Goal: Task Accomplishment & Management: Use online tool/utility

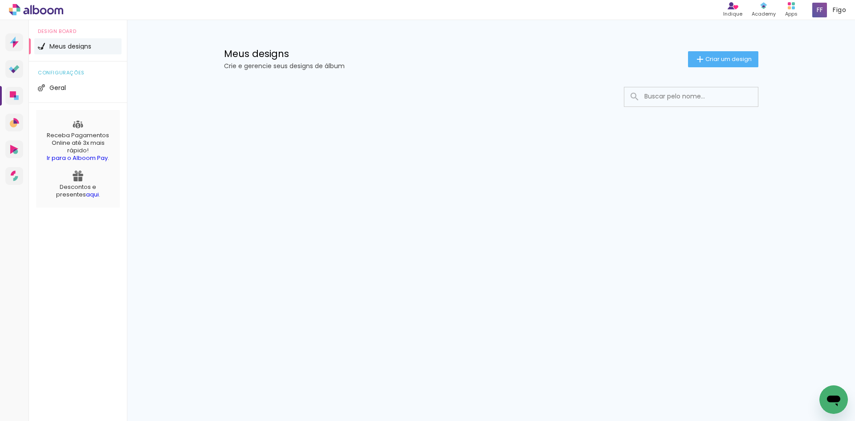
click at [719, 67] on div "Meus designs Crie e gerencie seus designs de álbum Criar um design" at bounding box center [491, 49] width 579 height 58
click at [720, 62] on span "Criar um design" at bounding box center [728, 59] width 46 height 6
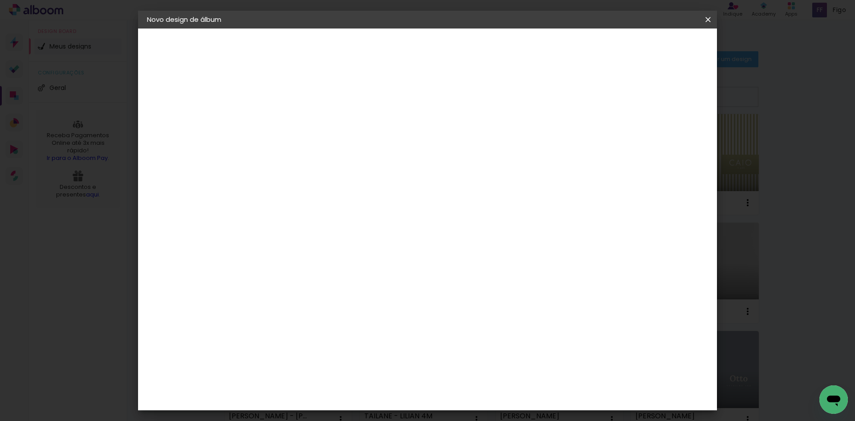
click at [292, 115] on input at bounding box center [292, 120] width 0 height 14
type input "t"
type input "TATI SPINA - [DATE]"
type paper-input "TATI SPINA - [DATE]"
click at [0, 0] on slot "Avançar" at bounding box center [0, 0] width 0 height 0
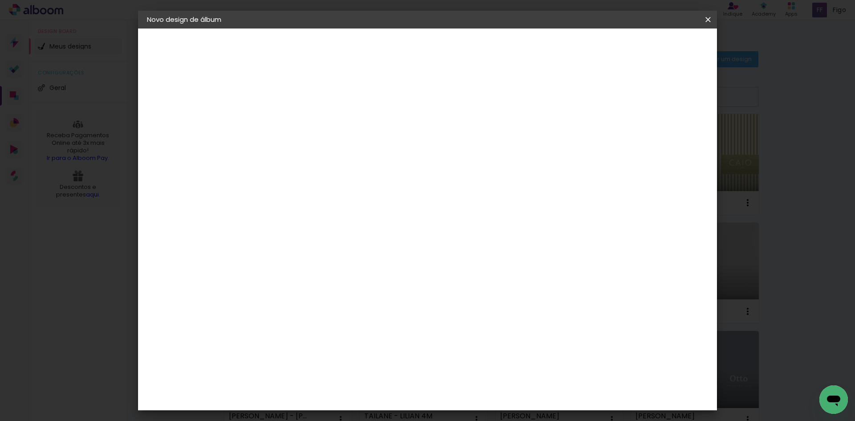
click at [360, 171] on input at bounding box center [315, 169] width 90 height 11
type input "GO"
type paper-input "GO"
click at [345, 211] on div "Encadernadora Argentina Brasil Bolívia Equador Portugal Peru Uruguai G Go image" at bounding box center [306, 151] width 78 height 130
click at [308, 200] on div "Go image" at bounding box center [298, 203] width 22 height 14
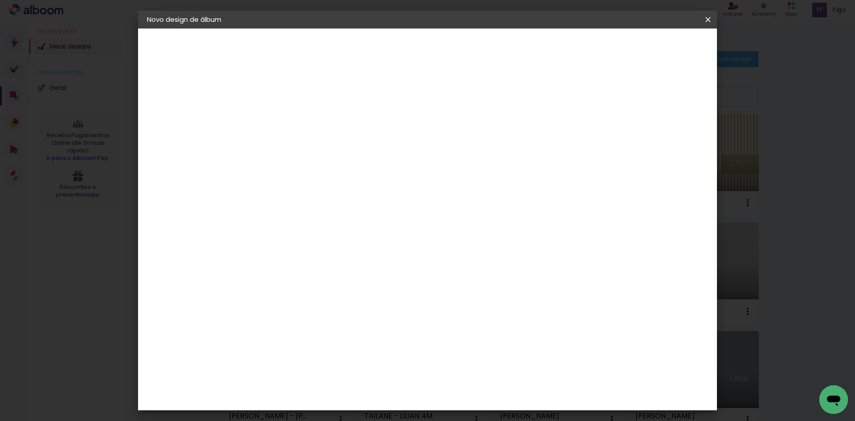
click at [0, 0] on slot "Avançar" at bounding box center [0, 0] width 0 height 0
click at [327, 148] on input "text" at bounding box center [309, 155] width 35 height 14
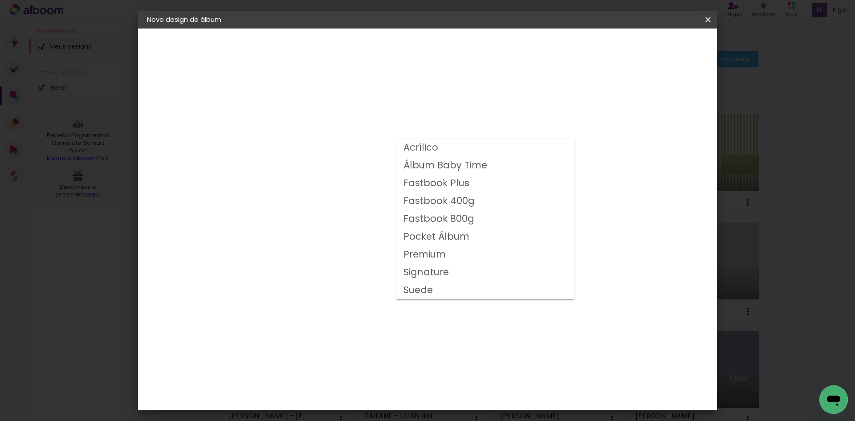
click at [0, 0] on slot "Fastbook 800g" at bounding box center [0, 0] width 0 height 0
type input "Fastbook 800g"
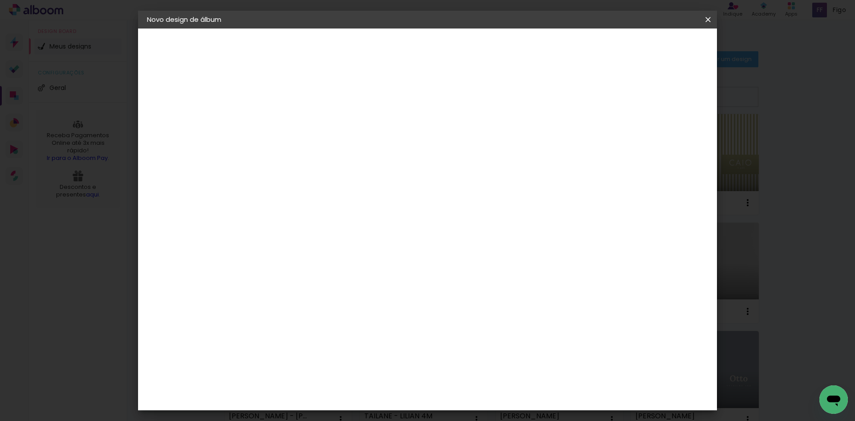
click at [353, 416] on span "25 × 25" at bounding box center [331, 428] width 41 height 24
click at [0, 0] on slot "Avançar" at bounding box center [0, 0] width 0 height 0
click at [652, 44] on span "Iniciar design" at bounding box center [632, 47] width 41 height 6
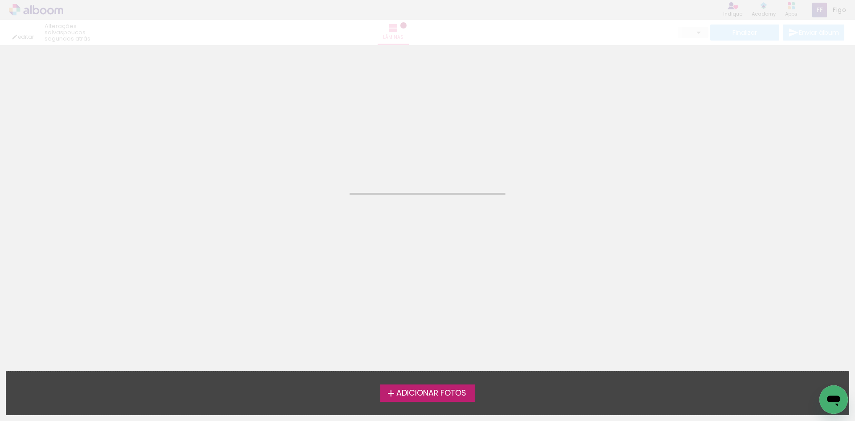
click at [406, 390] on span "Adicionar Fotos" at bounding box center [431, 393] width 70 height 8
click at [0, 0] on input "file" at bounding box center [0, 0] width 0 height 0
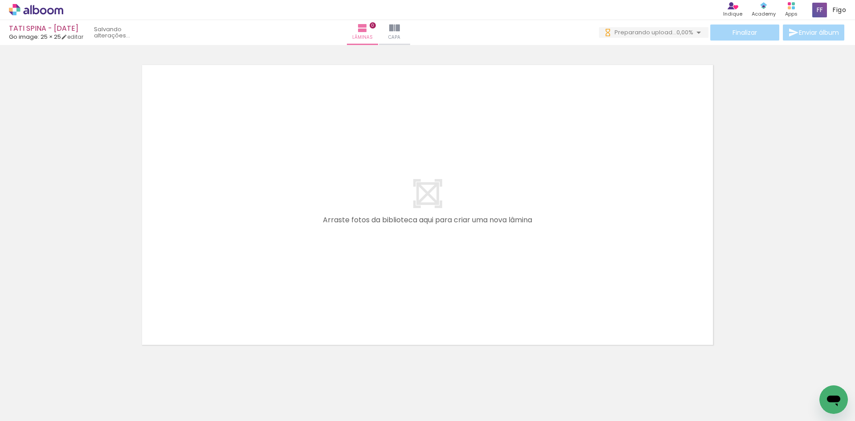
click at [28, 393] on input "Todas as fotos" at bounding box center [25, 394] width 34 height 8
click at [0, 0] on slot "Não utilizadas" at bounding box center [0, 0] width 0 height 0
type input "Não utilizadas"
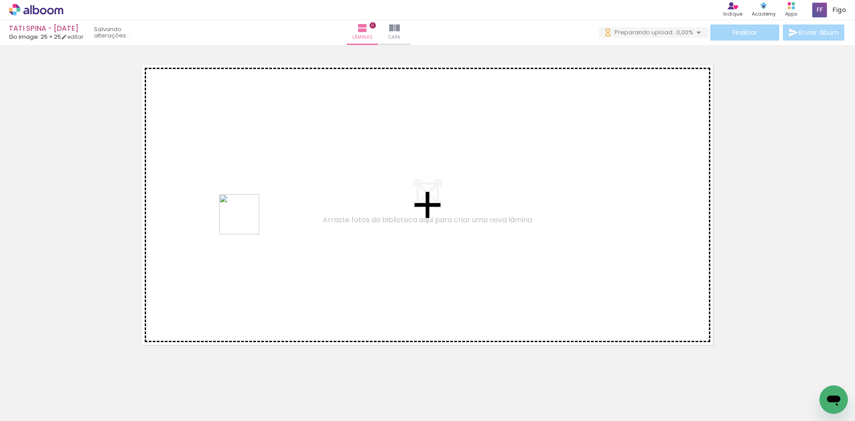
drag, startPoint x: 149, startPoint y: 401, endPoint x: 246, endPoint y: 220, distance: 205.1
click at [246, 220] on quentale-workspace at bounding box center [427, 210] width 855 height 421
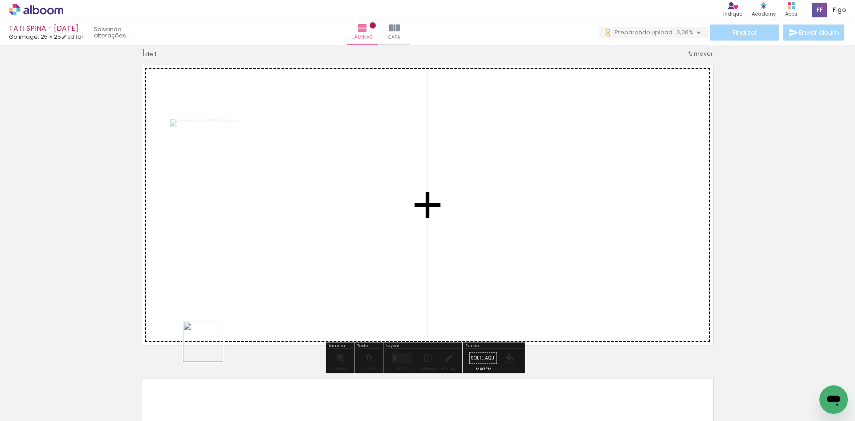
drag, startPoint x: 132, startPoint y: 401, endPoint x: 299, endPoint y: 231, distance: 237.7
click at [299, 231] on quentale-workspace at bounding box center [427, 210] width 855 height 421
drag, startPoint x: 268, startPoint y: 348, endPoint x: 439, endPoint y: 232, distance: 206.6
click at [438, 238] on quentale-workspace at bounding box center [427, 210] width 855 height 421
drag, startPoint x: 145, startPoint y: 405, endPoint x: 595, endPoint y: 269, distance: 470.1
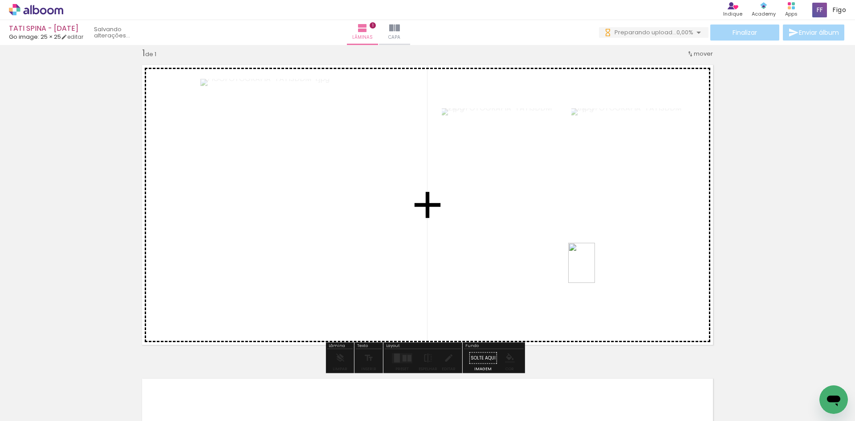
click at [595, 269] on quentale-workspace at bounding box center [427, 210] width 855 height 421
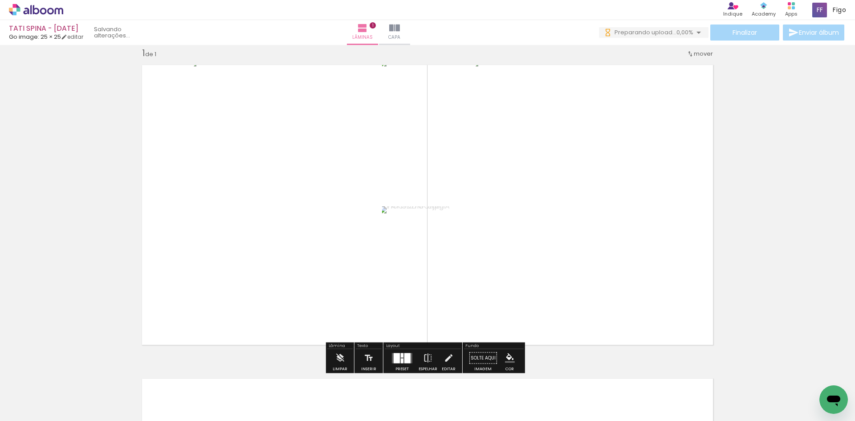
click at [404, 355] on div at bounding box center [407, 358] width 6 height 10
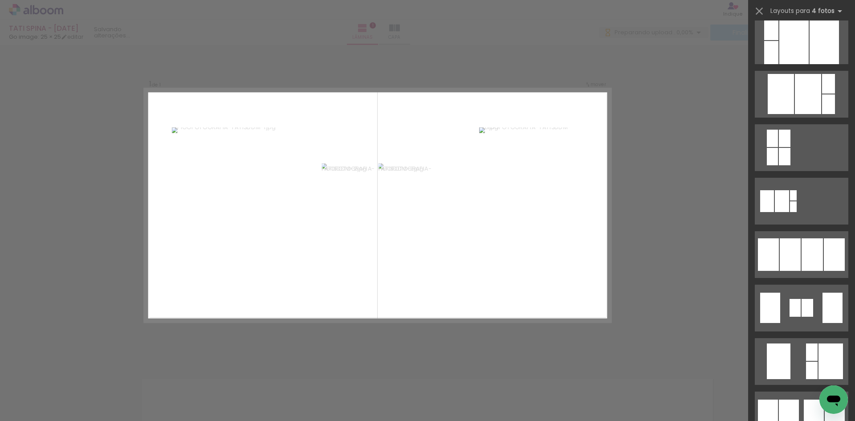
scroll to position [490, 0]
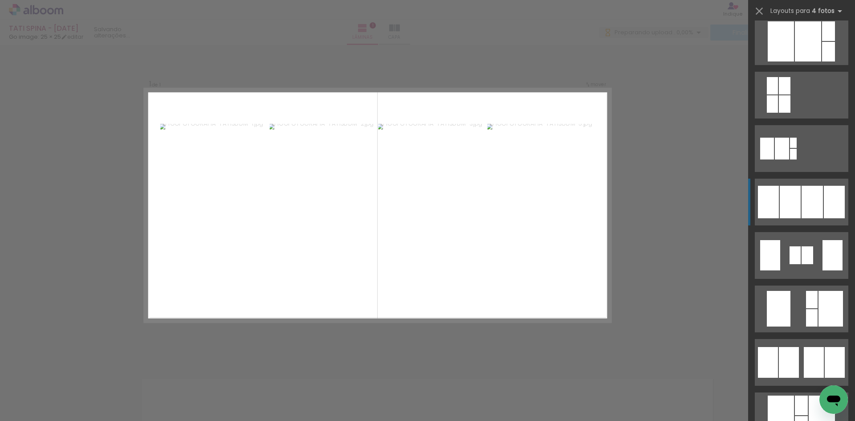
click at [819, 199] on div at bounding box center [811, 202] width 21 height 32
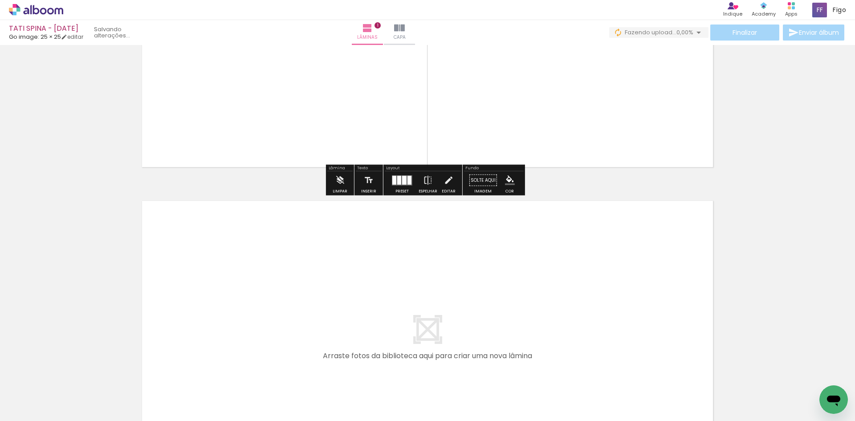
scroll to position [278, 0]
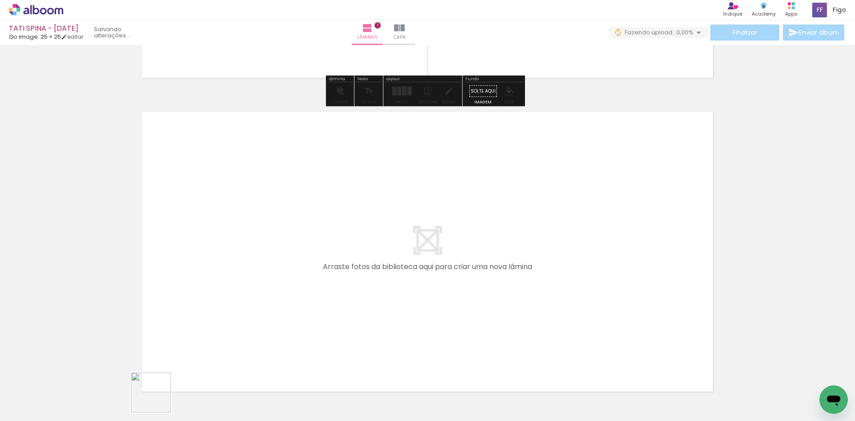
drag, startPoint x: 158, startPoint y: 399, endPoint x: 207, endPoint y: 292, distance: 118.1
click at [207, 292] on quentale-workspace at bounding box center [427, 210] width 855 height 421
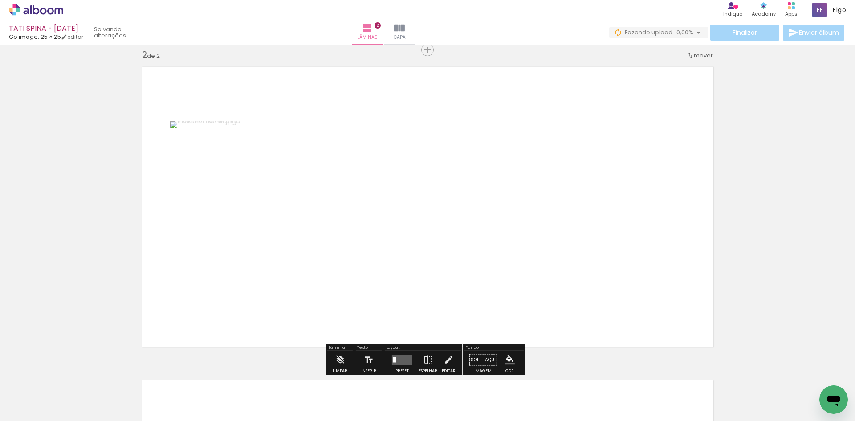
scroll to position [325, 0]
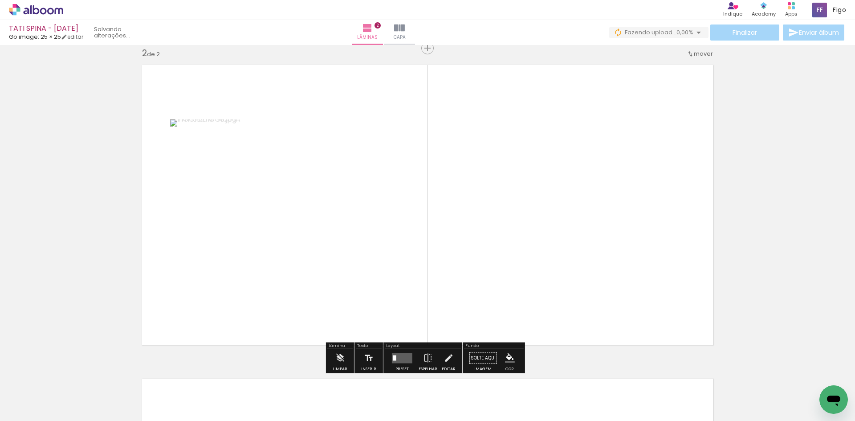
drag, startPoint x: 145, startPoint y: 381, endPoint x: 219, endPoint y: 264, distance: 138.2
click at [217, 268] on quentale-workspace at bounding box center [427, 210] width 855 height 421
drag, startPoint x: 148, startPoint y: 388, endPoint x: 199, endPoint y: 251, distance: 146.4
click at [197, 257] on quentale-workspace at bounding box center [427, 210] width 855 height 421
drag, startPoint x: 160, startPoint y: 363, endPoint x: 180, endPoint y: 294, distance: 72.0
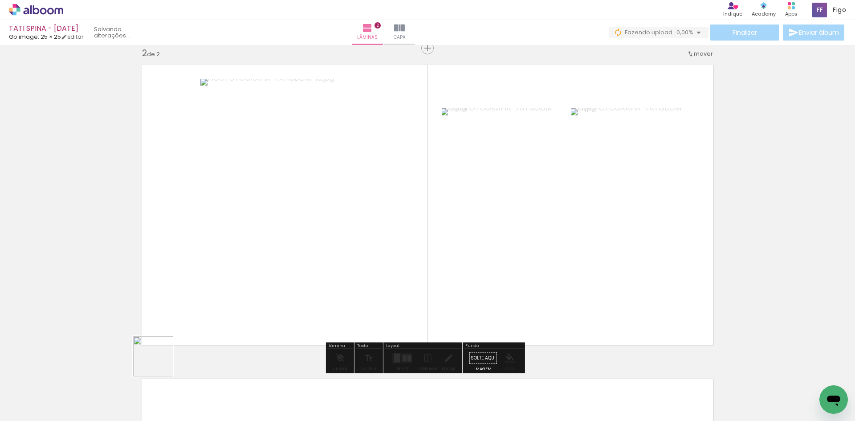
click at [179, 297] on quentale-workspace at bounding box center [427, 210] width 855 height 421
drag, startPoint x: 134, startPoint y: 402, endPoint x: 201, endPoint y: 270, distance: 148.3
click at [198, 276] on quentale-workspace at bounding box center [427, 210] width 855 height 421
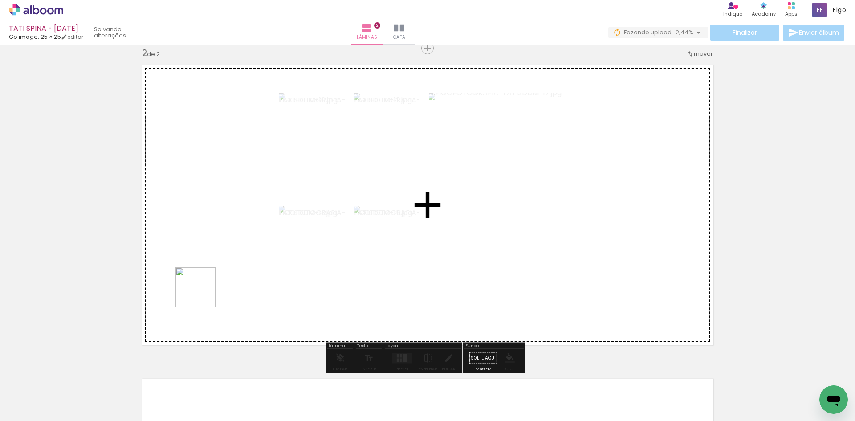
drag, startPoint x: 149, startPoint y: 389, endPoint x: 217, endPoint y: 240, distance: 163.5
click at [214, 250] on quentale-workspace at bounding box center [427, 210] width 855 height 421
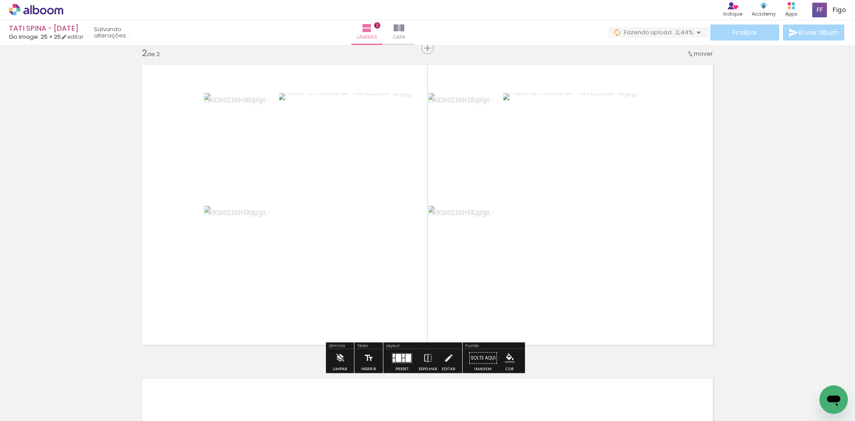
click at [402, 353] on quentale-layouter at bounding box center [402, 358] width 20 height 10
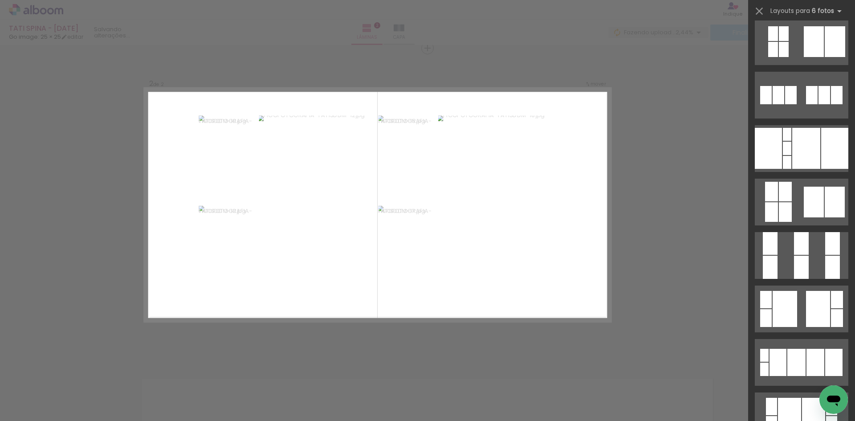
scroll to position [0, 0]
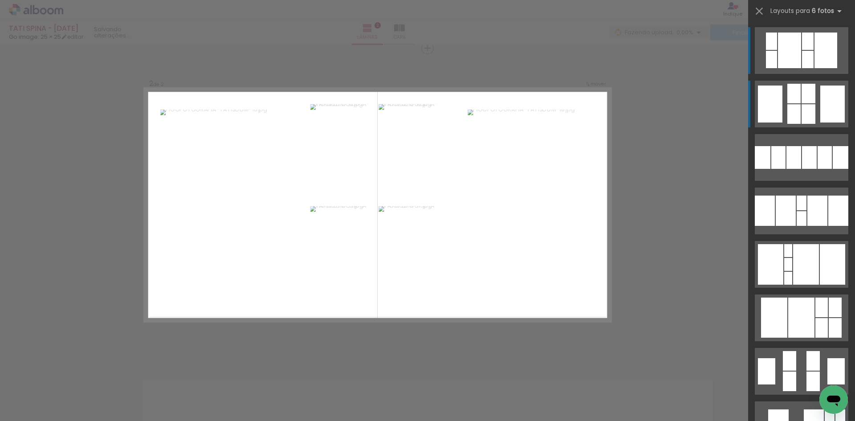
click at [821, 110] on div at bounding box center [832, 103] width 24 height 37
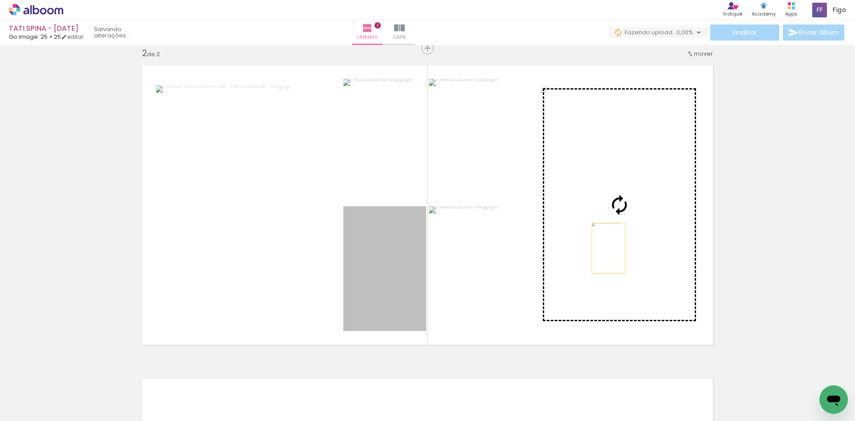
drag, startPoint x: 394, startPoint y: 291, endPoint x: 607, endPoint y: 240, distance: 219.1
click at [0, 0] on slot at bounding box center [0, 0] width 0 height 0
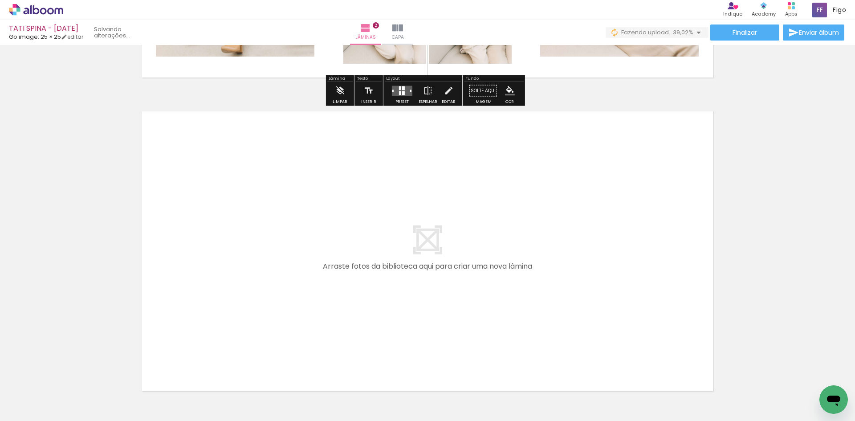
scroll to position [637, 0]
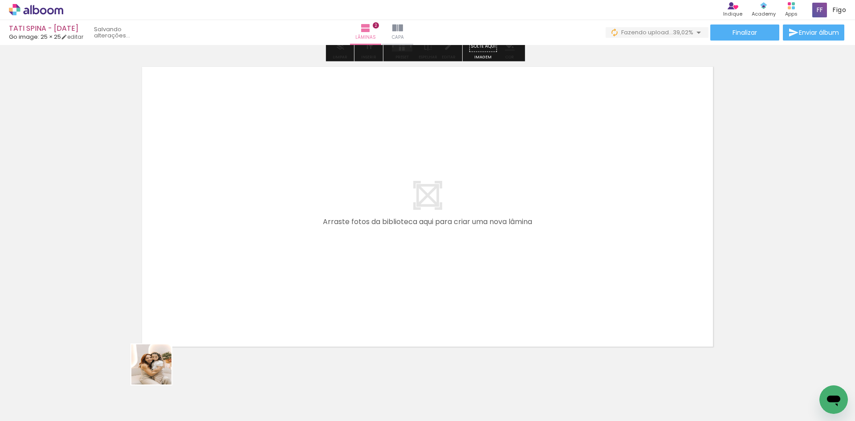
drag, startPoint x: 144, startPoint y: 383, endPoint x: 224, endPoint y: 268, distance: 140.8
click at [224, 268] on quentale-workspace at bounding box center [427, 210] width 855 height 421
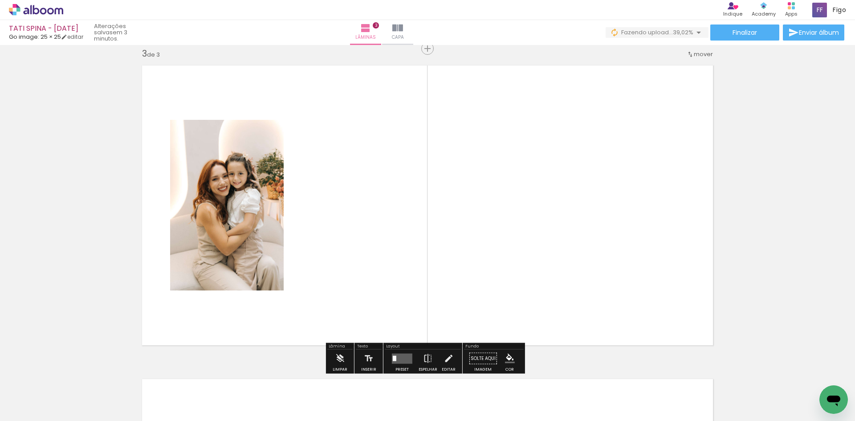
scroll to position [638, 0]
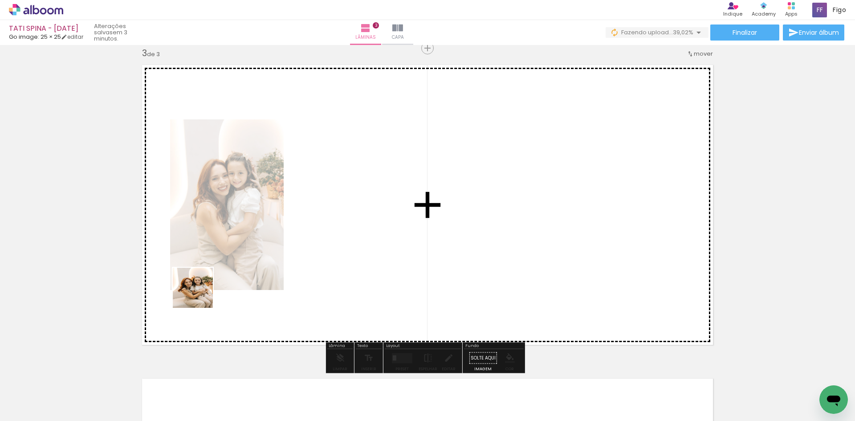
drag, startPoint x: 199, startPoint y: 294, endPoint x: 203, endPoint y: 286, distance: 9.2
click at [203, 284] on quentale-workspace at bounding box center [427, 210] width 855 height 421
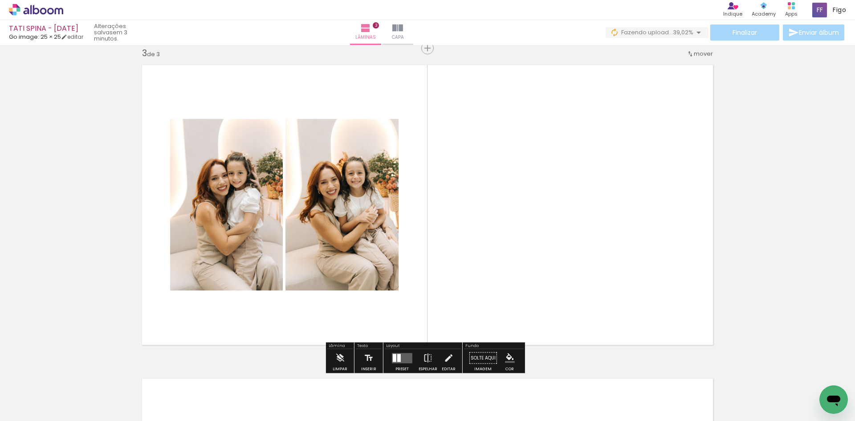
drag, startPoint x: 147, startPoint y: 398, endPoint x: 196, endPoint y: 284, distance: 124.9
click at [195, 284] on quentale-workspace at bounding box center [427, 210] width 855 height 421
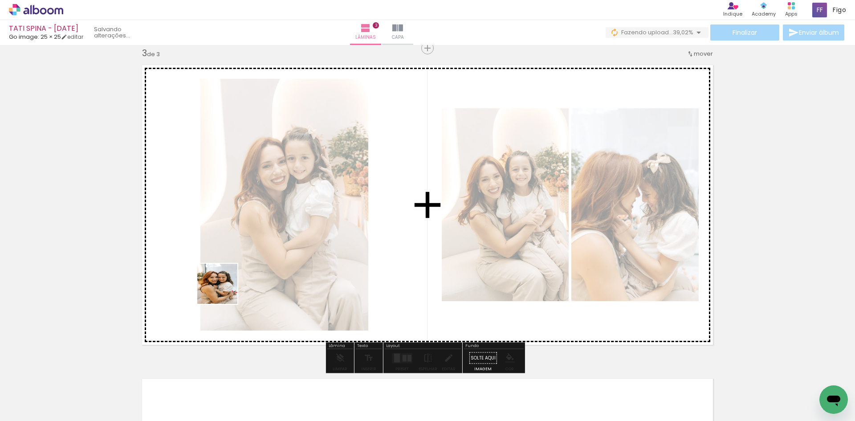
drag, startPoint x: 148, startPoint y: 386, endPoint x: 232, endPoint y: 272, distance: 141.7
click at [232, 272] on quentale-workspace at bounding box center [427, 210] width 855 height 421
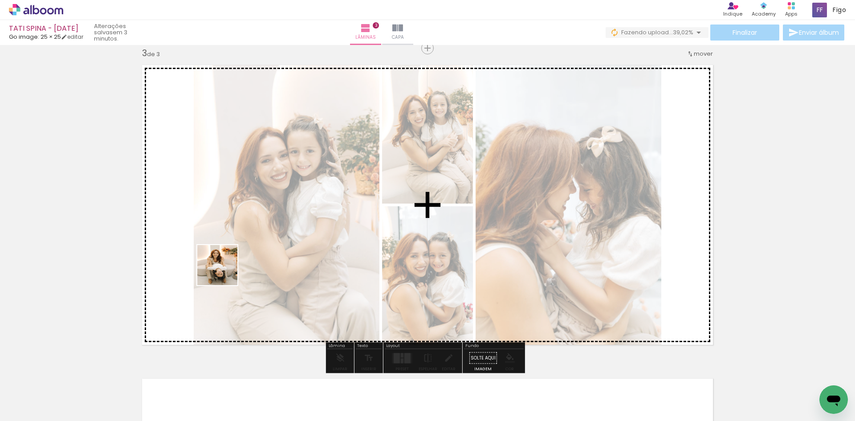
drag, startPoint x: 154, startPoint y: 397, endPoint x: 228, endPoint y: 264, distance: 151.7
click at [228, 265] on quentale-workspace at bounding box center [427, 210] width 855 height 421
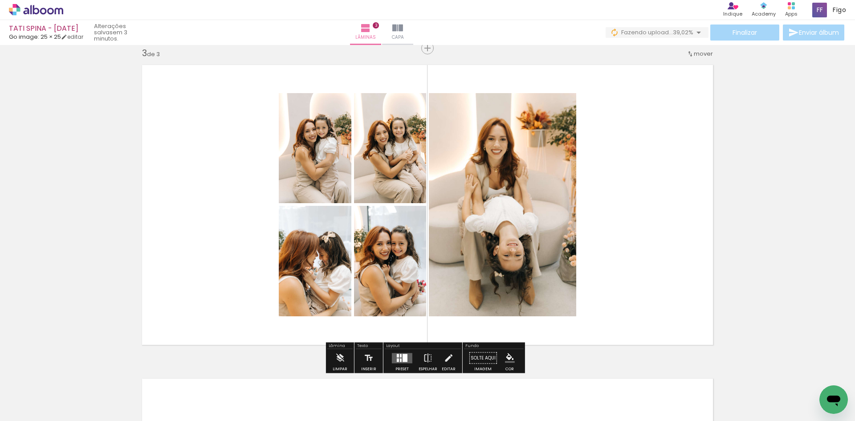
click at [397, 358] on div at bounding box center [398, 360] width 2 height 4
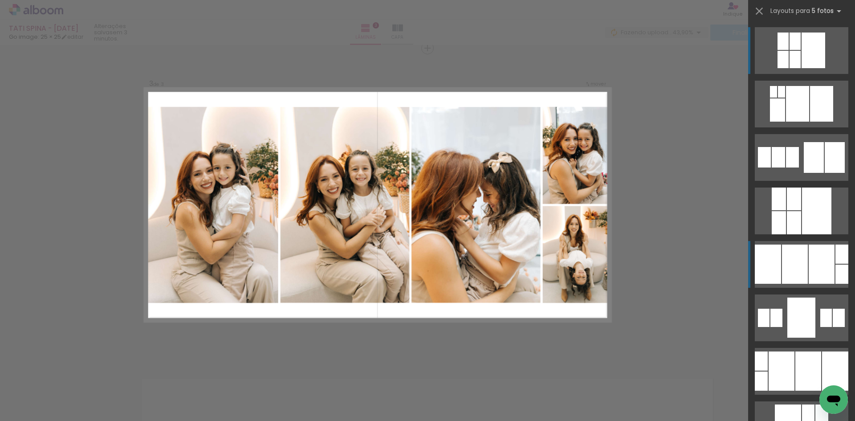
click at [820, 267] on div at bounding box center [821, 263] width 26 height 39
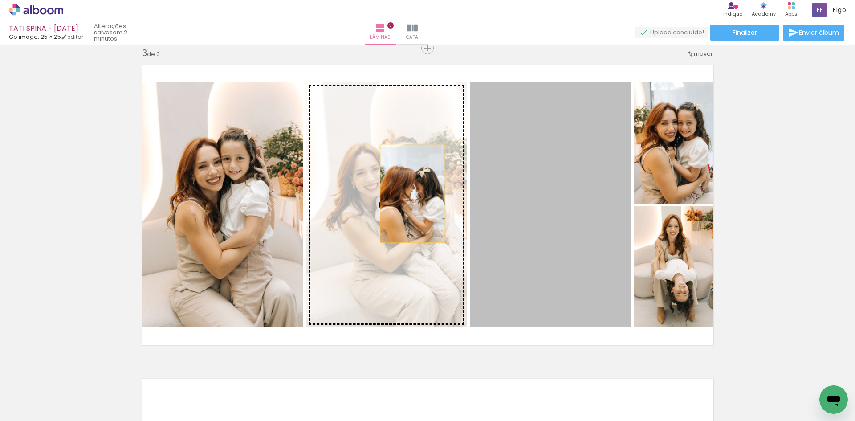
click at [0, 0] on slot at bounding box center [0, 0] width 0 height 0
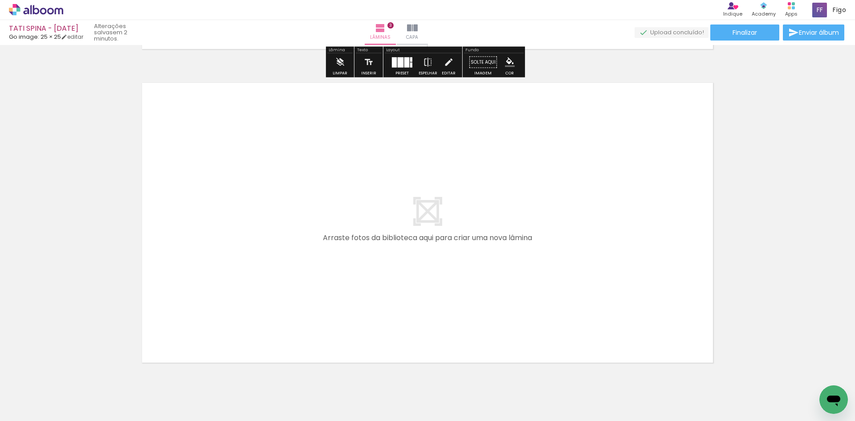
scroll to position [950, 0]
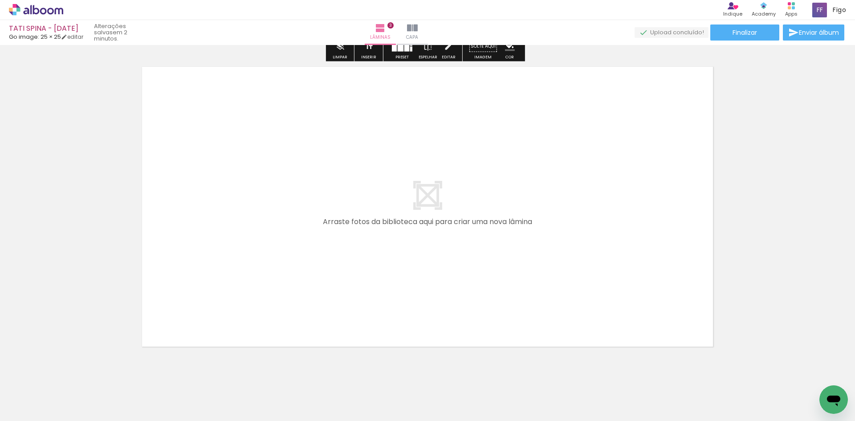
drag, startPoint x: 146, startPoint y: 389, endPoint x: 179, endPoint y: 266, distance: 127.2
click at [179, 266] on quentale-workspace at bounding box center [427, 210] width 855 height 421
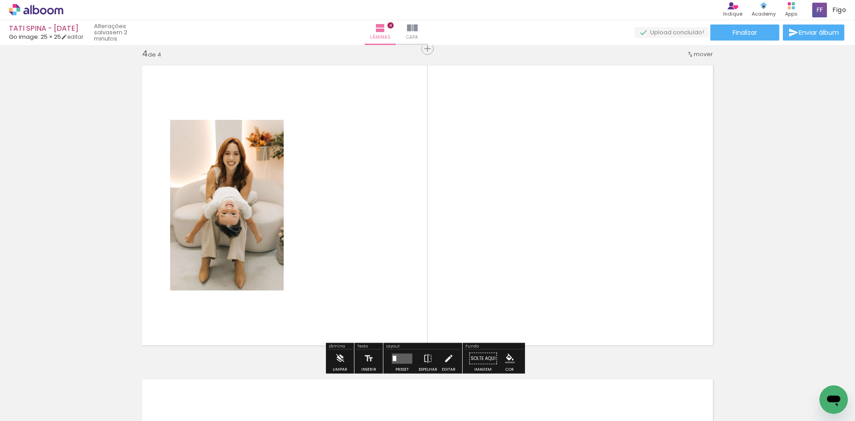
scroll to position [952, 0]
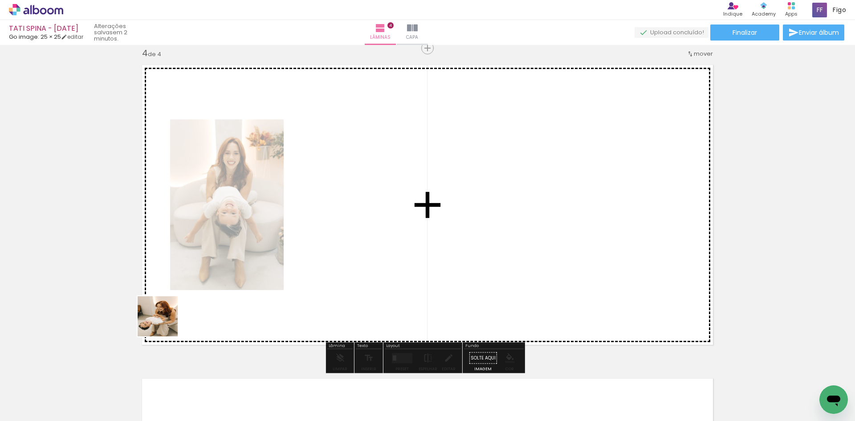
drag, startPoint x: 141, startPoint y: 388, endPoint x: 168, endPoint y: 301, distance: 91.5
click at [166, 312] on quentale-workspace at bounding box center [427, 210] width 855 height 421
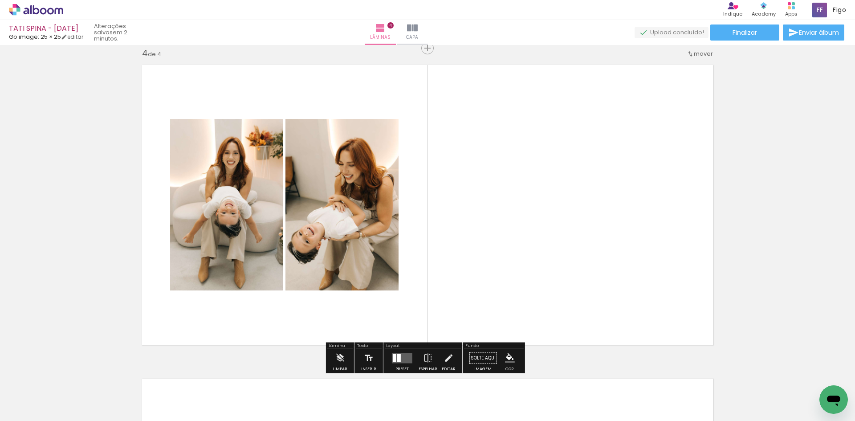
drag, startPoint x: 137, startPoint y: 391, endPoint x: 172, endPoint y: 308, distance: 90.5
click at [173, 306] on quentale-workspace at bounding box center [427, 210] width 855 height 421
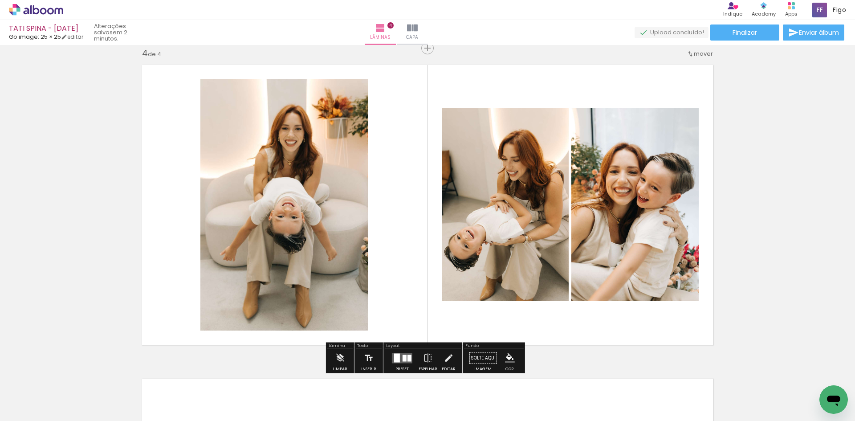
drag, startPoint x: 148, startPoint y: 396, endPoint x: 183, endPoint y: 281, distance: 120.0
click at [181, 294] on quentale-workspace at bounding box center [427, 210] width 855 height 421
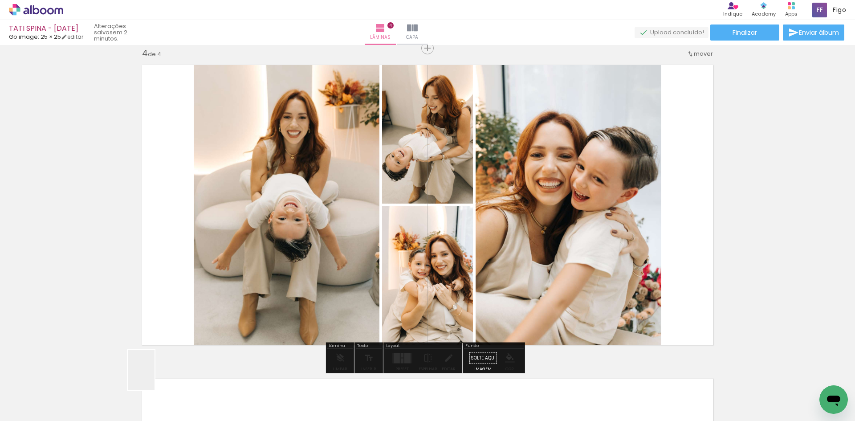
drag, startPoint x: 146, startPoint y: 391, endPoint x: 190, endPoint y: 266, distance: 132.5
click at [188, 273] on quentale-workspace at bounding box center [427, 210] width 855 height 421
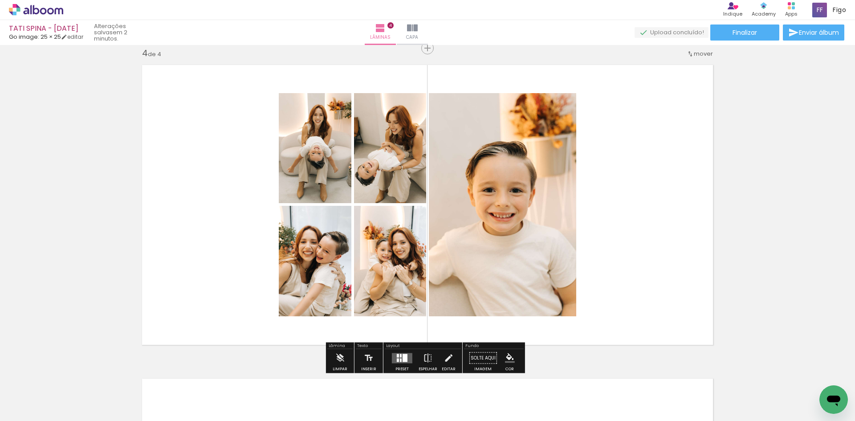
click at [403, 357] on div at bounding box center [404, 357] width 5 height 8
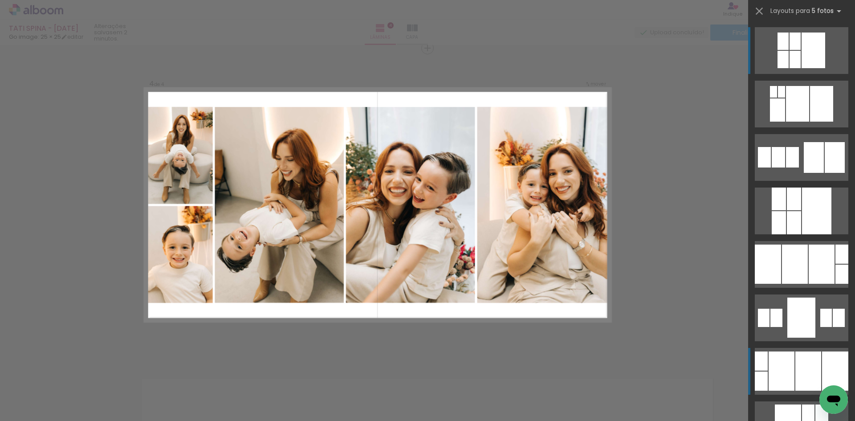
click at [802, 367] on div at bounding box center [808, 370] width 26 height 39
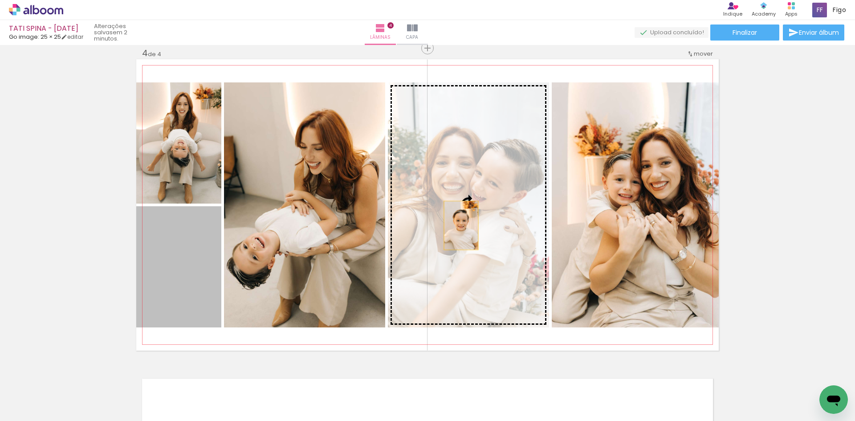
drag, startPoint x: 184, startPoint y: 277, endPoint x: 458, endPoint y: 225, distance: 278.6
click at [0, 0] on slot at bounding box center [0, 0] width 0 height 0
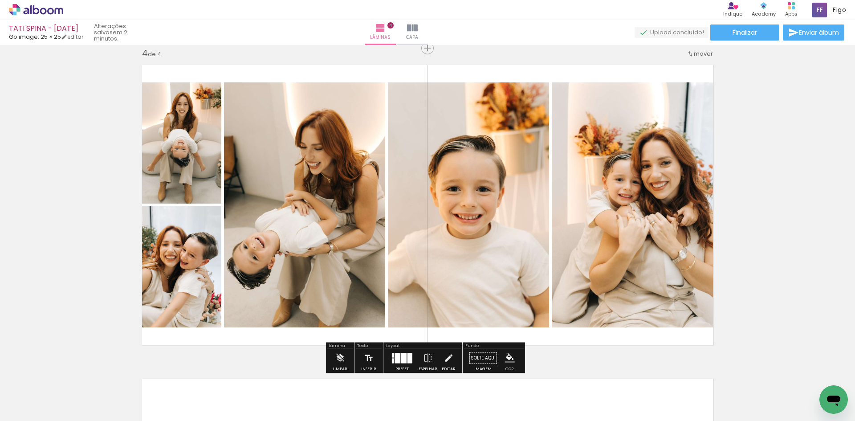
drag, startPoint x: 611, startPoint y: 183, endPoint x: 288, endPoint y: 190, distance: 322.4
click at [0, 0] on slot at bounding box center [0, 0] width 0 height 0
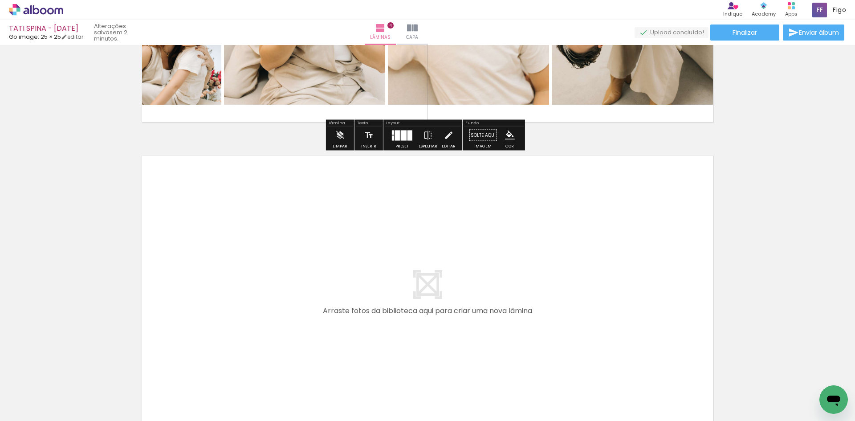
scroll to position [1219, 0]
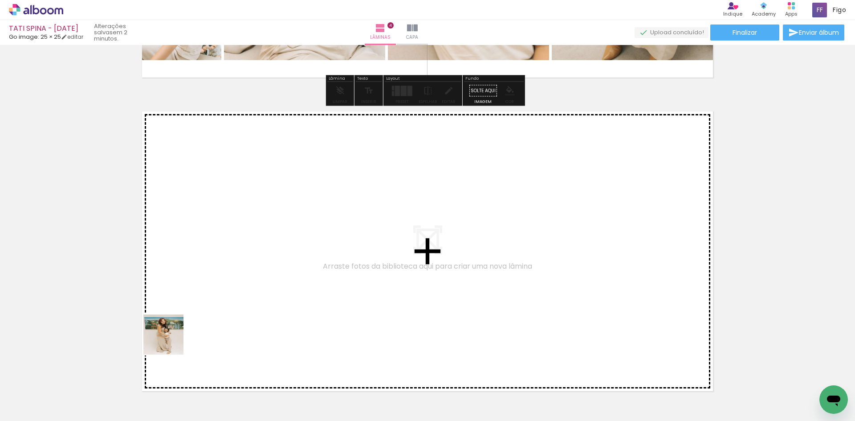
drag, startPoint x: 170, startPoint y: 341, endPoint x: 193, endPoint y: 271, distance: 74.0
click at [193, 271] on quentale-workspace at bounding box center [427, 210] width 855 height 421
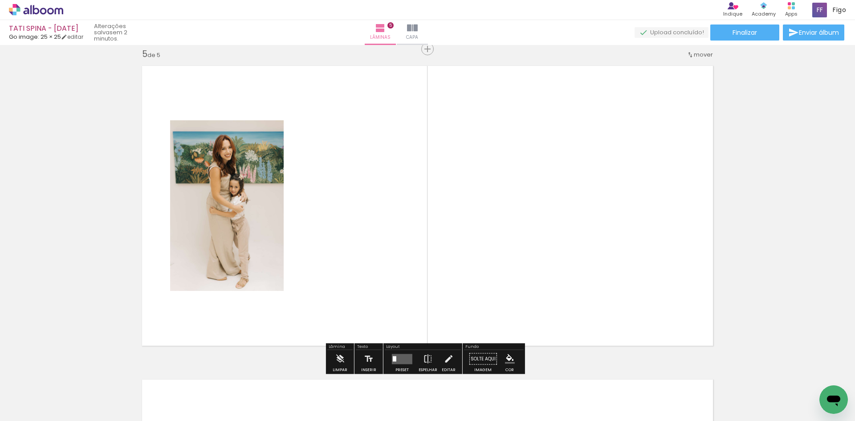
scroll to position [1265, 0]
drag, startPoint x: 160, startPoint y: 385, endPoint x: 231, endPoint y: 286, distance: 121.7
click at [232, 303] on quentale-workspace at bounding box center [427, 210] width 855 height 421
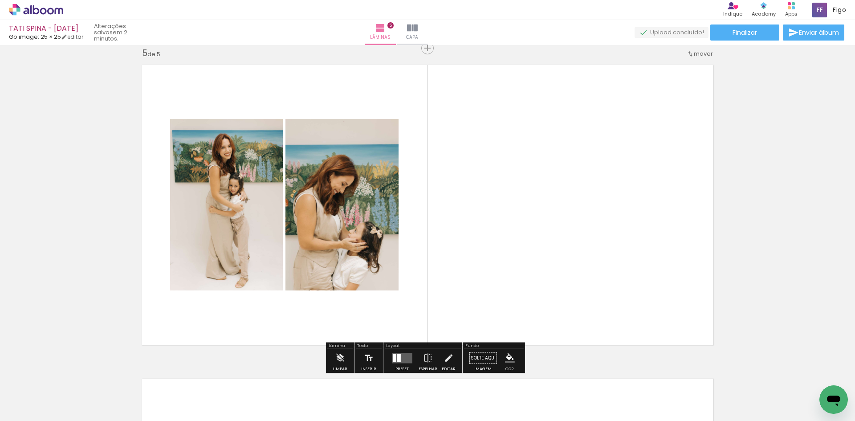
drag, startPoint x: 149, startPoint y: 393, endPoint x: 187, endPoint y: 287, distance: 111.9
click at [185, 300] on quentale-workspace at bounding box center [427, 210] width 855 height 421
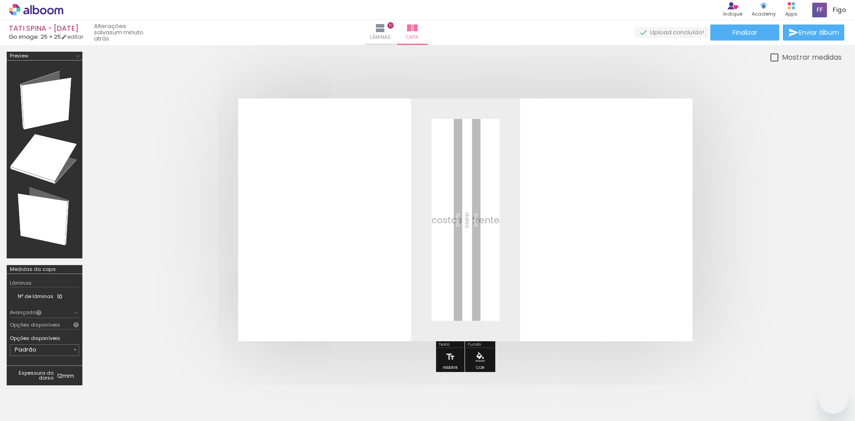
click at [406, 174] on quentale-workspace at bounding box center [427, 210] width 855 height 421
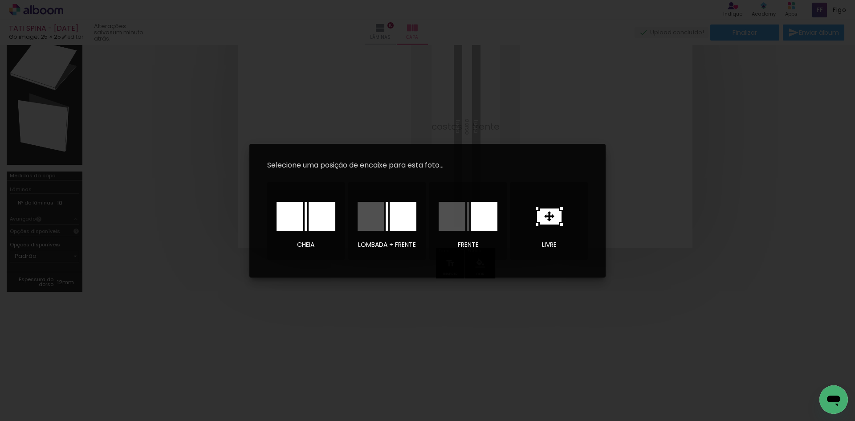
scroll to position [312, 0]
click at [312, 215] on div at bounding box center [321, 216] width 27 height 29
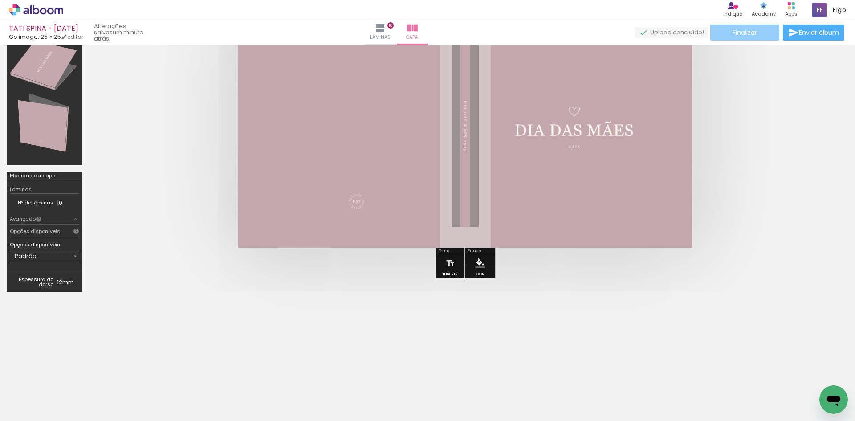
click at [739, 34] on span "Finalizar" at bounding box center [744, 32] width 24 height 6
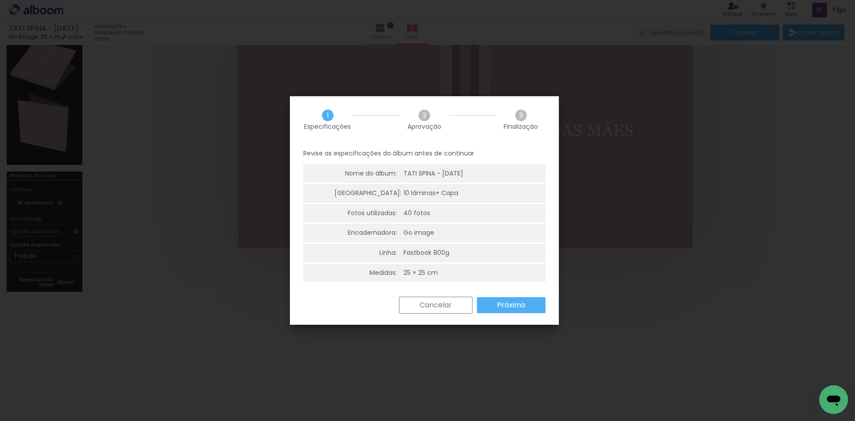
click at [0, 0] on slot "Próximo" at bounding box center [0, 0] width 0 height 0
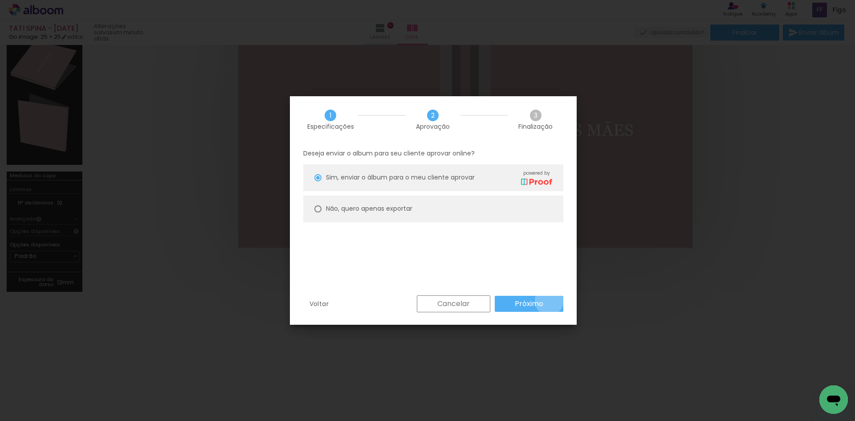
click at [549, 300] on paper-button "Próximo" at bounding box center [529, 304] width 69 height 16
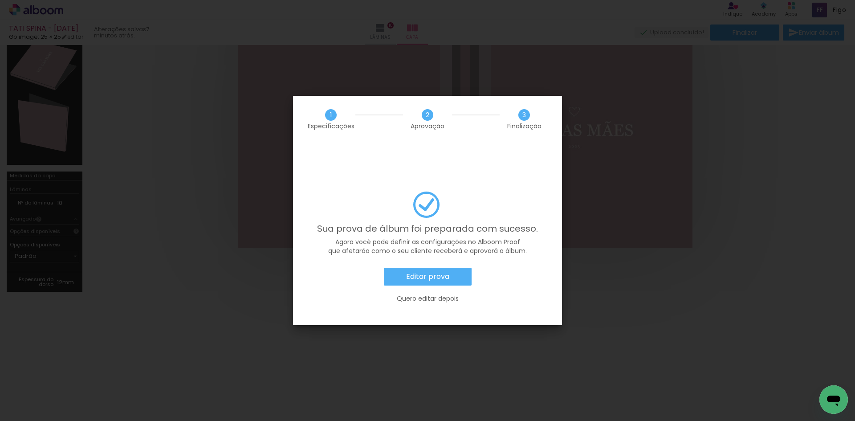
scroll to position [312, 0]
click at [0, 0] on slot "Editar prova" at bounding box center [0, 0] width 0 height 0
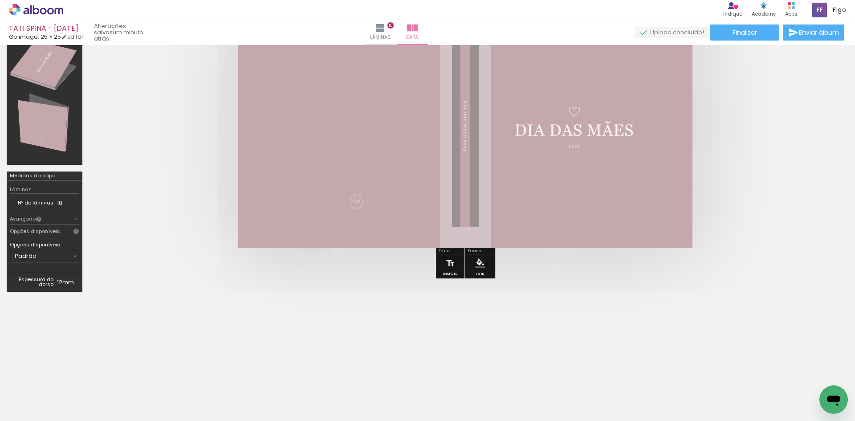
click at [15, 8] on icon at bounding box center [36, 10] width 54 height 12
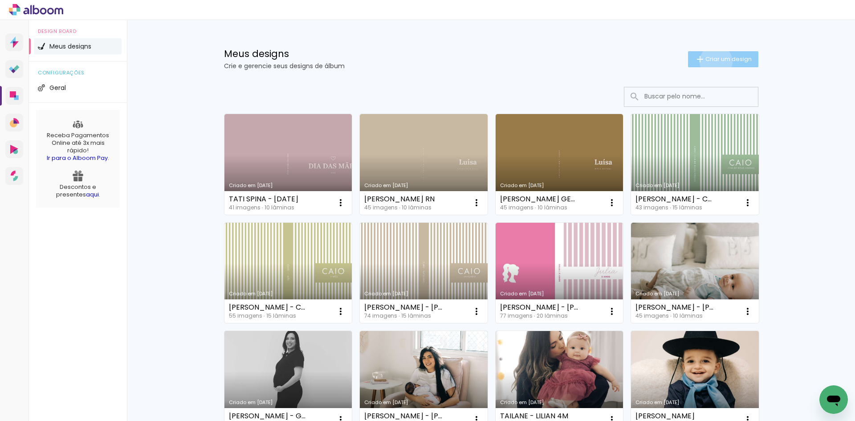
click at [710, 61] on span "Criar um design" at bounding box center [728, 59] width 46 height 6
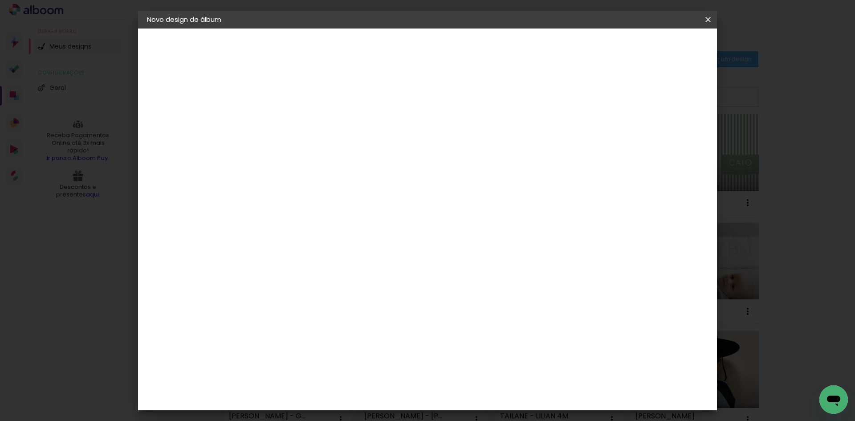
click at [292, 126] on div at bounding box center [292, 126] width 0 height 1
type input "GABI SPINA - DIA DAS MÃES"
type paper-input "GABI SPINA - DIA DAS MÃES"
click at [0, 0] on slot "Avançar" at bounding box center [0, 0] width 0 height 0
click at [360, 165] on input at bounding box center [315, 169] width 90 height 11
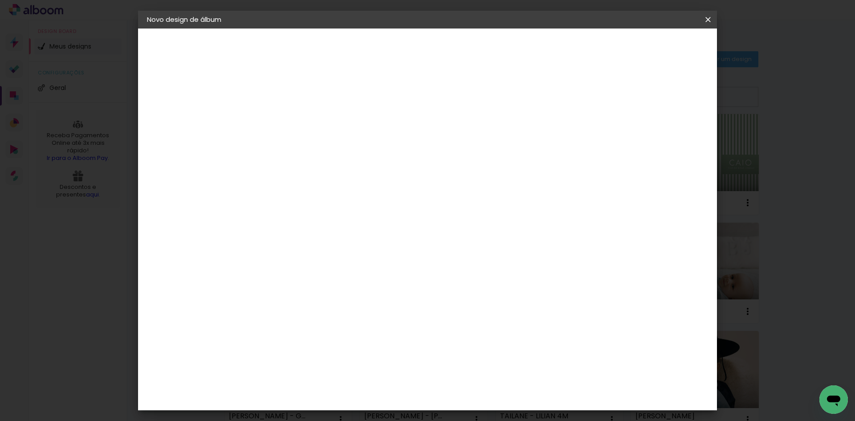
type input "GO"
type paper-input "GO"
click at [345, 206] on paper-item "Go image" at bounding box center [306, 202] width 78 height 23
click at [435, 44] on paper-button "Avançar" at bounding box center [414, 47] width 44 height 15
click at [341, 156] on paper-input-container "Linha" at bounding box center [315, 155] width 52 height 23
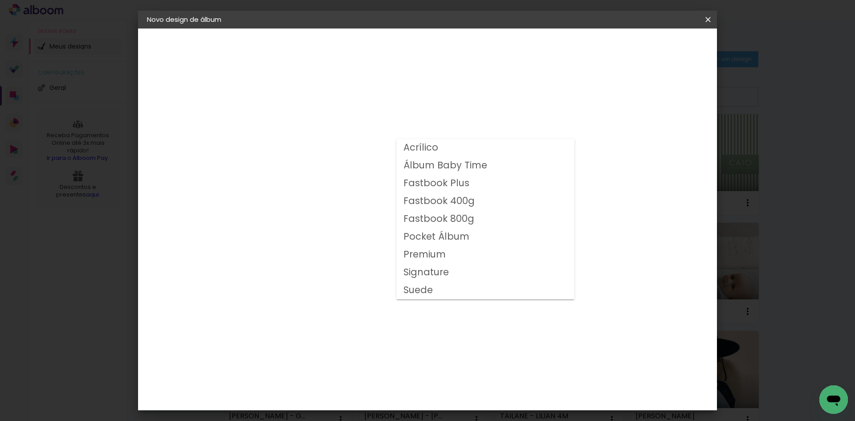
click at [0, 0] on slot "Fastbook 400g" at bounding box center [0, 0] width 0 height 0
type input "Fastbook 400g"
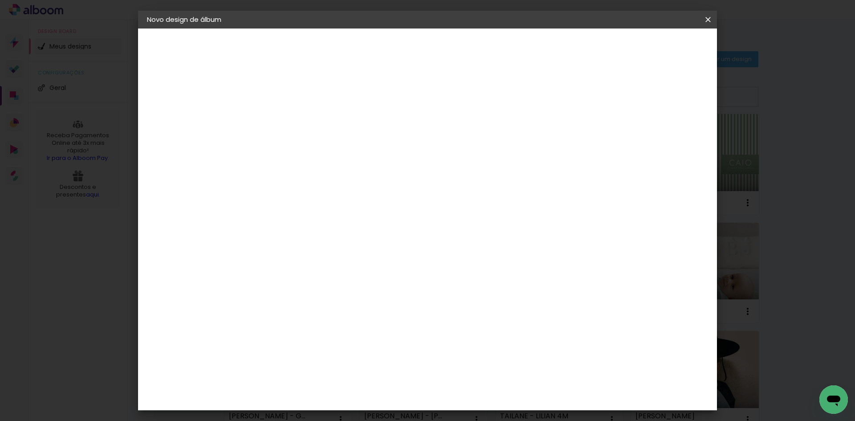
click at [353, 387] on span "15 × 15" at bounding box center [331, 399] width 41 height 24
click at [0, 0] on slot "Avançar" at bounding box center [0, 0] width 0 height 0
click at [652, 44] on span "Iniciar design" at bounding box center [632, 47] width 41 height 6
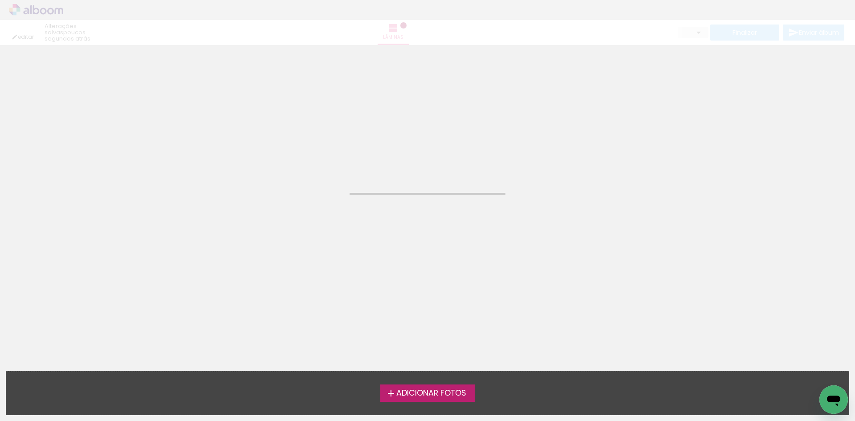
click at [438, 398] on label "Adicionar Fotos" at bounding box center [427, 392] width 95 height 17
click at [0, 0] on input "file" at bounding box center [0, 0] width 0 height 0
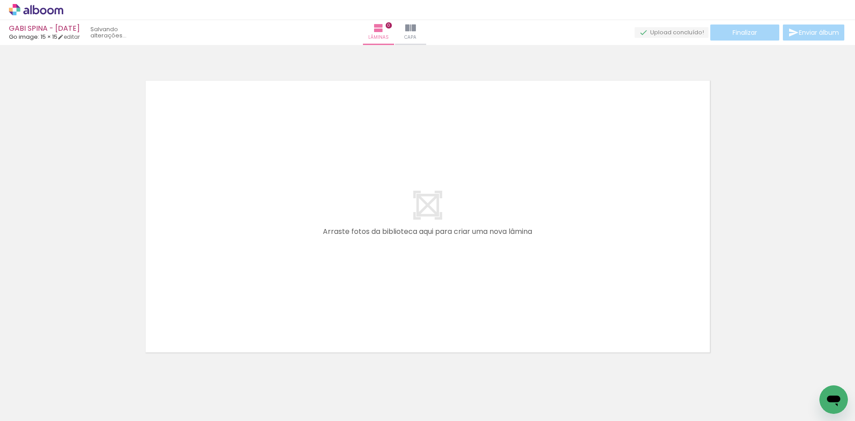
scroll to position [12, 0]
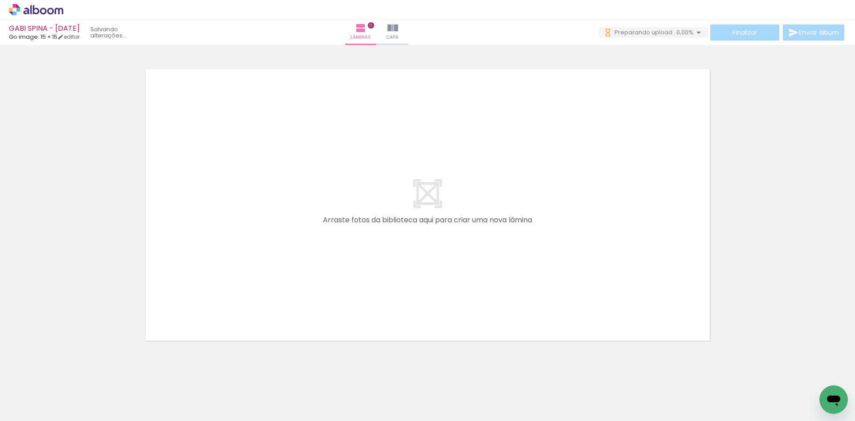
click at [25, 393] on input "Todas as fotos" at bounding box center [25, 394] width 34 height 8
click at [0, 0] on slot "Não utilizadas" at bounding box center [0, 0] width 0 height 0
type input "Não utilizadas"
drag, startPoint x: 144, startPoint y: 399, endPoint x: 290, endPoint y: 267, distance: 197.3
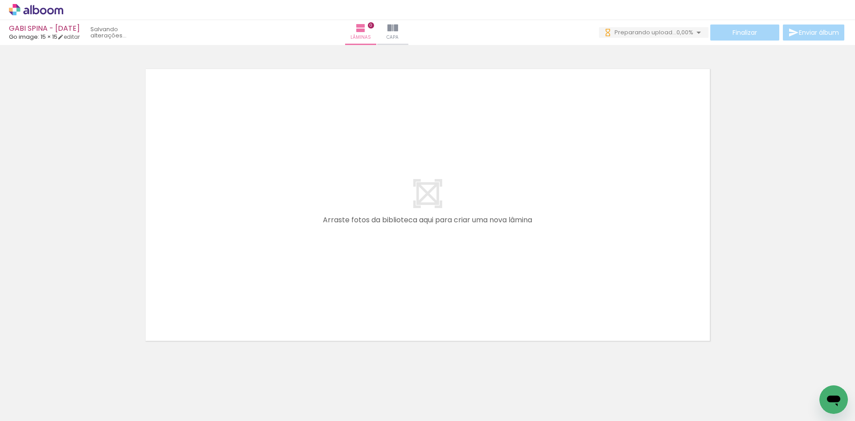
click at [290, 268] on quentale-workspace at bounding box center [427, 210] width 855 height 421
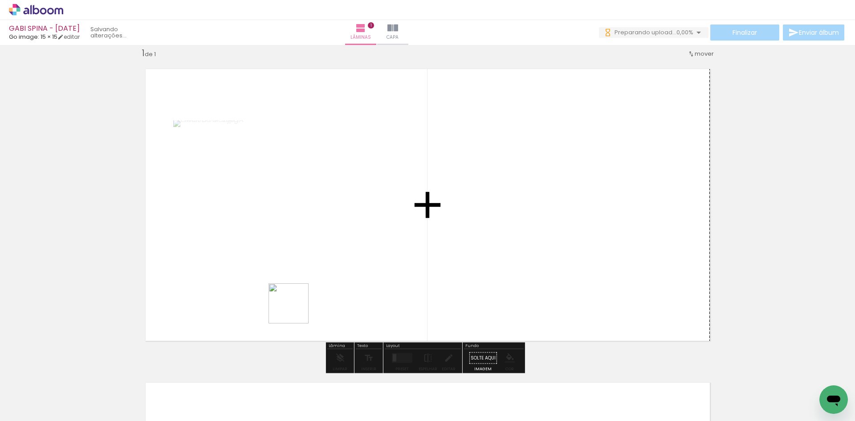
drag, startPoint x: 146, startPoint y: 398, endPoint x: 314, endPoint y: 284, distance: 203.1
click at [314, 284] on quentale-workspace at bounding box center [427, 210] width 855 height 421
drag, startPoint x: 183, startPoint y: 386, endPoint x: 356, endPoint y: 243, distance: 224.9
click at [336, 260] on quentale-workspace at bounding box center [427, 210] width 855 height 421
drag, startPoint x: 176, startPoint y: 395, endPoint x: 375, endPoint y: 260, distance: 240.5
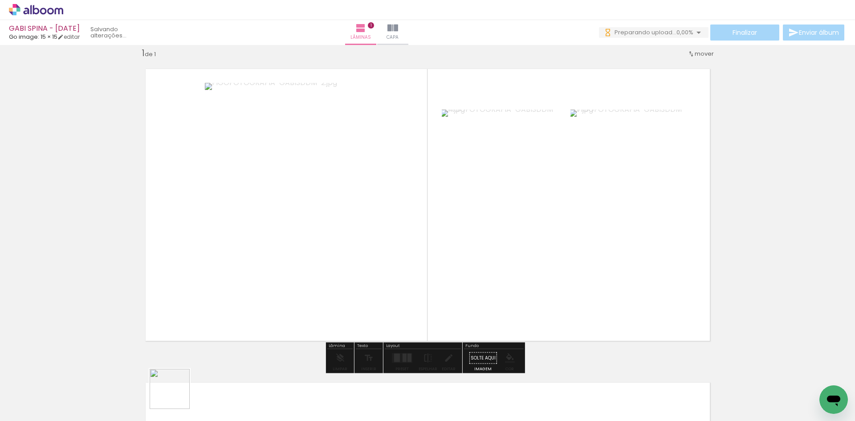
click at [342, 288] on quentale-workspace at bounding box center [427, 210] width 855 height 421
click at [397, 358] on div at bounding box center [397, 358] width 6 height 10
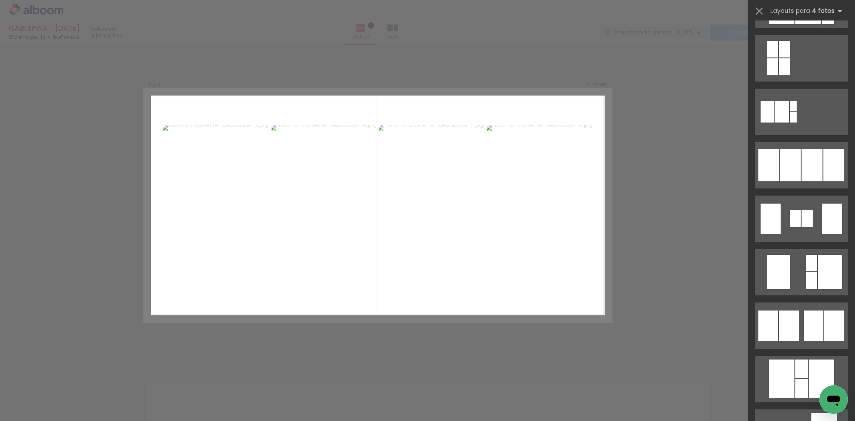
scroll to position [534, 0]
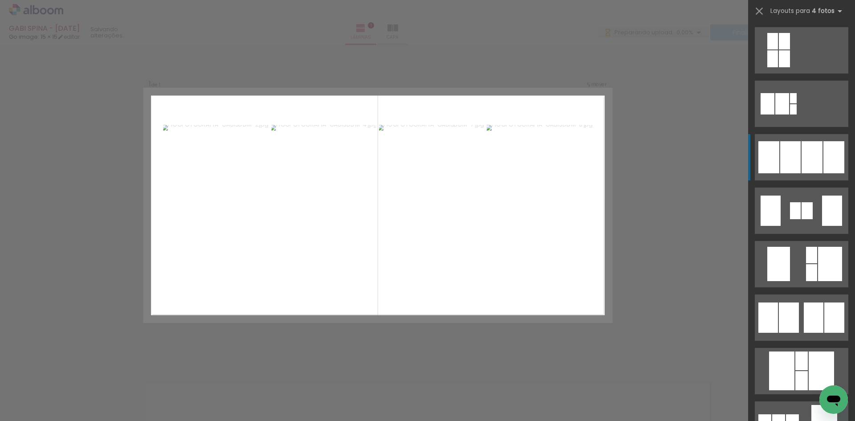
click at [818, 154] on div at bounding box center [811, 157] width 21 height 32
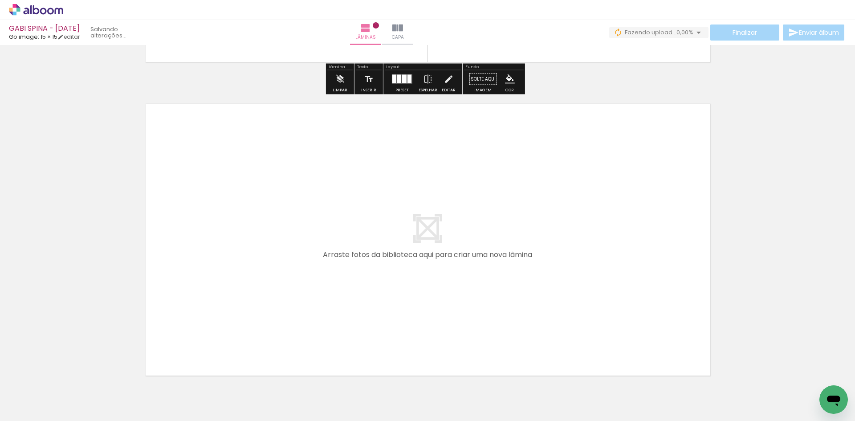
scroll to position [312, 0]
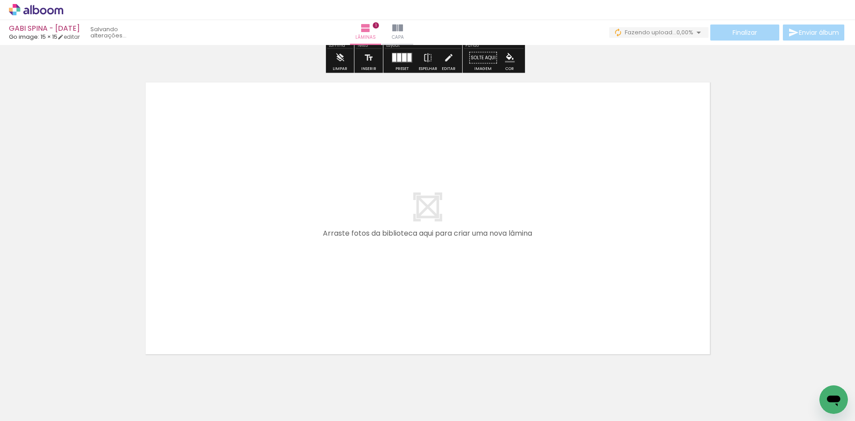
drag, startPoint x: 760, startPoint y: 394, endPoint x: 663, endPoint y: 268, distance: 159.4
click at [663, 268] on quentale-workspace at bounding box center [427, 210] width 855 height 421
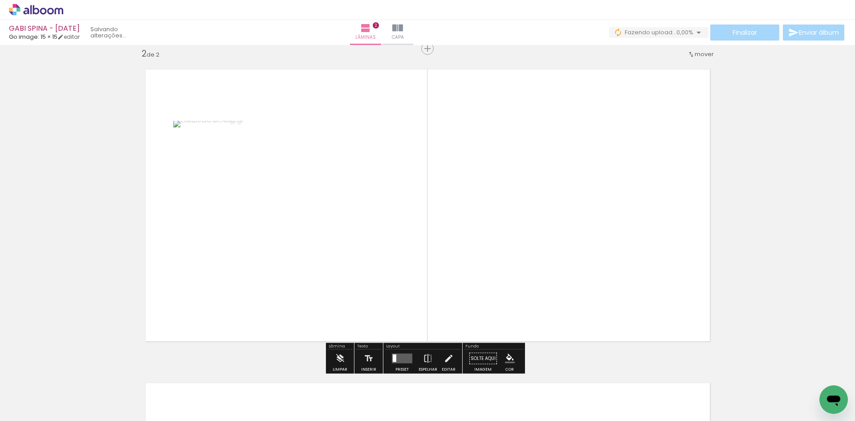
scroll to position [325, 0]
drag, startPoint x: 723, startPoint y: 400, endPoint x: 627, endPoint y: 272, distance: 160.5
click at [627, 272] on quentale-workspace at bounding box center [427, 210] width 855 height 421
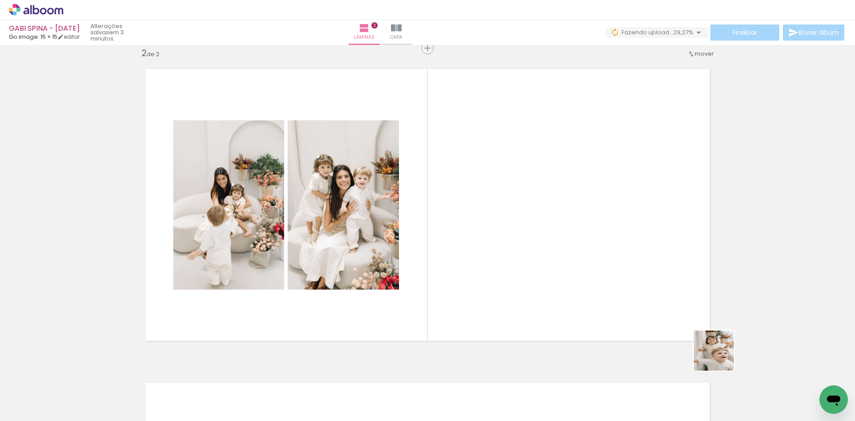
drag, startPoint x: 813, startPoint y: 394, endPoint x: 586, endPoint y: 244, distance: 271.3
click at [586, 244] on quentale-workspace at bounding box center [427, 210] width 855 height 421
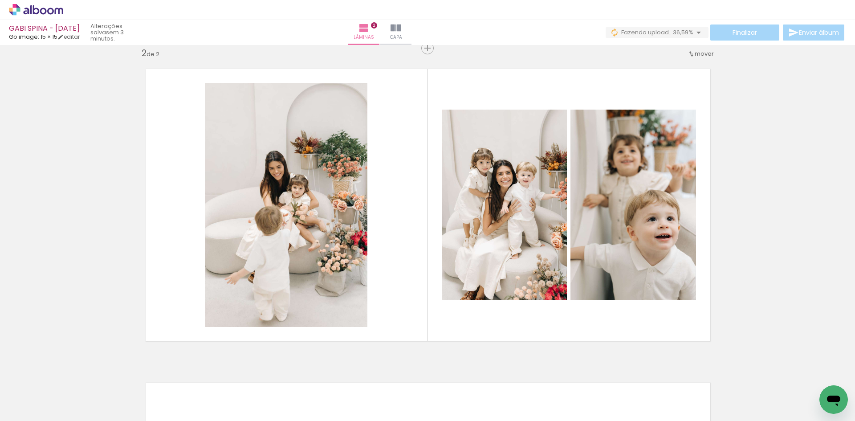
scroll to position [0, 475]
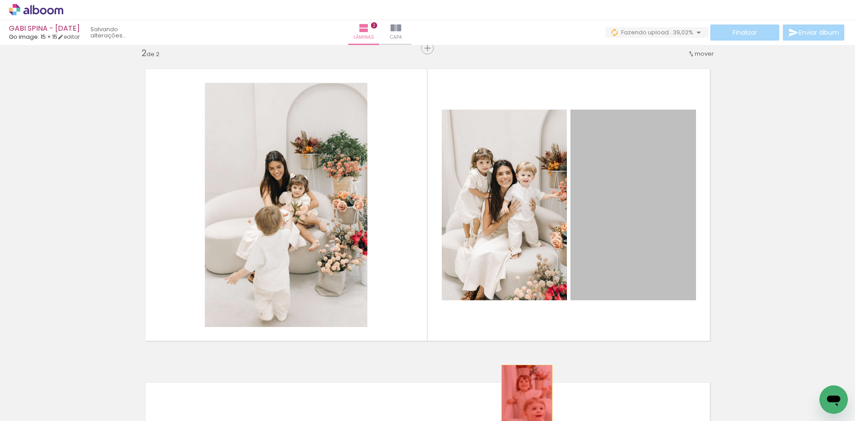
drag, startPoint x: 657, startPoint y: 230, endPoint x: 523, endPoint y: 403, distance: 218.6
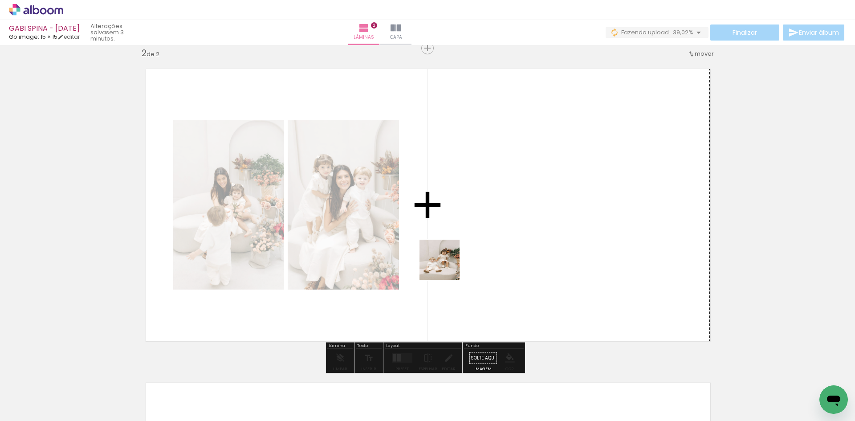
drag, startPoint x: 270, startPoint y: 395, endPoint x: 480, endPoint y: 243, distance: 259.2
click at [480, 243] on quentale-workspace at bounding box center [427, 210] width 855 height 421
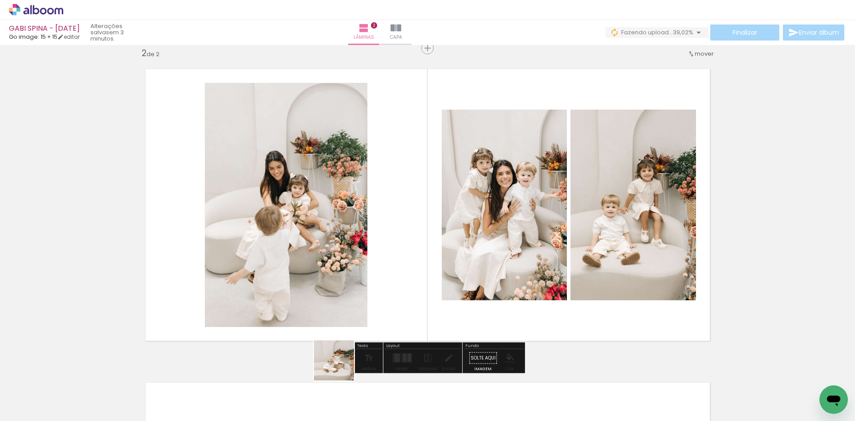
drag, startPoint x: 259, startPoint y: 397, endPoint x: 565, endPoint y: 258, distance: 335.7
click at [564, 260] on quentale-workspace at bounding box center [427, 210] width 855 height 421
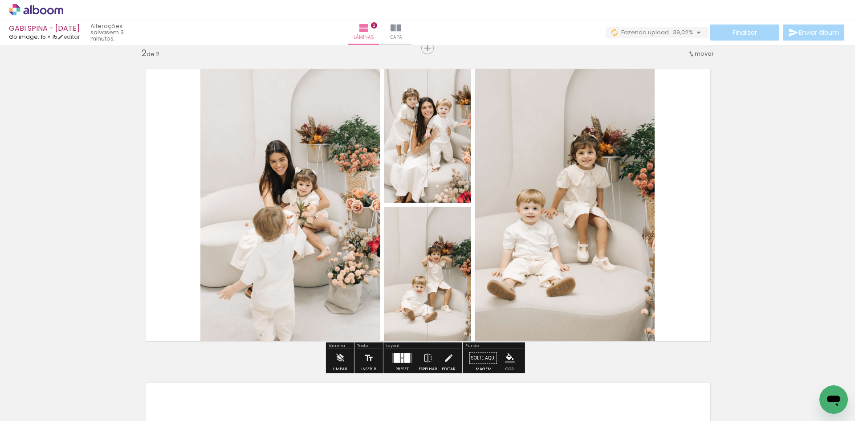
click at [401, 356] on div at bounding box center [402, 355] width 3 height 4
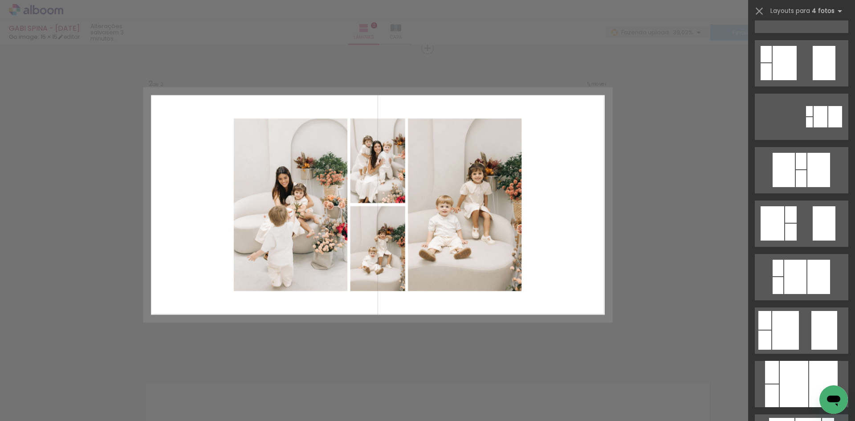
scroll to position [178, 0]
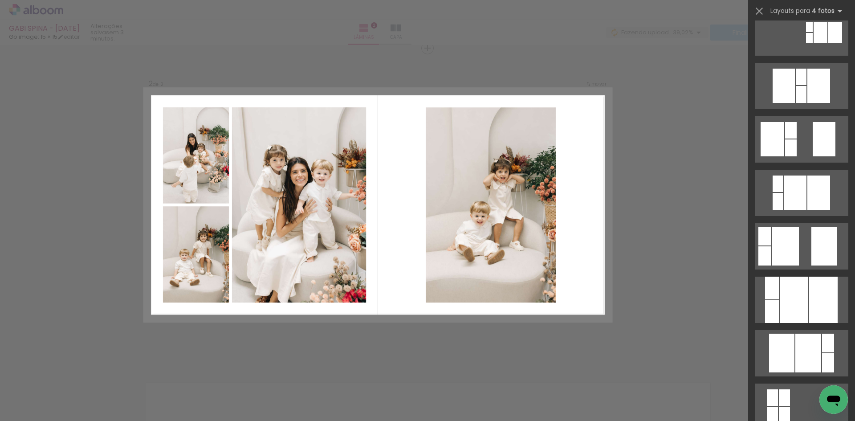
drag, startPoint x: 771, startPoint y: 268, endPoint x: 704, endPoint y: 323, distance: 87.0
click at [704, 323] on div "Confirmar Cancelar" at bounding box center [427, 201] width 855 height 962
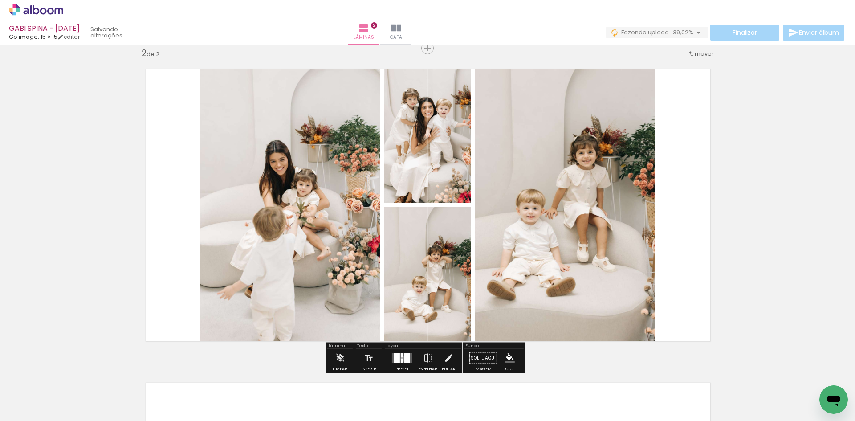
drag, startPoint x: 401, startPoint y: 358, endPoint x: 443, endPoint y: 356, distance: 41.9
click at [401, 359] on div at bounding box center [402, 360] width 3 height 4
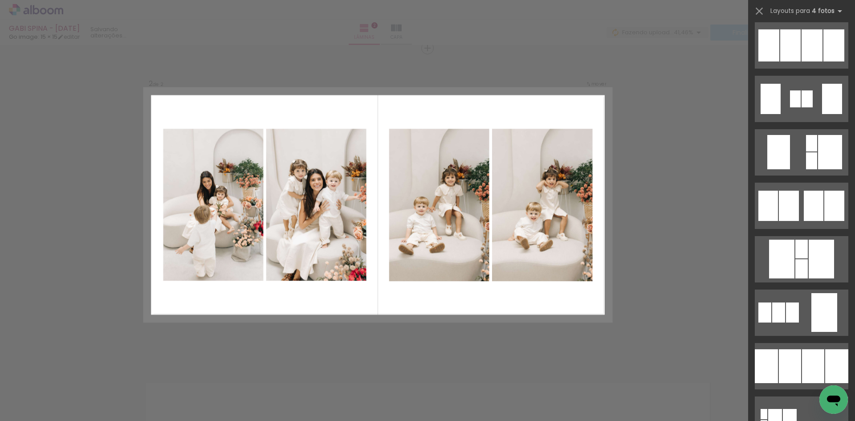
scroll to position [668, 0]
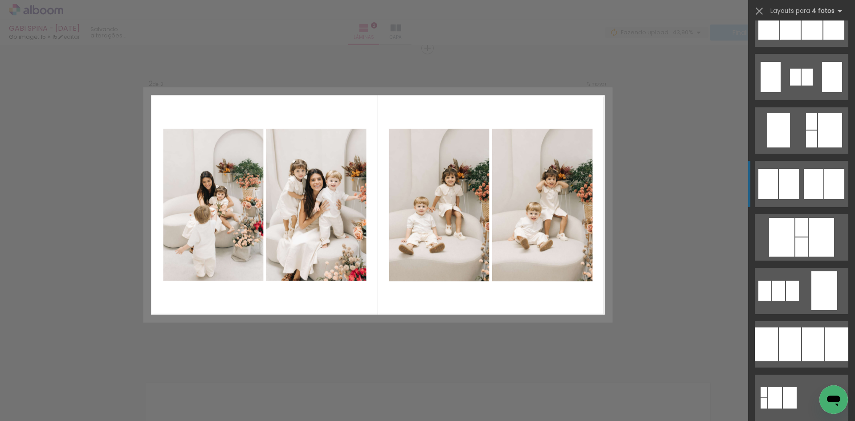
click at [825, 183] on div at bounding box center [834, 184] width 20 height 30
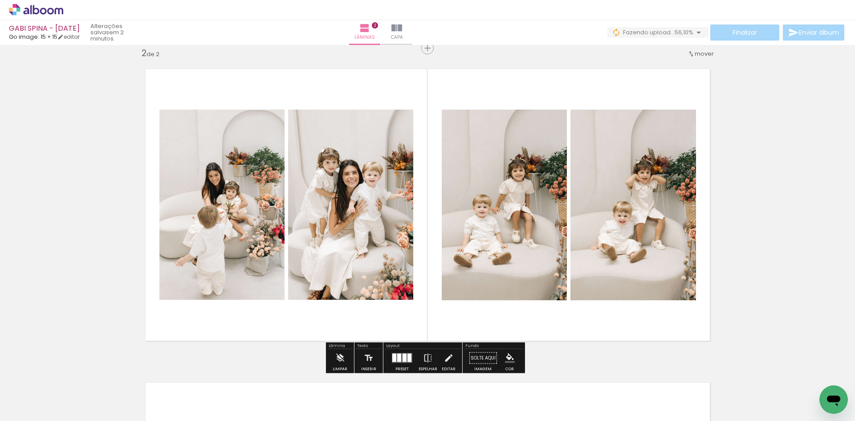
click at [702, 55] on span "mover" at bounding box center [703, 53] width 19 height 8
click at [687, 55] on paper-item "antes da 1" at bounding box center [678, 52] width 68 height 15
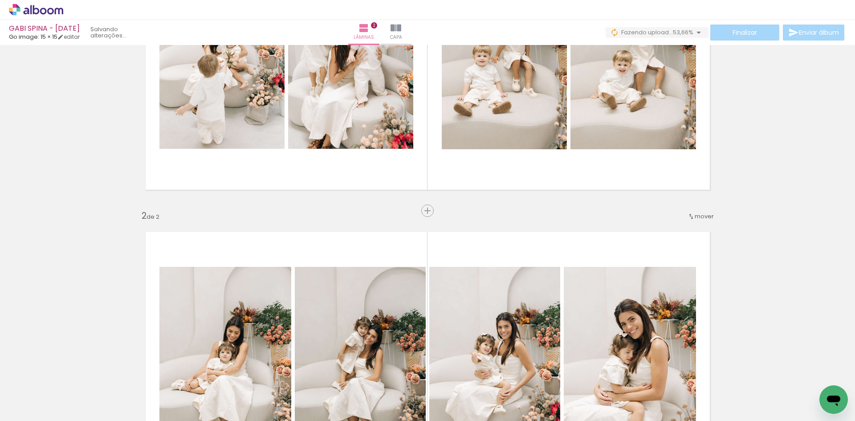
scroll to position [178, 0]
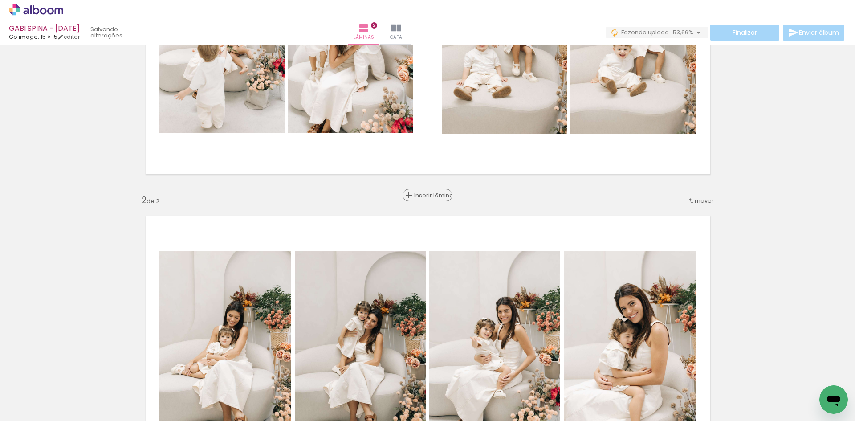
click at [421, 196] on span "Inserir lâmina" at bounding box center [431, 195] width 35 height 6
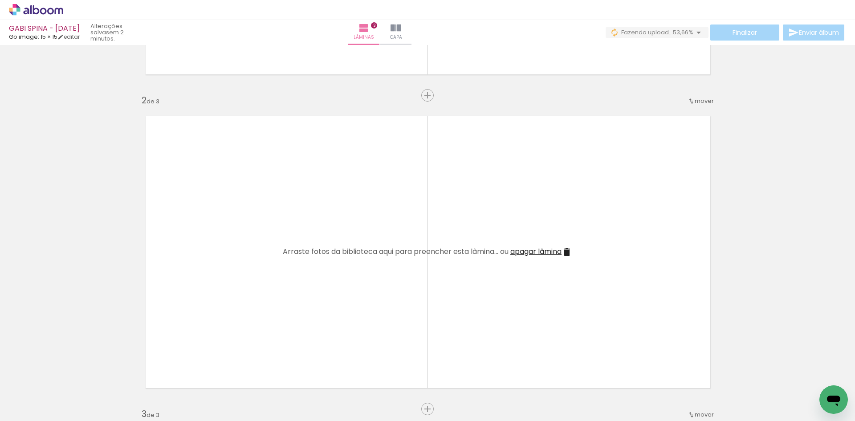
scroll to position [312, 0]
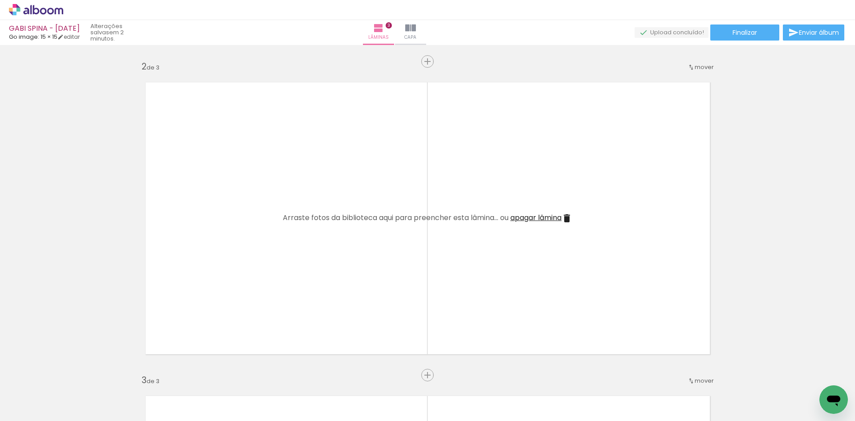
drag, startPoint x: 265, startPoint y: 398, endPoint x: 266, endPoint y: 309, distance: 88.1
click at [267, 320] on quentale-workspace at bounding box center [427, 210] width 855 height 421
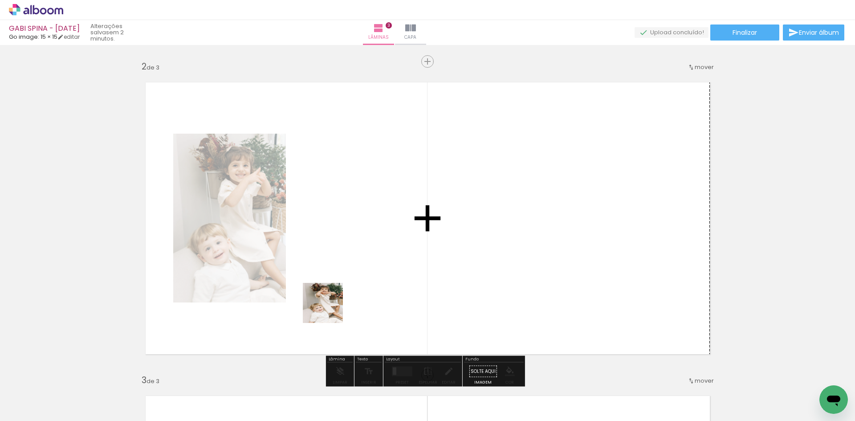
drag, startPoint x: 273, startPoint y: 398, endPoint x: 342, endPoint y: 291, distance: 127.2
click at [342, 291] on quentale-workspace at bounding box center [427, 210] width 855 height 421
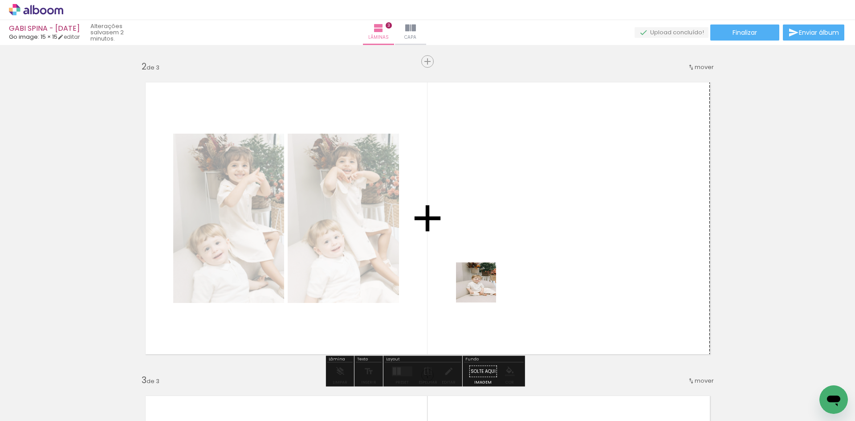
drag, startPoint x: 267, startPoint y: 399, endPoint x: 498, endPoint y: 266, distance: 266.6
click at [491, 280] on quentale-workspace at bounding box center [427, 210] width 855 height 421
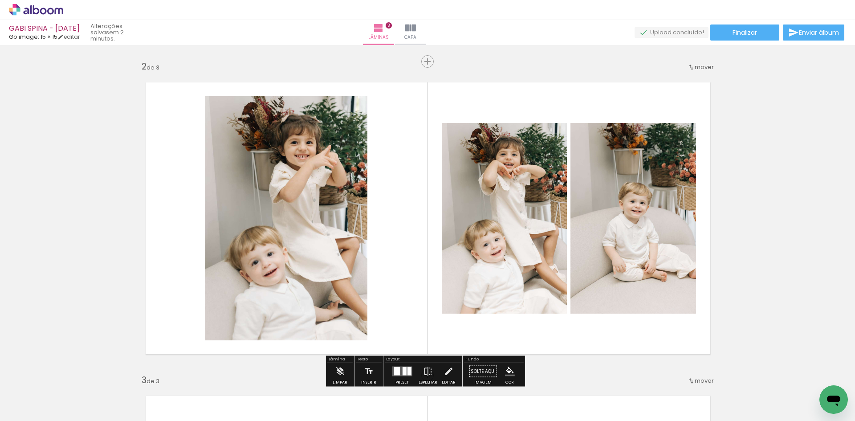
scroll to position [0, 717]
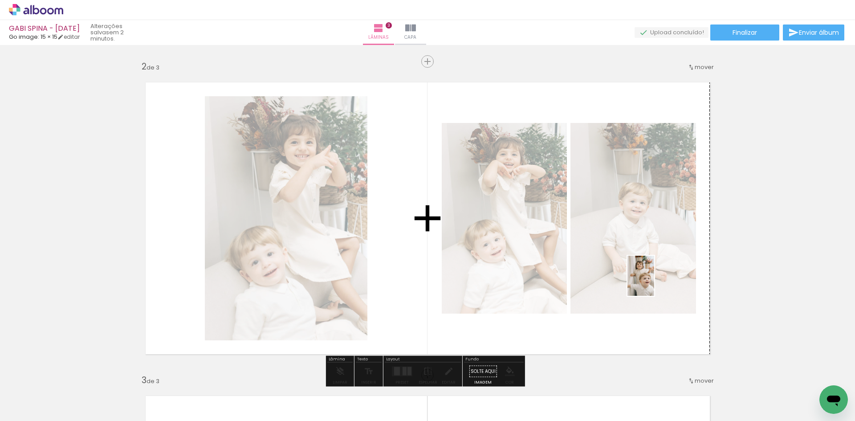
drag, startPoint x: 812, startPoint y: 395, endPoint x: 654, endPoint y: 282, distance: 194.3
click at [654, 282] on quentale-workspace at bounding box center [427, 210] width 855 height 421
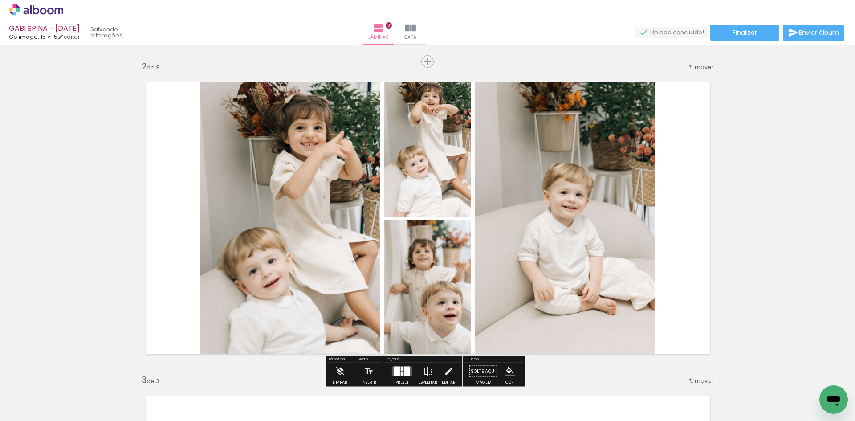
scroll to position [0, 667]
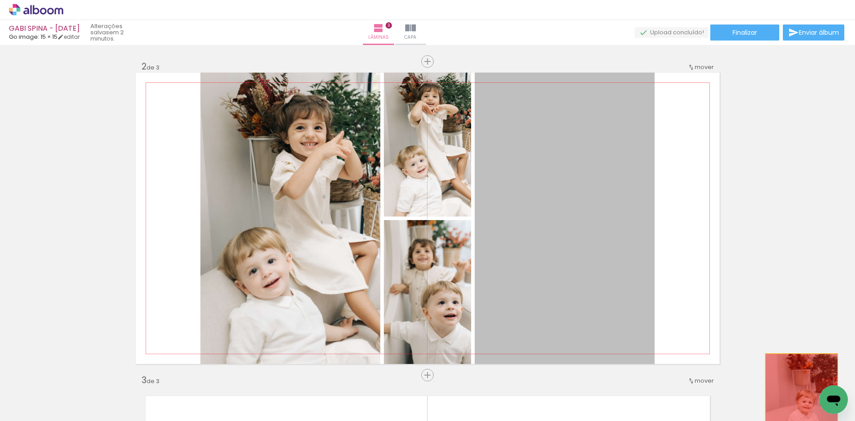
drag, startPoint x: 601, startPoint y: 249, endPoint x: 798, endPoint y: 412, distance: 255.5
click at [798, 412] on quentale-workspace at bounding box center [427, 210] width 855 height 421
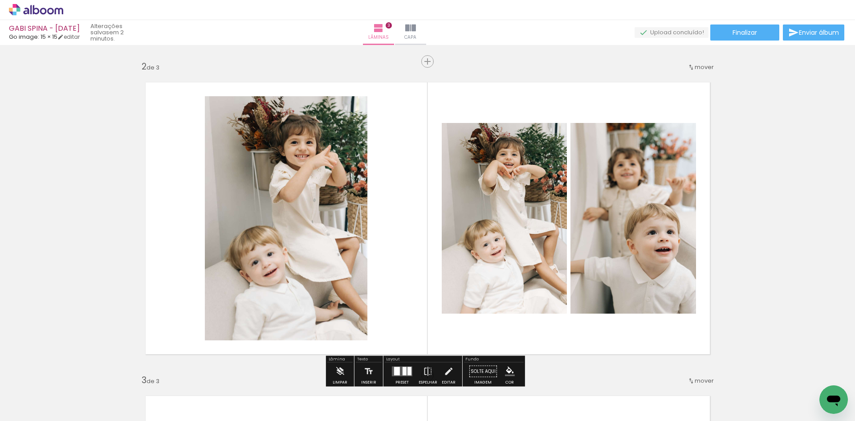
scroll to position [0, 717]
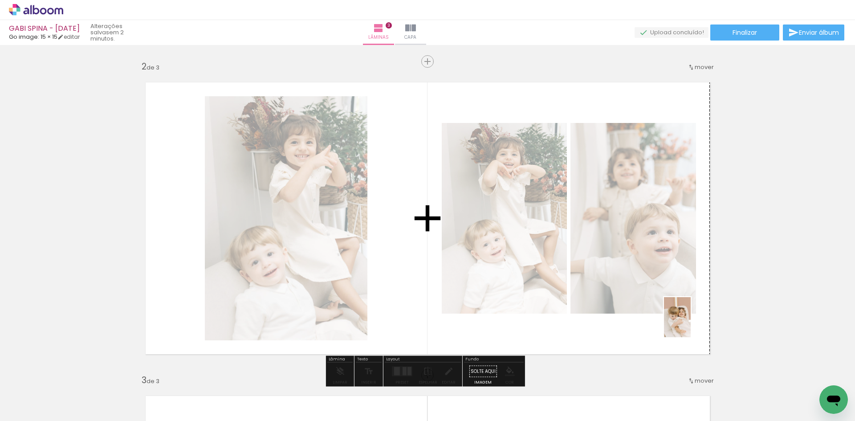
drag, startPoint x: 676, startPoint y: 400, endPoint x: 690, endPoint y: 324, distance: 77.5
click at [690, 324] on quentale-workspace at bounding box center [427, 210] width 855 height 421
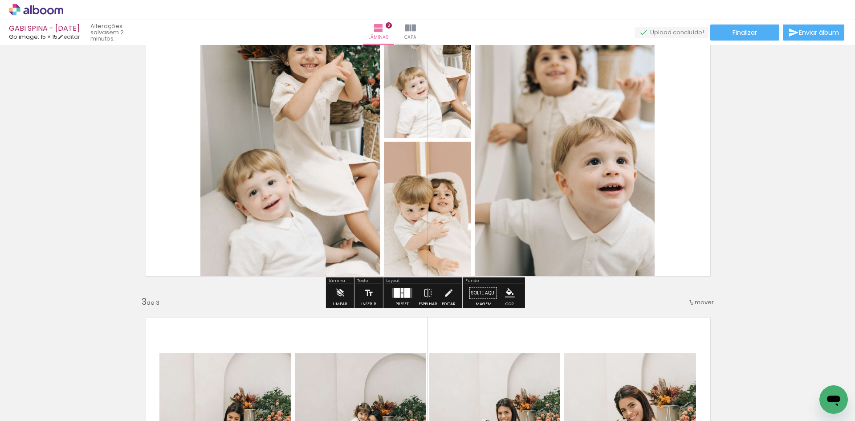
scroll to position [401, 0]
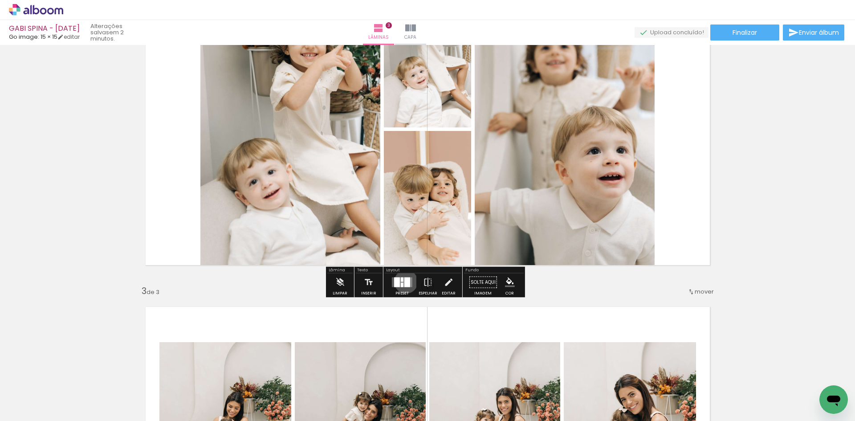
click at [404, 281] on div at bounding box center [407, 282] width 6 height 10
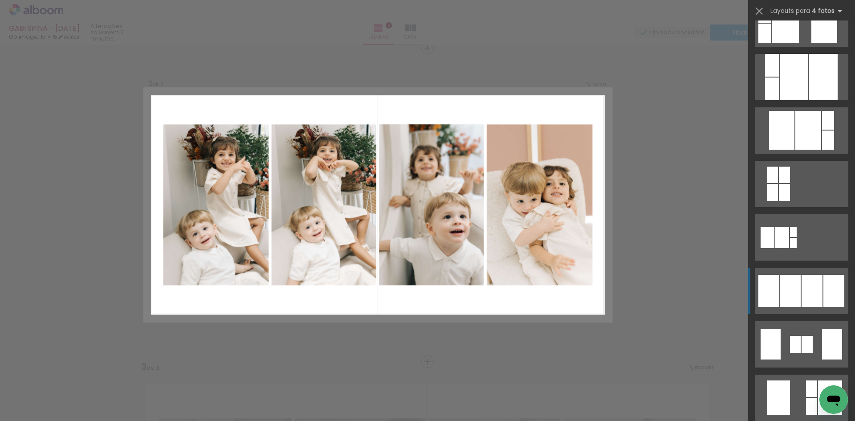
click at [815, 268] on quentale-layouter at bounding box center [801, 291] width 93 height 46
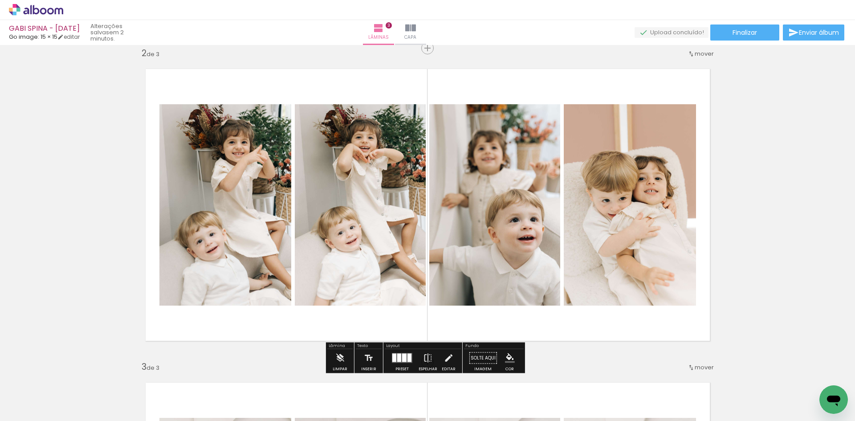
click at [717, 54] on div "Inserir lâmina 1 de 3 Inserir lâmina 2 de 3 Inserir lâmina 3 de 3" at bounding box center [427, 350] width 855 height 1254
click at [699, 53] on span "mover" at bounding box center [703, 53] width 19 height 8
click at [689, 83] on paper-item "depois da 3" at bounding box center [678, 81] width 68 height 15
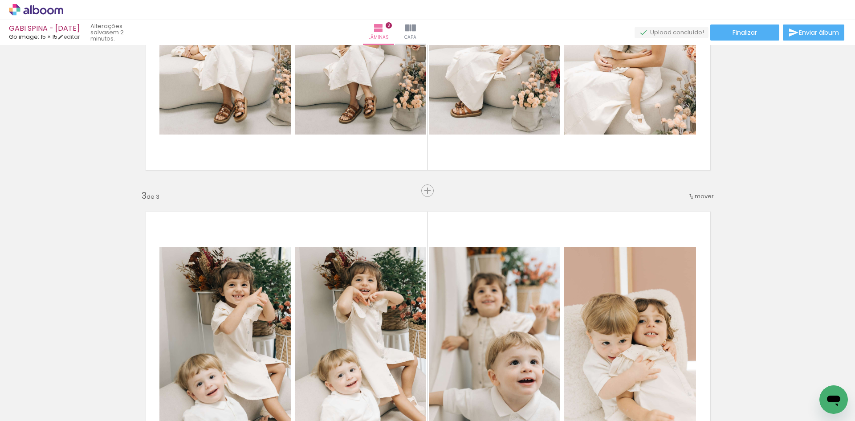
scroll to position [505, 0]
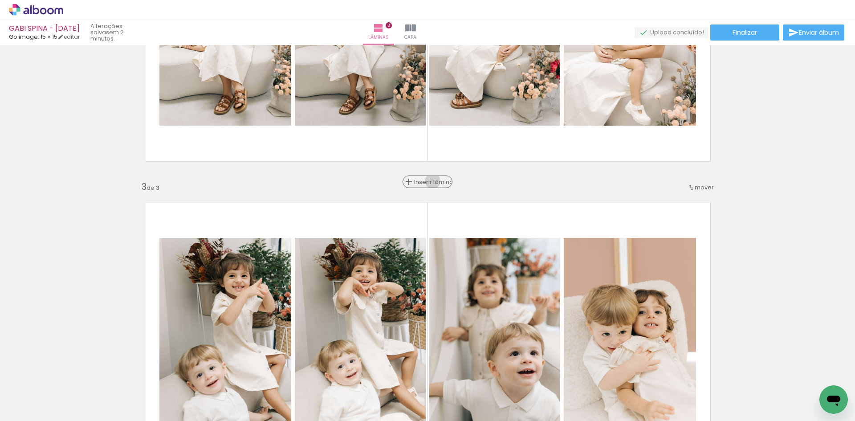
click at [430, 181] on span "Inserir lâmina" at bounding box center [431, 182] width 35 height 6
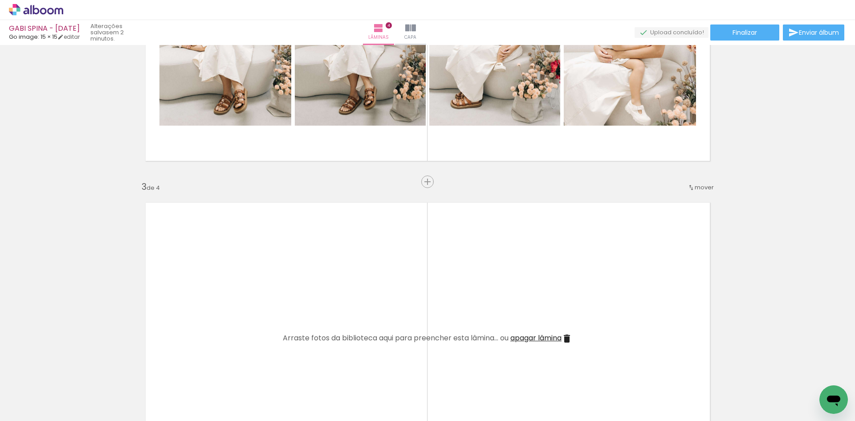
drag, startPoint x: 82, startPoint y: 393, endPoint x: 226, endPoint y: 282, distance: 182.2
click at [226, 282] on quentale-workspace at bounding box center [427, 210] width 855 height 421
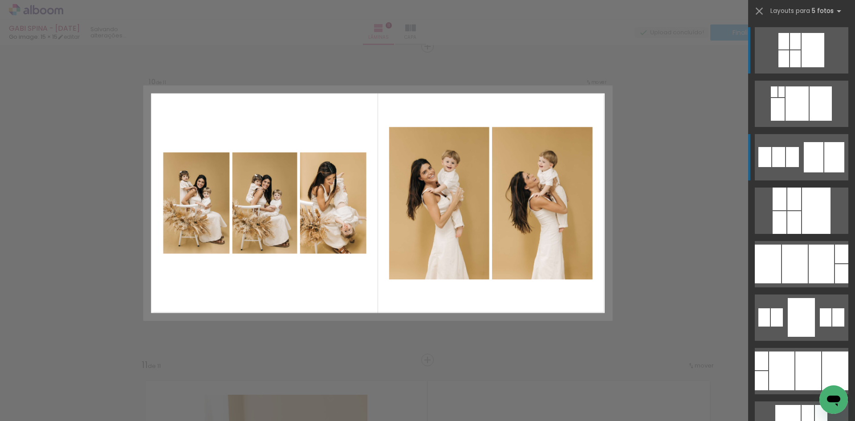
scroll to position [2832, 0]
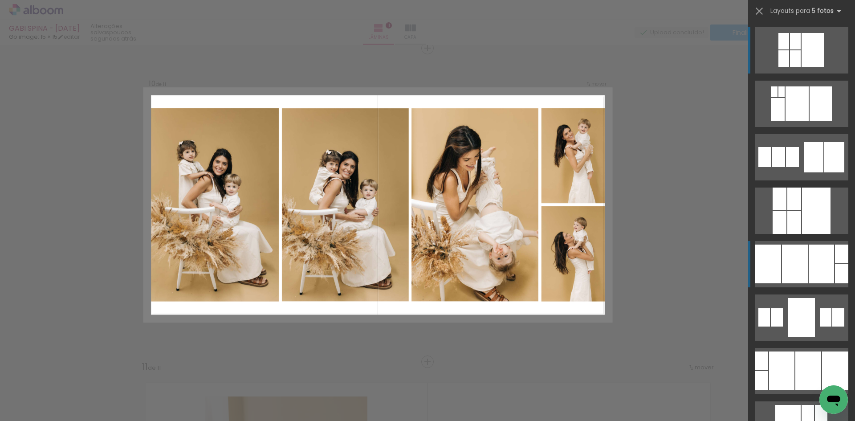
click at [816, 269] on div at bounding box center [820, 263] width 25 height 39
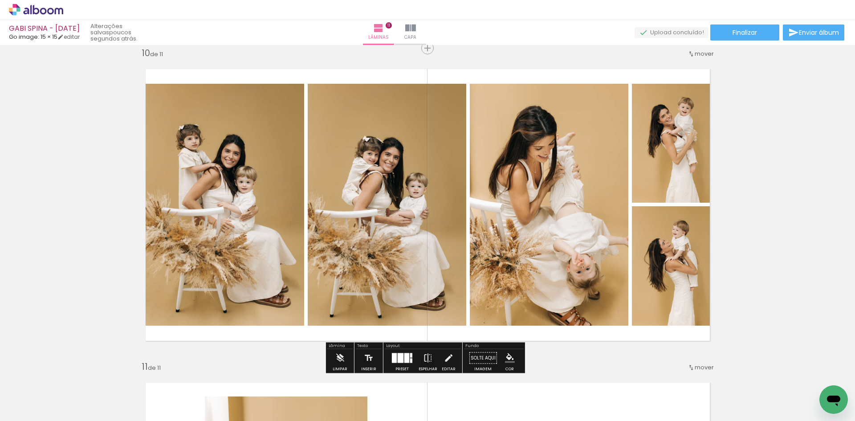
drag, startPoint x: 582, startPoint y: 207, endPoint x: 547, endPoint y: 218, distance: 37.3
click at [0, 0] on slot at bounding box center [0, 0] width 0 height 0
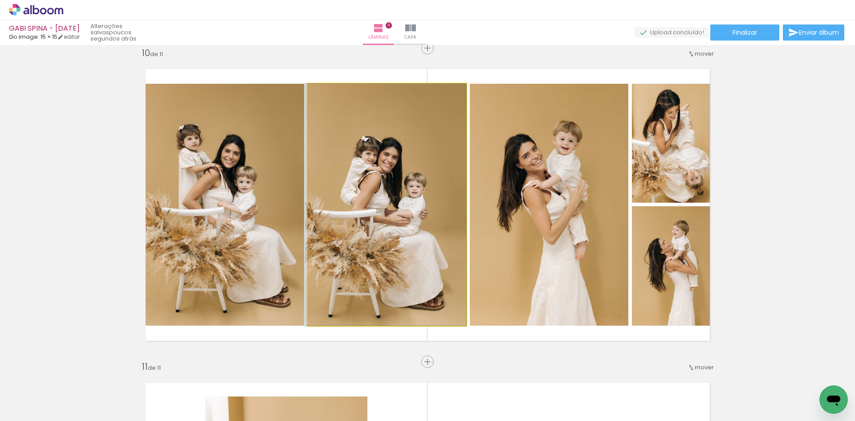
drag, startPoint x: 419, startPoint y: 205, endPoint x: 228, endPoint y: 203, distance: 191.4
click at [0, 0] on slot at bounding box center [0, 0] width 0 height 0
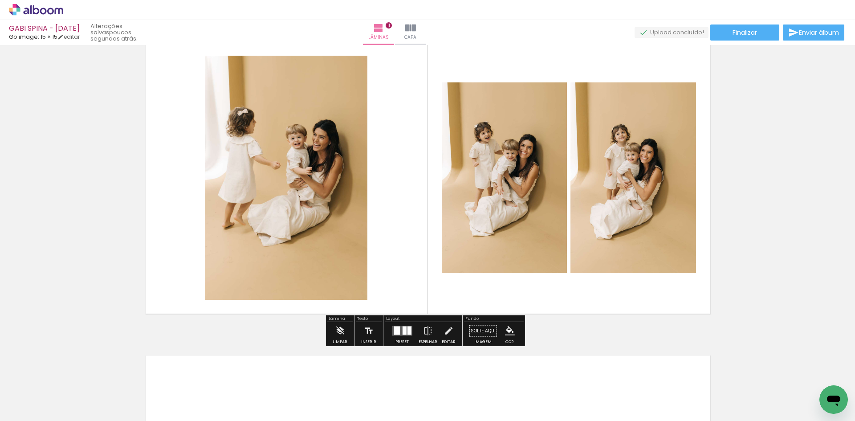
scroll to position [3188, 0]
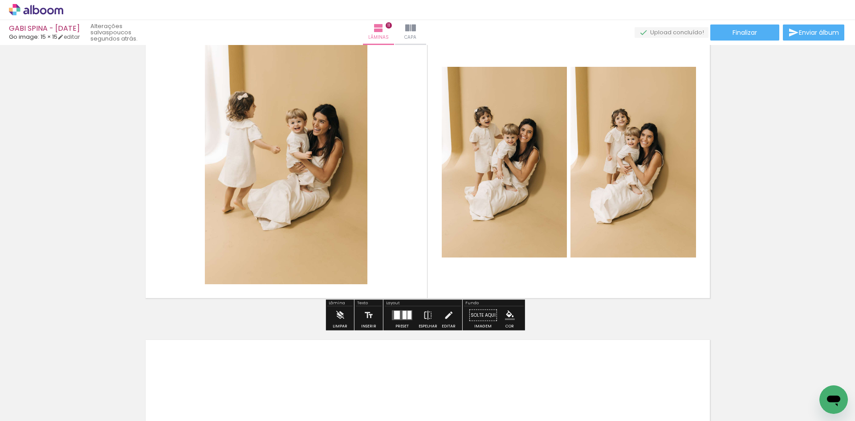
click at [407, 315] on div at bounding box center [409, 315] width 4 height 8
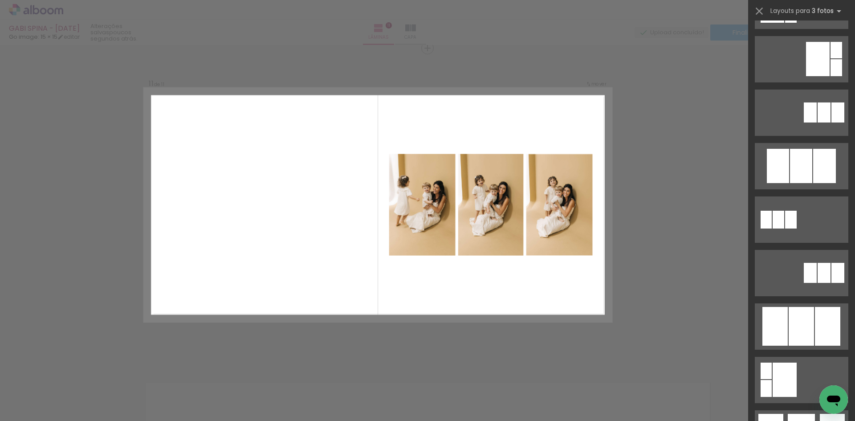
scroll to position [401, 0]
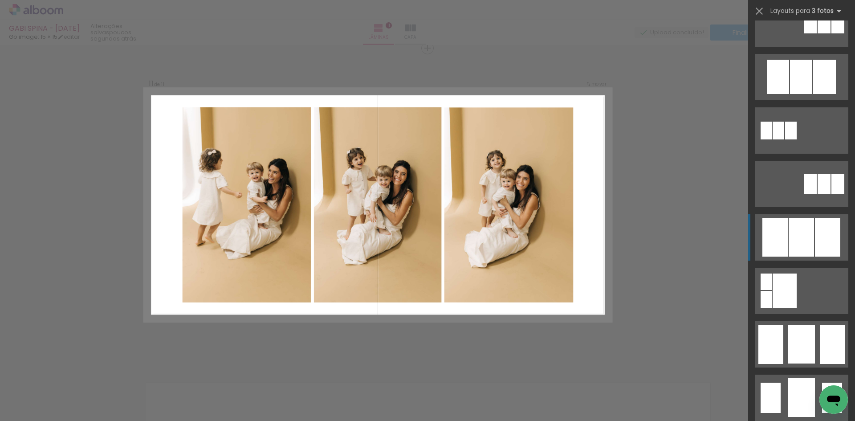
click at [809, 250] on div at bounding box center [800, 237] width 25 height 39
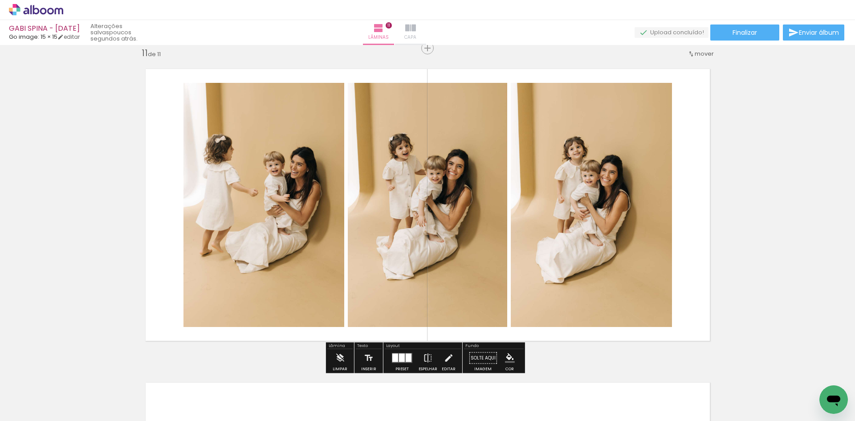
click at [416, 27] on iron-icon at bounding box center [410, 28] width 11 height 11
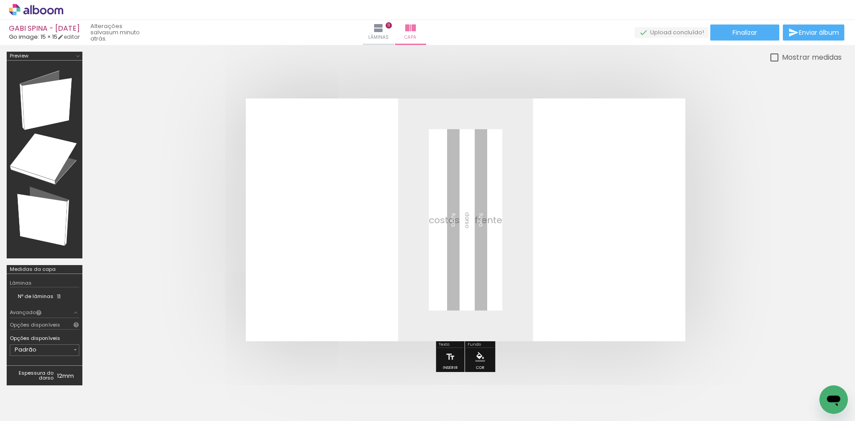
drag, startPoint x: 104, startPoint y: 396, endPoint x: 390, endPoint y: 259, distance: 317.4
click at [390, 259] on quentale-workspace at bounding box center [427, 210] width 855 height 421
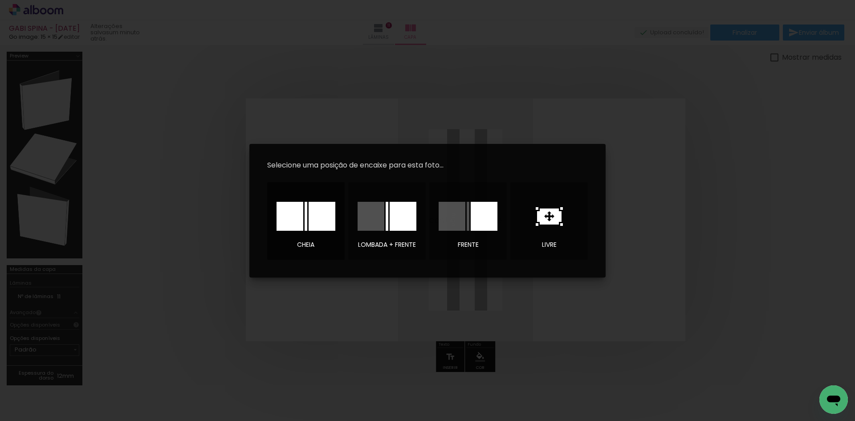
click at [300, 217] on div at bounding box center [289, 216] width 27 height 29
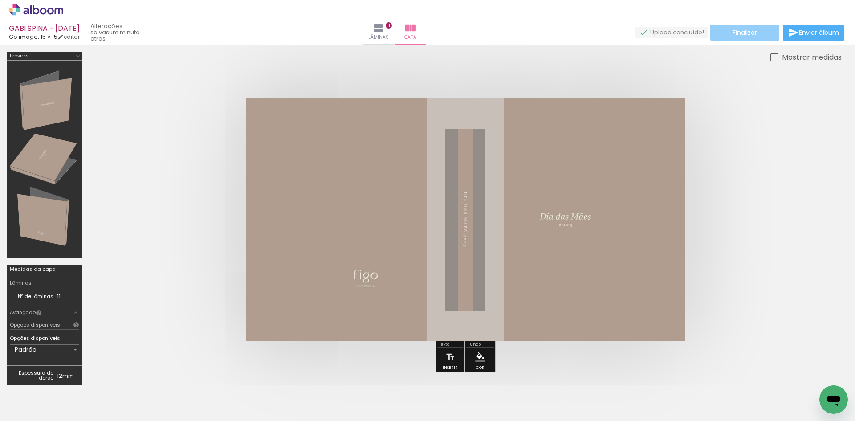
click at [745, 35] on span "Finalizar" at bounding box center [744, 32] width 24 height 6
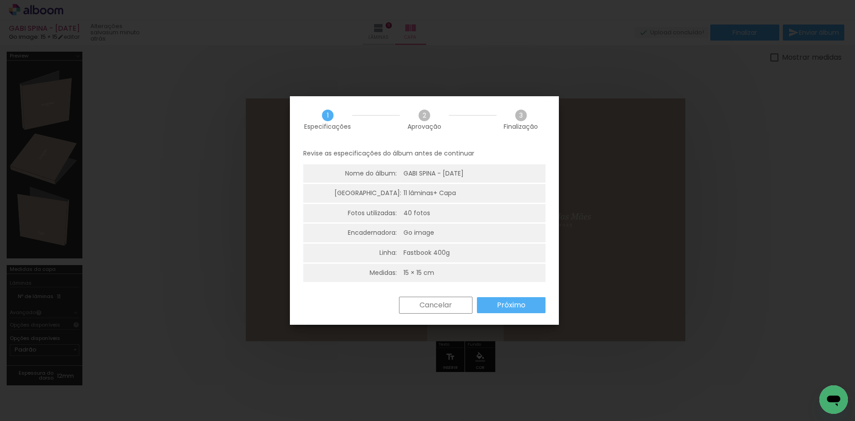
click at [0, 0] on slot "Próximo" at bounding box center [0, 0] width 0 height 0
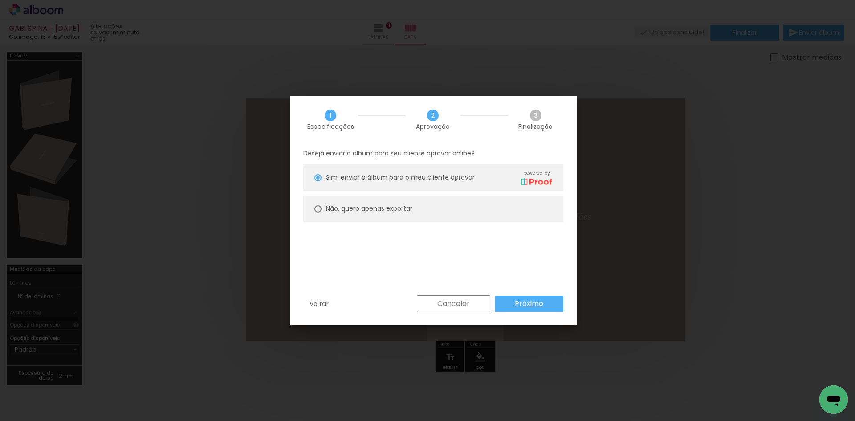
click at [0, 0] on slot "Próximo" at bounding box center [0, 0] width 0 height 0
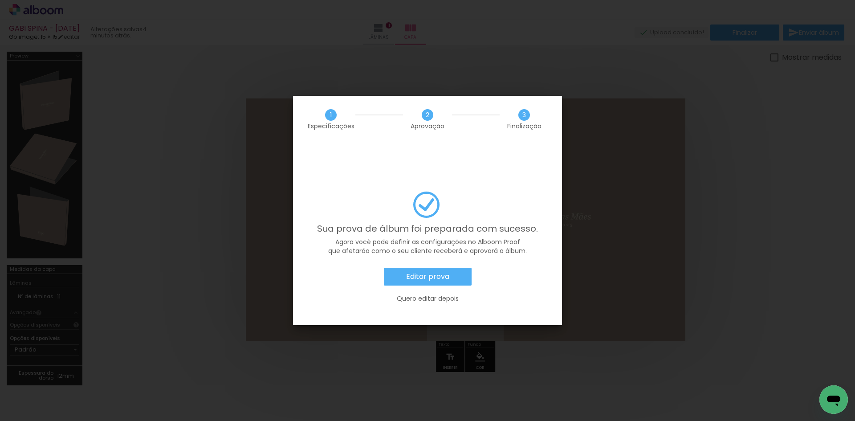
scroll to position [401, 0]
click at [0, 0] on slot "Editar prova" at bounding box center [0, 0] width 0 height 0
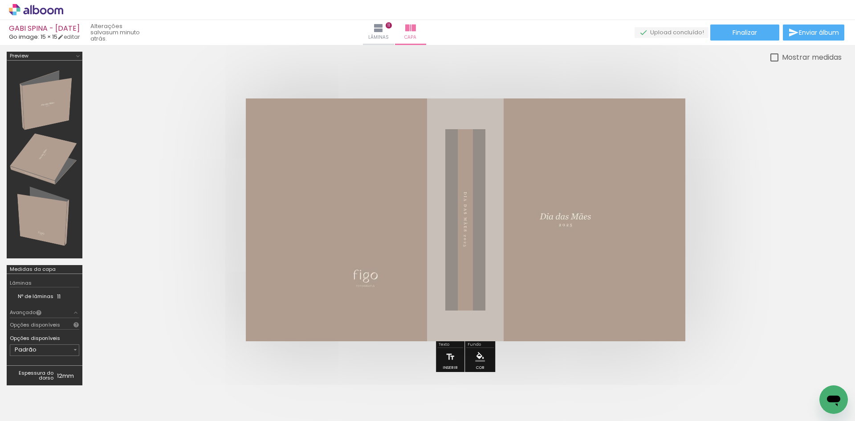
click at [10, 8] on icon at bounding box center [11, 10] width 4 height 4
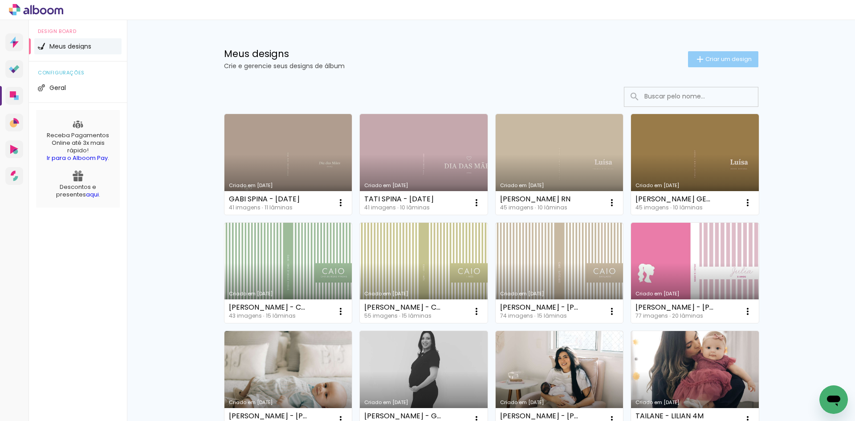
click at [698, 63] on iron-icon at bounding box center [699, 59] width 11 height 11
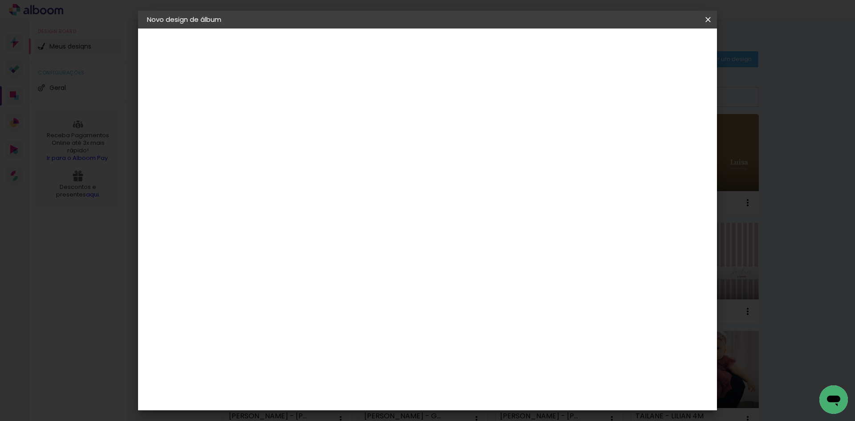
click at [296, 110] on paper-input-container "Título do álbum" at bounding box center [292, 120] width 6 height 23
type input "b"
type input "BRUNA SPINA - MANU 5 ANOS"
type paper-input "BRUNA SPINA - MANU 5 ANOS"
click at [0, 0] on slot "Avançar" at bounding box center [0, 0] width 0 height 0
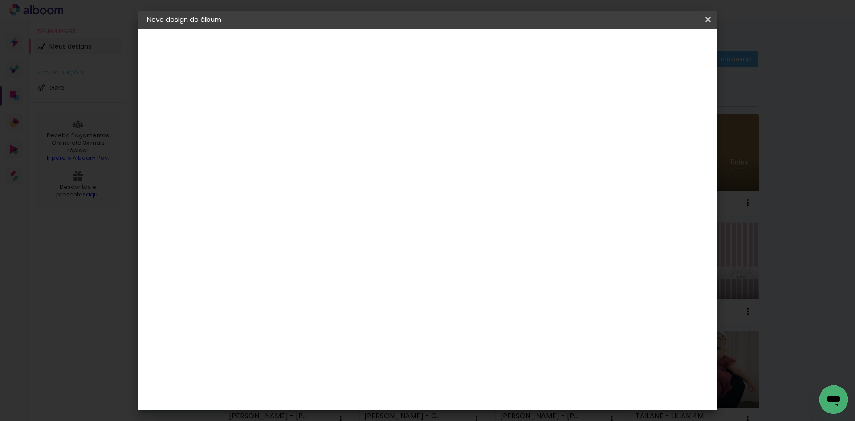
click at [360, 166] on input at bounding box center [315, 169] width 90 height 11
type input "GO"
type paper-input "GO"
click at [308, 203] on div "Go image" at bounding box center [298, 203] width 22 height 14
click at [449, 37] on header "Fornecedor Escolha um fornecedor ou avance com o tamanho livre. Voltar Avançar" at bounding box center [351, 58] width 195 height 60
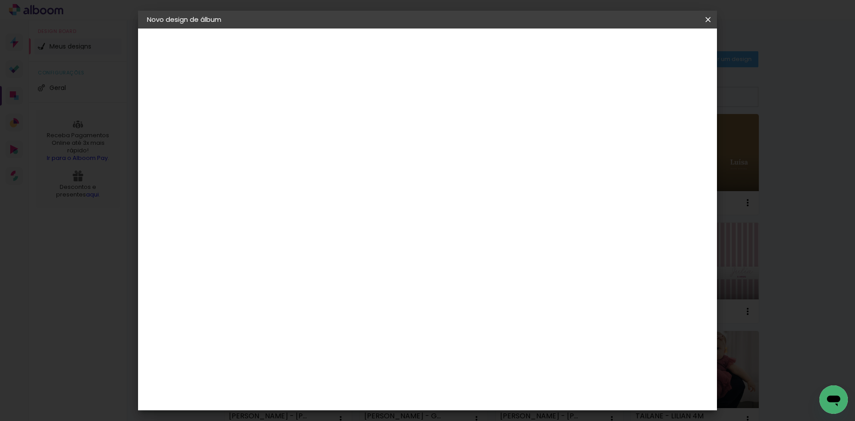
click at [0, 0] on slot "Avançar" at bounding box center [0, 0] width 0 height 0
click at [327, 148] on input "text" at bounding box center [309, 155] width 35 height 14
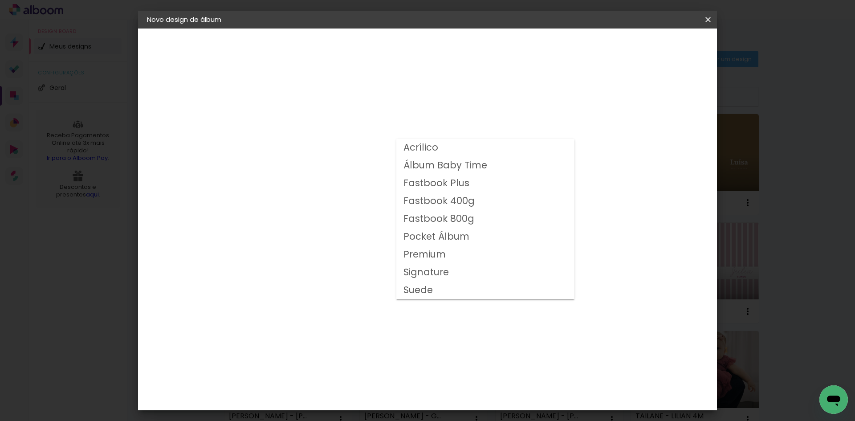
click at [377, 104] on div "Opções disponíveis Acrílico Álbum Baby Time Fastbook Plus Fastbook 400g Fastboo…" at bounding box center [315, 66] width 123 height 76
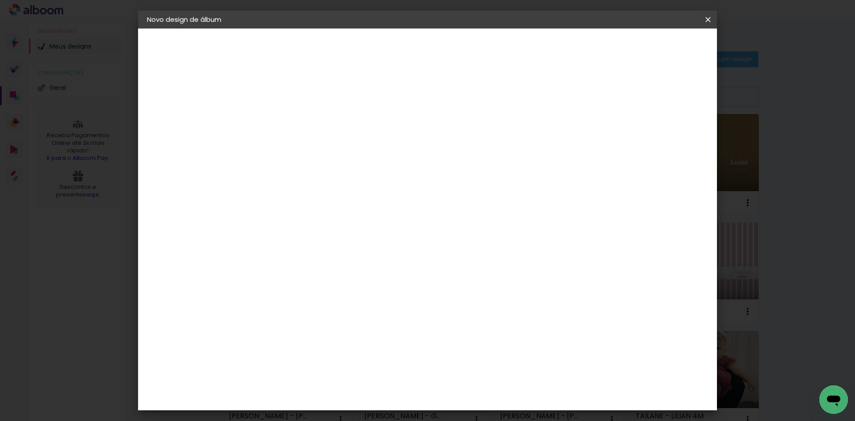
click at [0, 0] on slot "Voltar" at bounding box center [0, 0] width 0 height 0
click at [342, 170] on input "GO" at bounding box center [306, 169] width 72 height 11
type input "DRE"
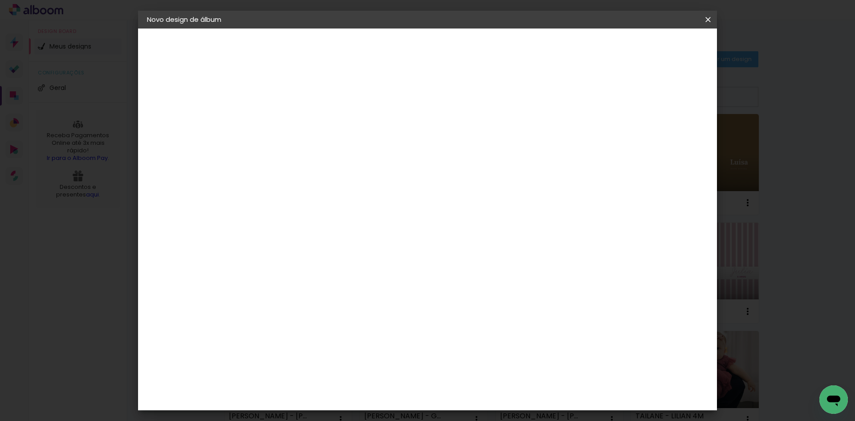
type paper-input "DRE"
click at [345, 201] on div "DreambooksPro" at bounding box center [316, 201] width 58 height 7
click at [0, 0] on slot "Avançar" at bounding box center [0, 0] width 0 height 0
click at [338, 162] on div at bounding box center [314, 162] width 45 height 1
click at [443, 142] on paper-item "Álbum" at bounding box center [485, 148] width 178 height 18
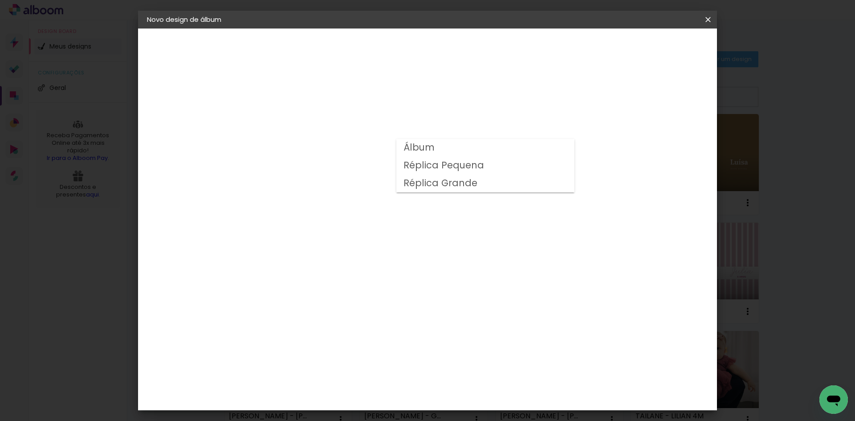
type input "Álbum"
click at [353, 386] on span "20 × 20" at bounding box center [331, 395] width 41 height 18
click at [0, 0] on slot "Avançar" at bounding box center [0, 0] width 0 height 0
click at [652, 49] on span "Iniciar design" at bounding box center [632, 47] width 41 height 6
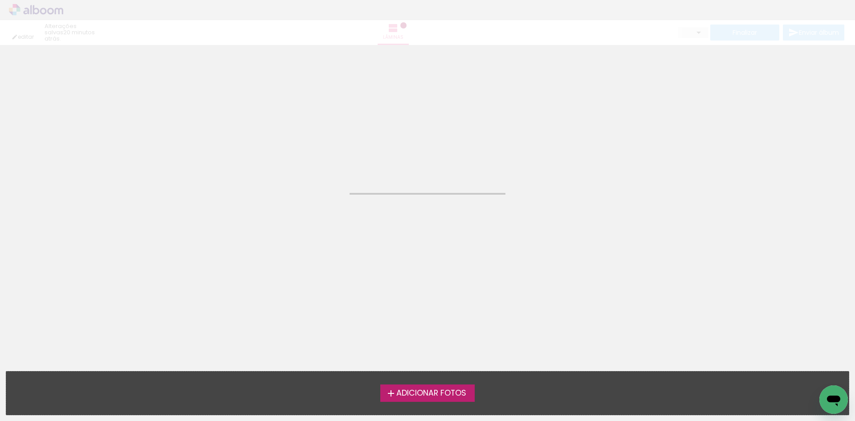
click at [445, 389] on span "Adicionar Fotos" at bounding box center [431, 393] width 70 height 8
click at [0, 0] on input "file" at bounding box center [0, 0] width 0 height 0
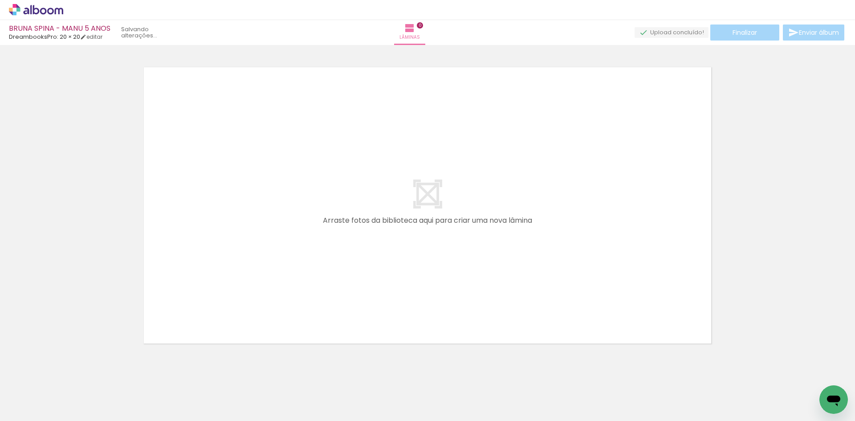
scroll to position [12, 0]
click at [35, 392] on input "Todas as fotos" at bounding box center [25, 394] width 34 height 8
click at [0, 0] on slot "Não utilizadas" at bounding box center [0, 0] width 0 height 0
type input "Não utilizadas"
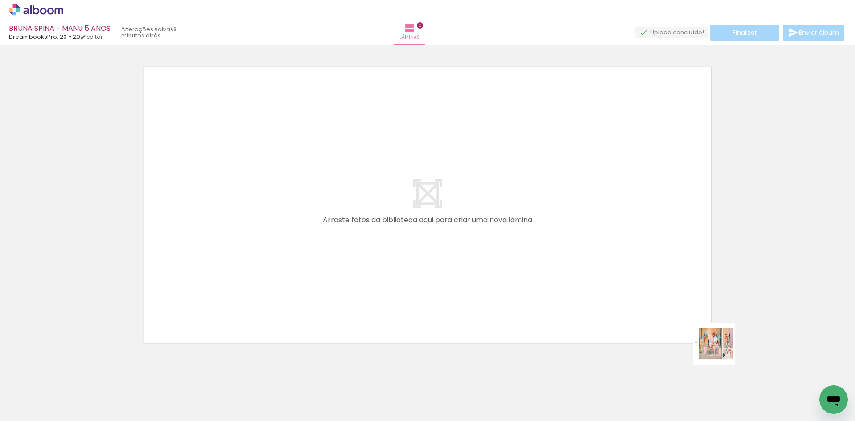
drag, startPoint x: 811, startPoint y: 394, endPoint x: 492, endPoint y: 232, distance: 357.7
click at [492, 232] on quentale-workspace at bounding box center [427, 210] width 855 height 421
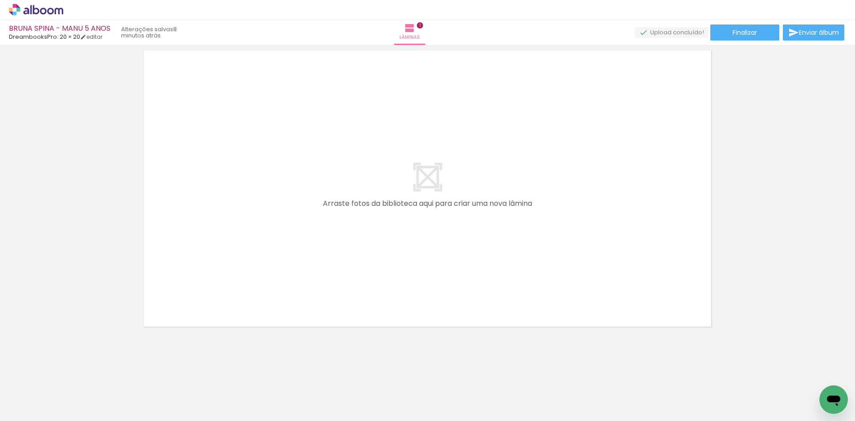
drag, startPoint x: 188, startPoint y: 396, endPoint x: 246, endPoint y: 247, distance: 159.5
click at [246, 247] on quentale-workspace at bounding box center [427, 210] width 855 height 421
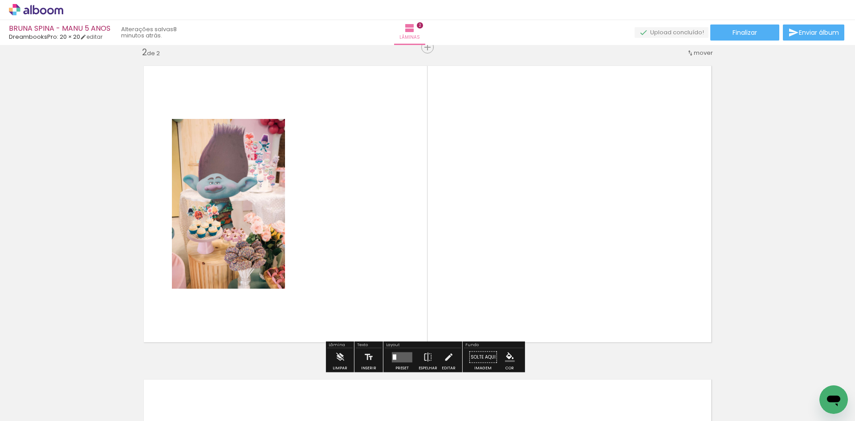
scroll to position [325, 0]
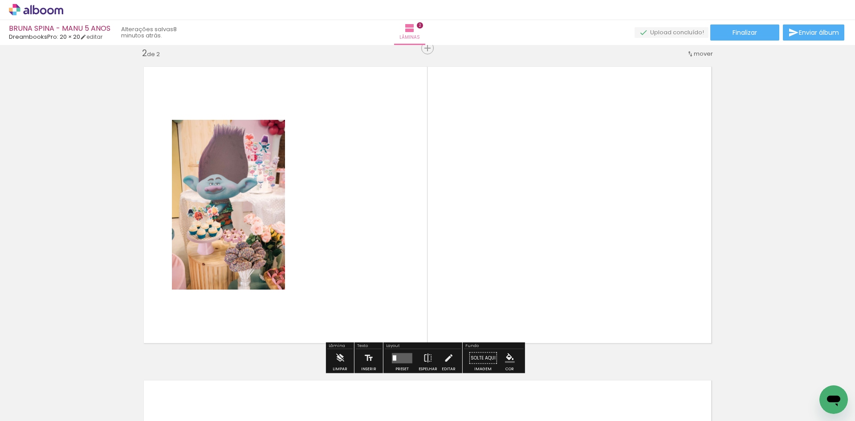
drag, startPoint x: 193, startPoint y: 398, endPoint x: 242, endPoint y: 265, distance: 142.1
click at [235, 289] on quentale-workspace at bounding box center [427, 210] width 855 height 421
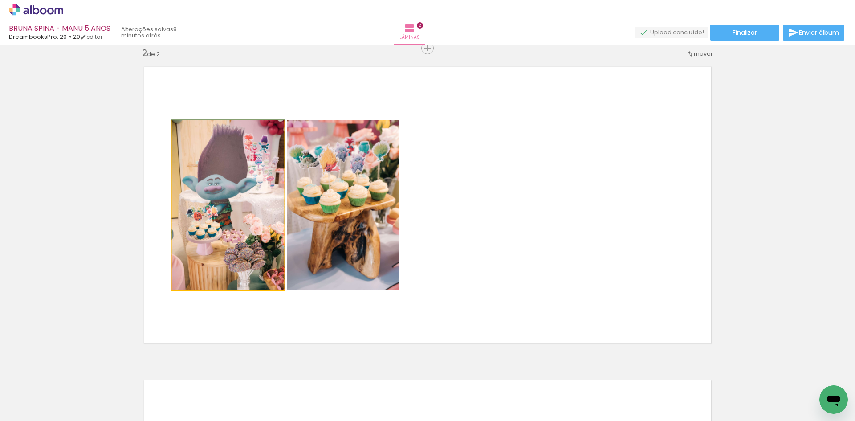
click at [234, 259] on quentale-photo at bounding box center [228, 205] width 112 height 170
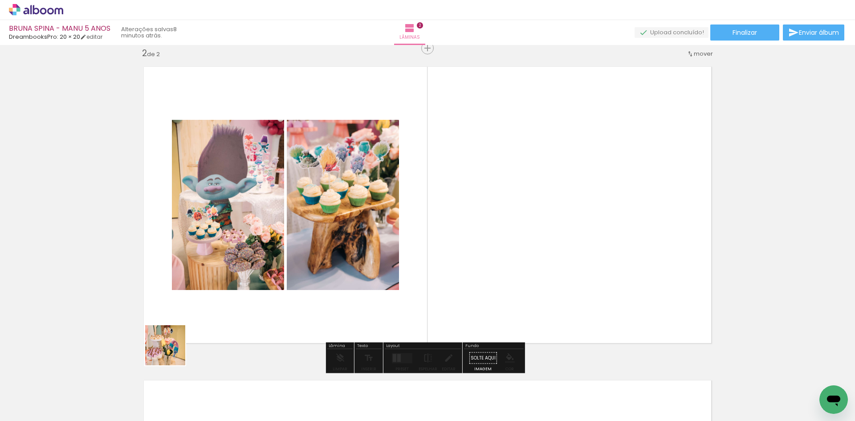
drag, startPoint x: 150, startPoint y: 377, endPoint x: 239, endPoint y: 265, distance: 142.6
click at [232, 278] on quentale-workspace at bounding box center [427, 210] width 855 height 421
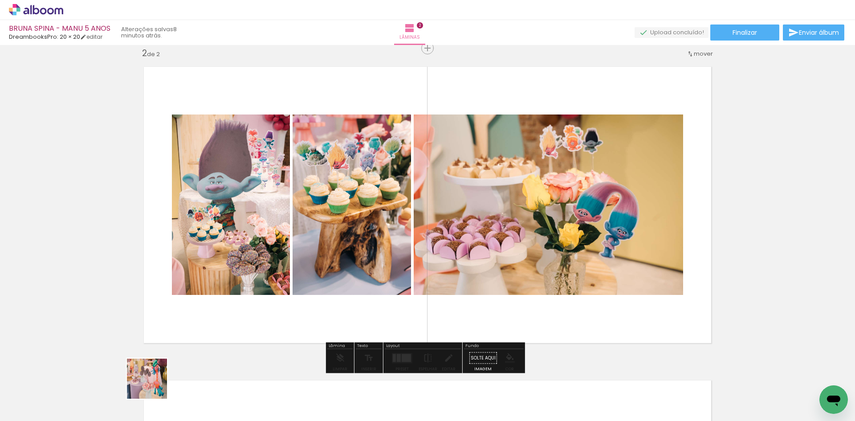
drag, startPoint x: 145, startPoint y: 400, endPoint x: 224, endPoint y: 268, distance: 154.3
click at [220, 273] on quentale-workspace at bounding box center [427, 210] width 855 height 421
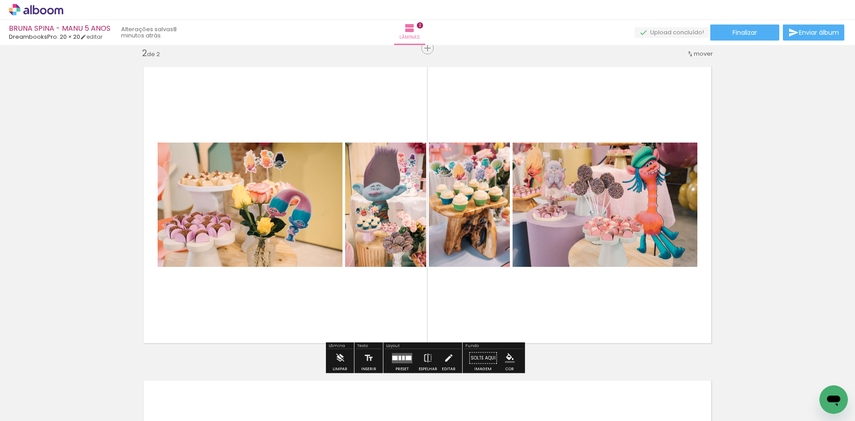
drag, startPoint x: 146, startPoint y: 388, endPoint x: 273, endPoint y: 230, distance: 202.7
click at [260, 248] on quentale-workspace at bounding box center [427, 210] width 855 height 421
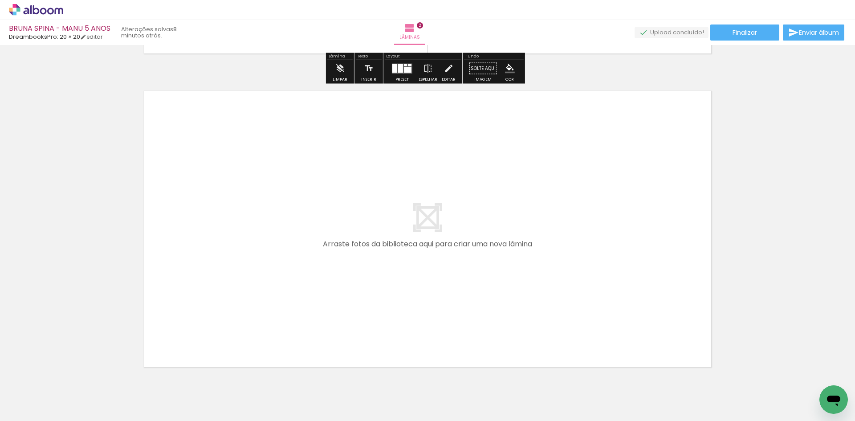
scroll to position [637, 0]
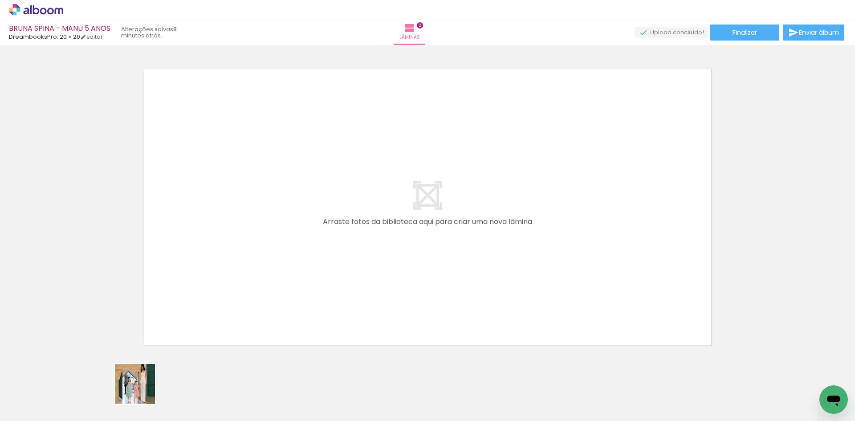
drag, startPoint x: 135, startPoint y: 397, endPoint x: 227, endPoint y: 248, distance: 175.1
click at [219, 277] on quentale-workspace at bounding box center [427, 210] width 855 height 421
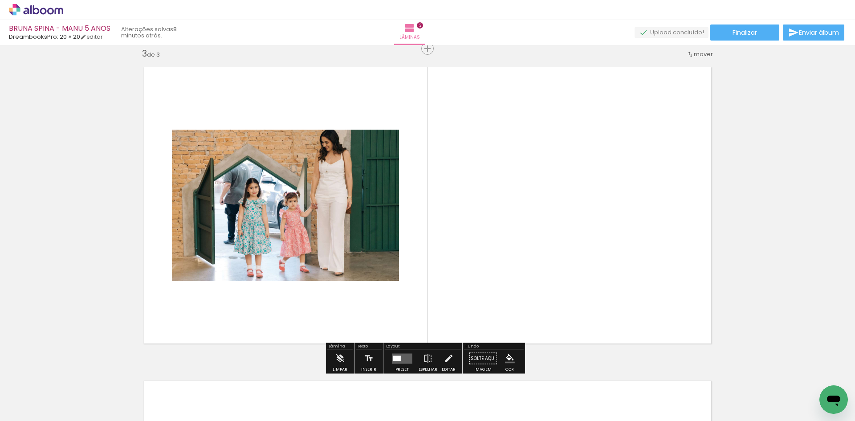
scroll to position [638, 0]
drag, startPoint x: 152, startPoint y: 389, endPoint x: 195, endPoint y: 308, distance: 91.4
click at [196, 308] on quentale-workspace at bounding box center [427, 210] width 855 height 421
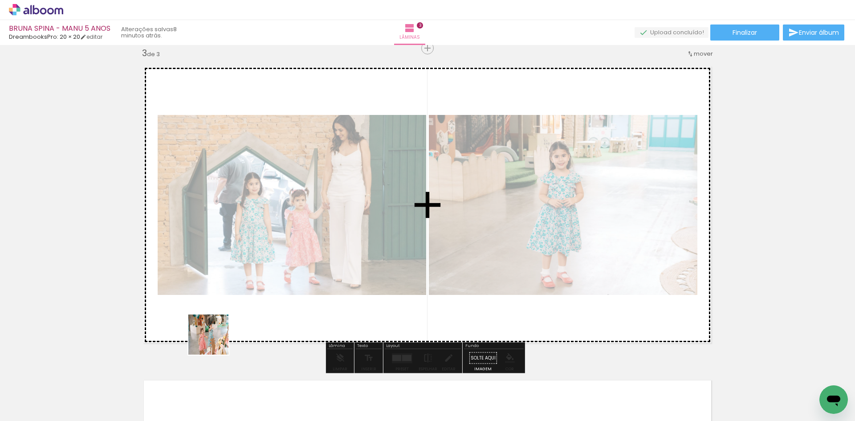
drag, startPoint x: 150, startPoint y: 398, endPoint x: 217, endPoint y: 339, distance: 89.2
click at [217, 339] on quentale-workspace at bounding box center [427, 210] width 855 height 421
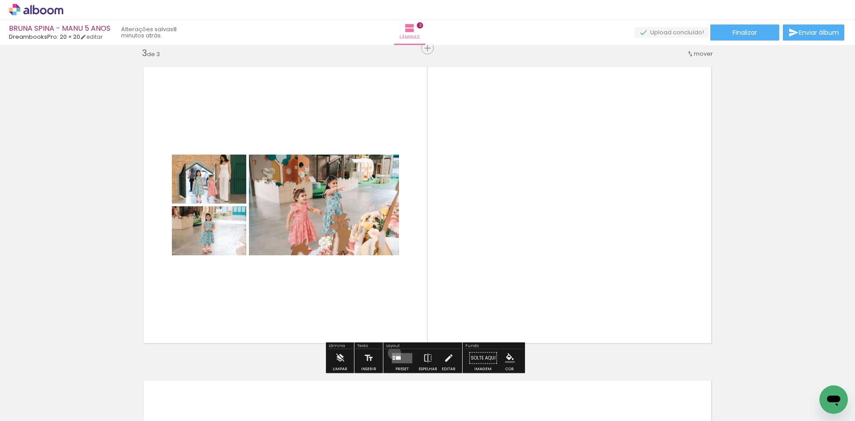
click at [392, 353] on quentale-layouter at bounding box center [402, 358] width 20 height 10
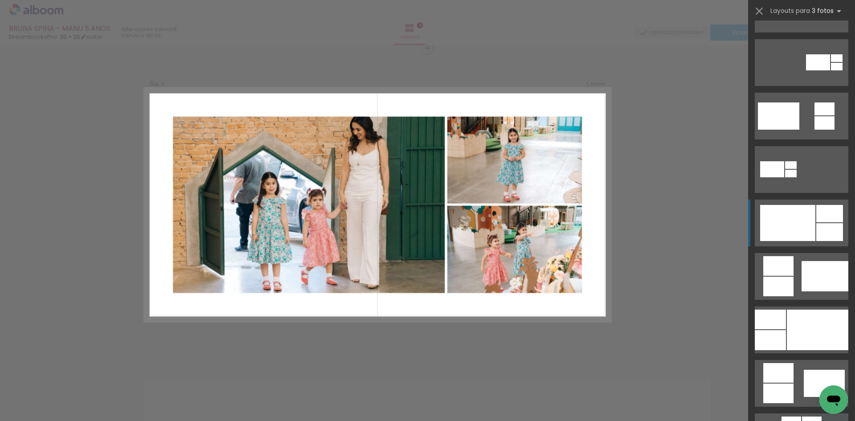
scroll to position [312, 0]
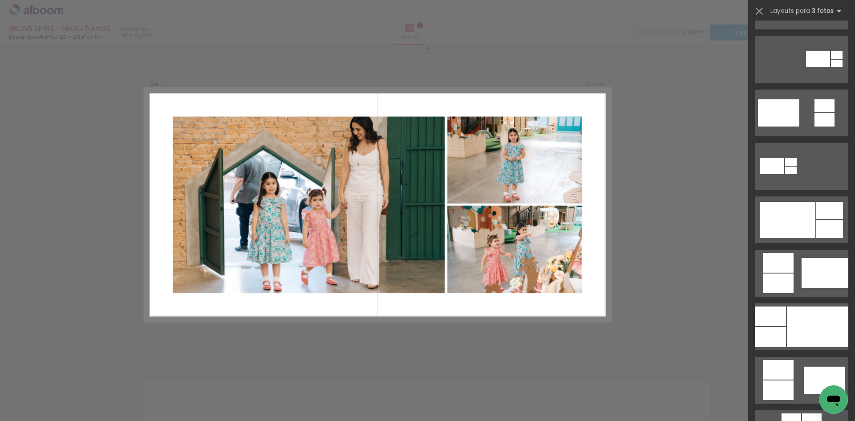
click at [817, 195] on div at bounding box center [801, 216] width 107 height 53
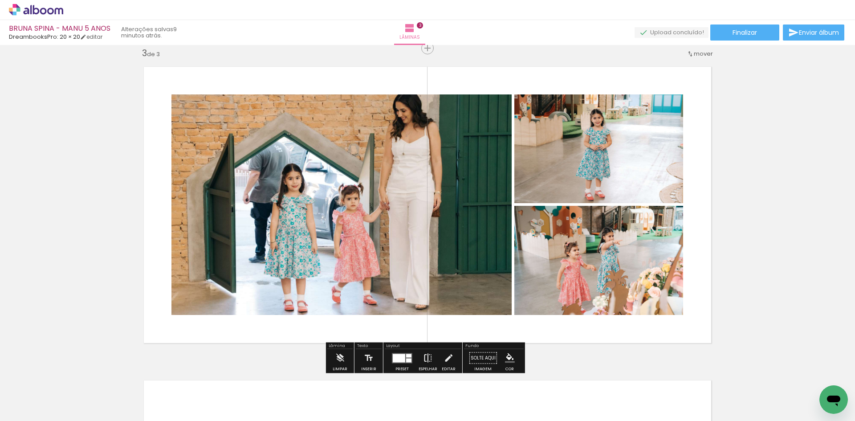
click at [430, 353] on iron-icon at bounding box center [428, 358] width 10 height 18
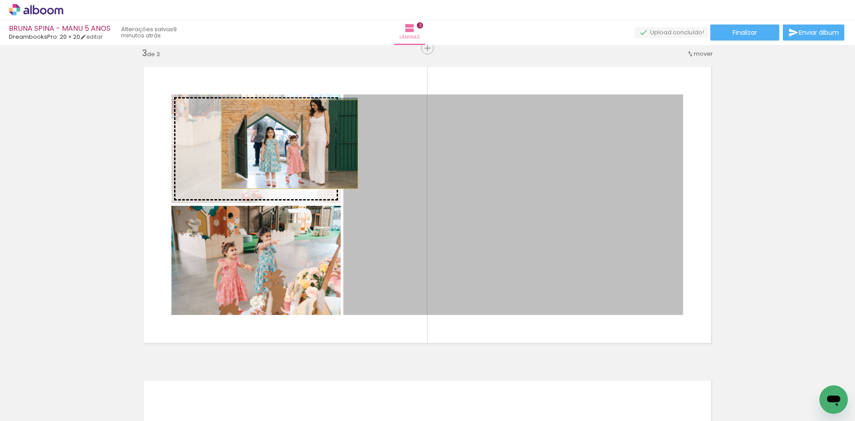
drag, startPoint x: 496, startPoint y: 213, endPoint x: 286, endPoint y: 144, distance: 221.0
click at [0, 0] on slot at bounding box center [0, 0] width 0 height 0
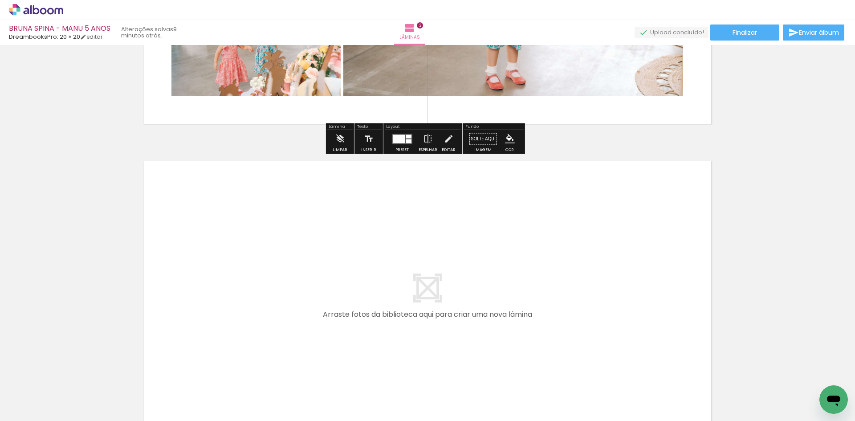
scroll to position [861, 0]
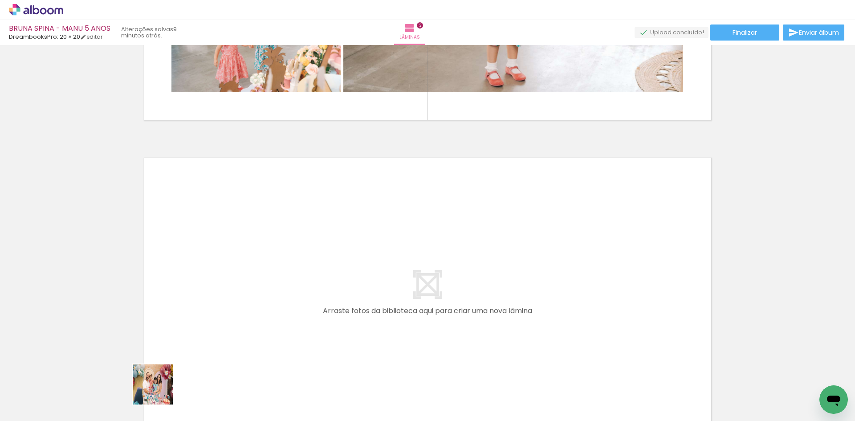
drag, startPoint x: 134, startPoint y: 398, endPoint x: 242, endPoint y: 322, distance: 132.6
click at [242, 322] on quentale-workspace at bounding box center [427, 210] width 855 height 421
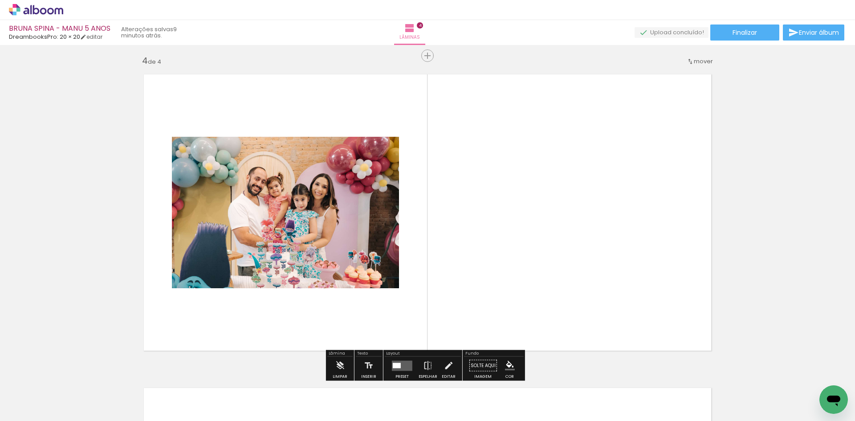
scroll to position [952, 0]
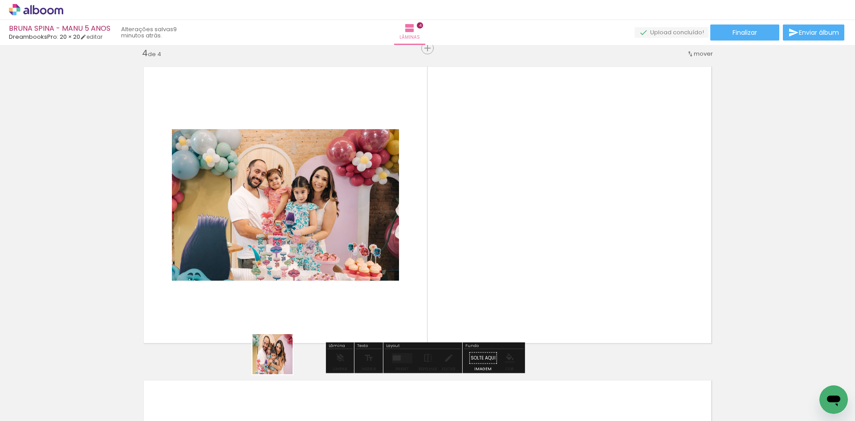
drag, startPoint x: 151, startPoint y: 396, endPoint x: 484, endPoint y: 267, distance: 357.0
click at [484, 267] on quentale-workspace at bounding box center [427, 210] width 855 height 421
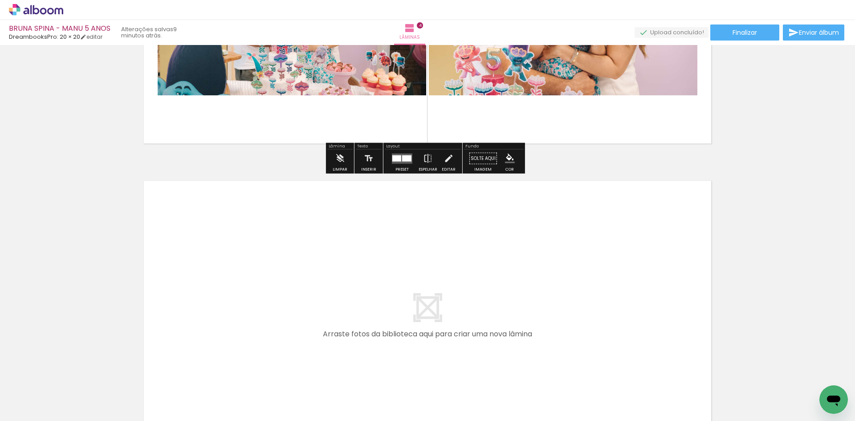
scroll to position [1174, 0]
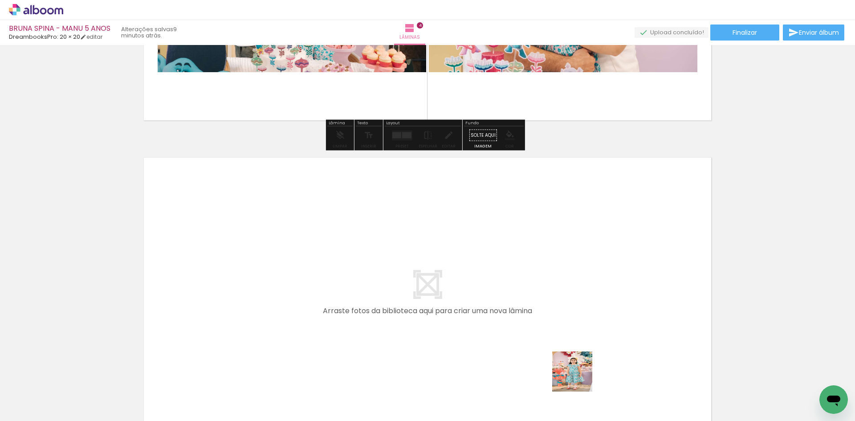
drag, startPoint x: 636, startPoint y: 384, endPoint x: 411, endPoint y: 335, distance: 230.1
click at [411, 335] on quentale-workspace at bounding box center [427, 210] width 855 height 421
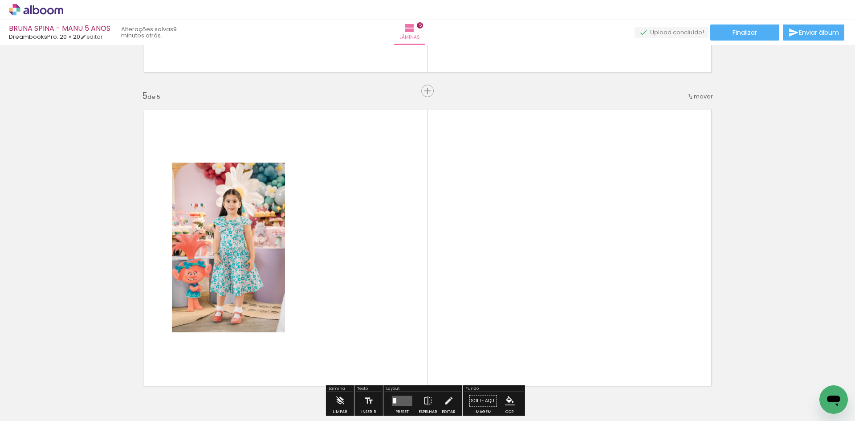
scroll to position [1265, 0]
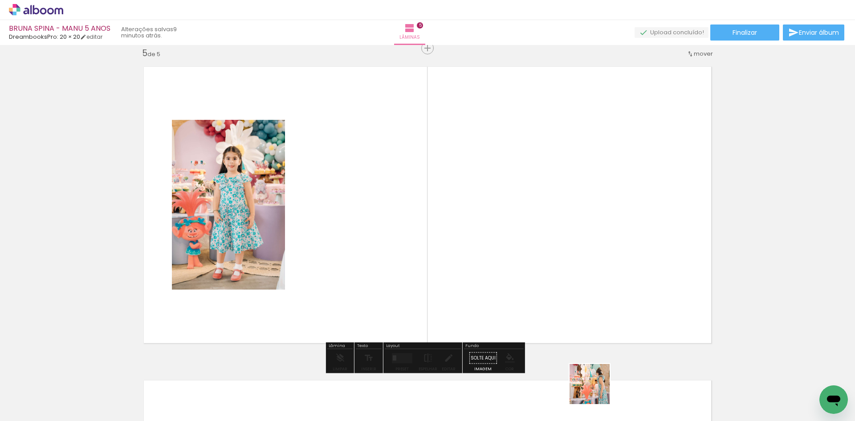
drag, startPoint x: 596, startPoint y: 390, endPoint x: 571, endPoint y: 289, distance: 104.2
click at [571, 289] on quentale-workspace at bounding box center [427, 210] width 855 height 421
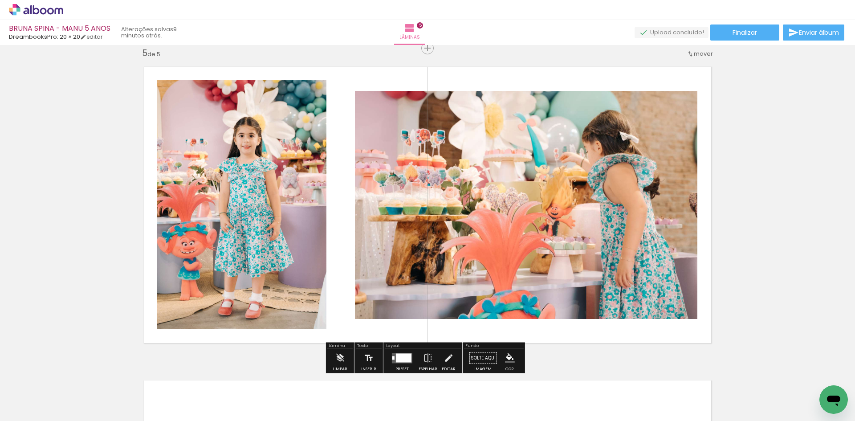
click at [697, 53] on span "mover" at bounding box center [703, 53] width 19 height 8
click at [670, 73] on span "antes da" at bounding box center [663, 67] width 26 height 15
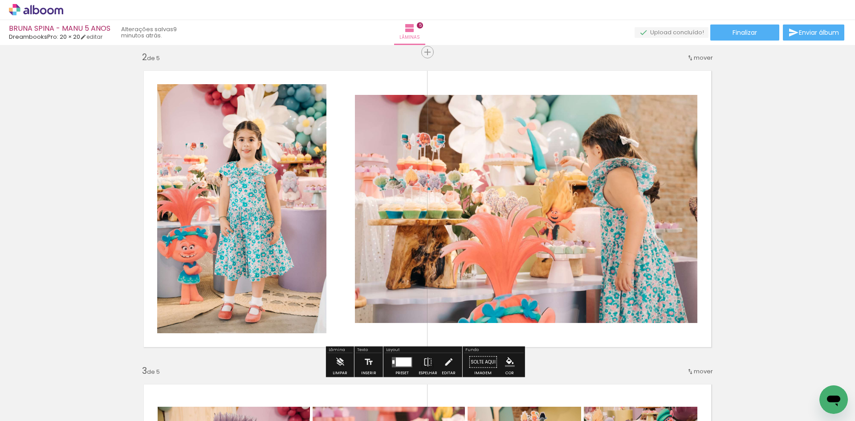
scroll to position [312, 0]
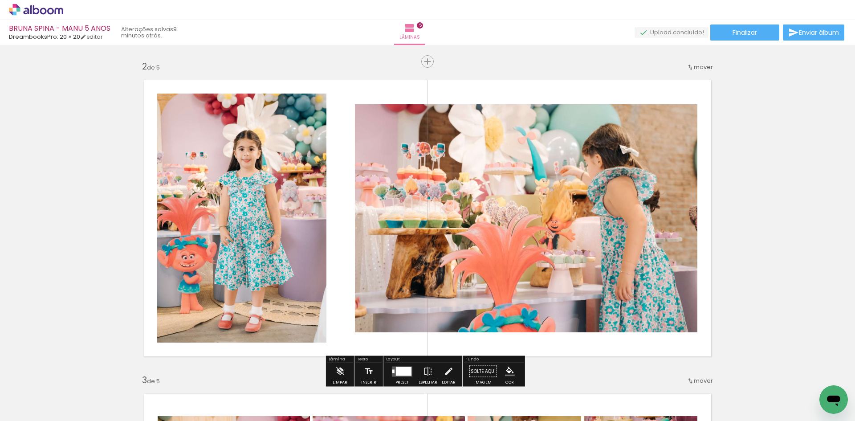
click at [702, 64] on span "mover" at bounding box center [703, 67] width 19 height 8
click at [684, 112] on span "4" at bounding box center [682, 109] width 5 height 15
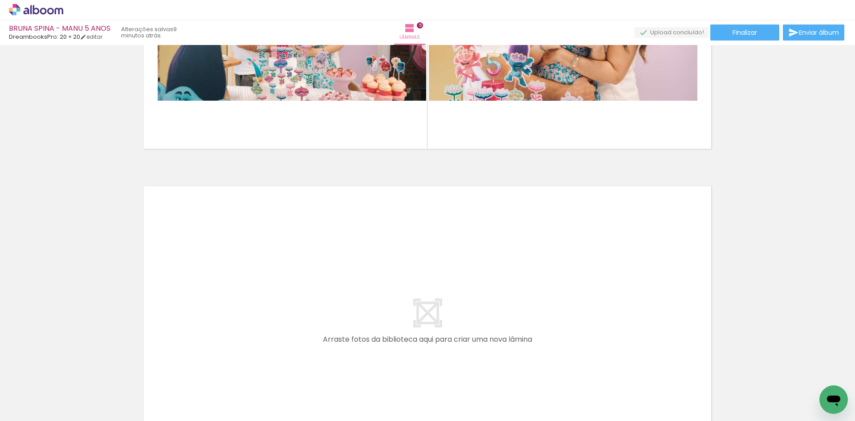
scroll to position [1486, 0]
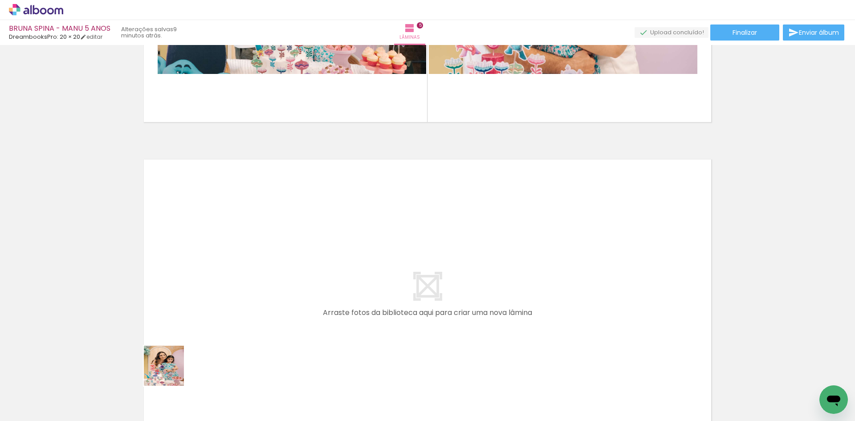
drag, startPoint x: 149, startPoint y: 392, endPoint x: 223, endPoint y: 300, distance: 117.8
click at [223, 300] on quentale-workspace at bounding box center [427, 210] width 855 height 421
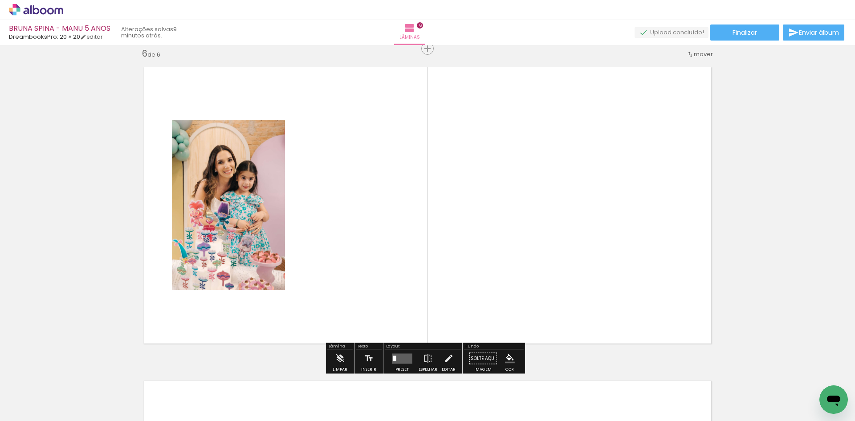
scroll to position [1579, 0]
drag, startPoint x: 155, startPoint y: 414, endPoint x: 202, endPoint y: 414, distance: 47.2
click at [0, 0] on slot at bounding box center [0, 0] width 0 height 0
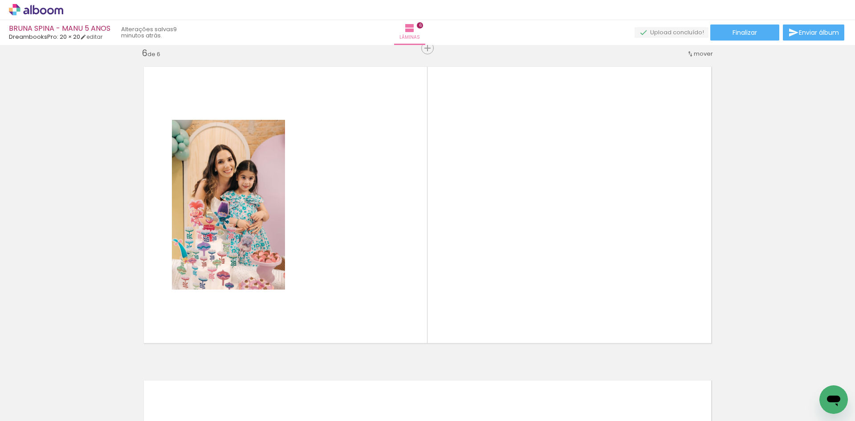
scroll to position [0, 2545]
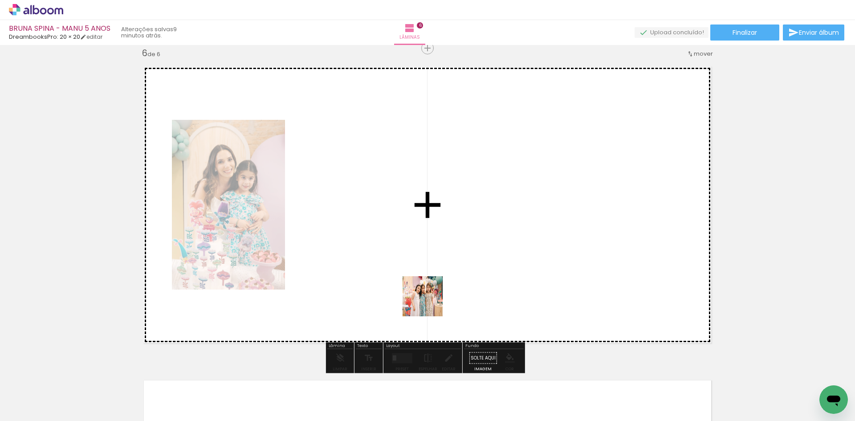
drag, startPoint x: 390, startPoint y: 398, endPoint x: 443, endPoint y: 253, distance: 154.2
click at [443, 253] on quentale-workspace at bounding box center [427, 210] width 855 height 421
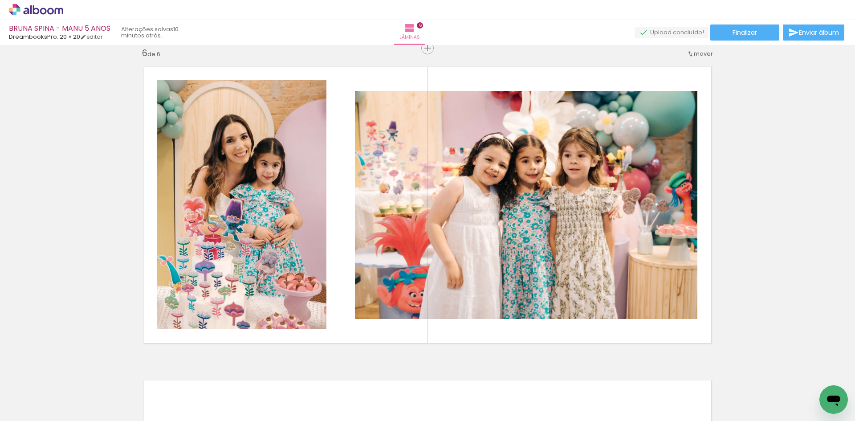
scroll to position [0, 3941]
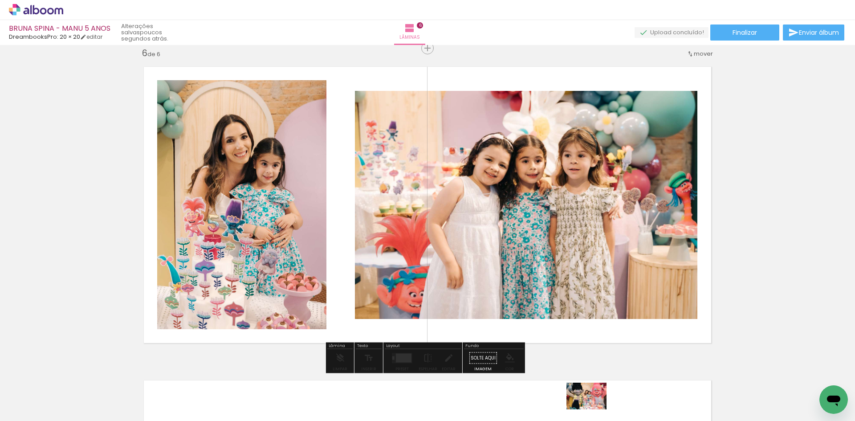
drag, startPoint x: 592, startPoint y: 390, endPoint x: 593, endPoint y: 409, distance: 18.7
click at [593, 406] on div at bounding box center [585, 390] width 44 height 29
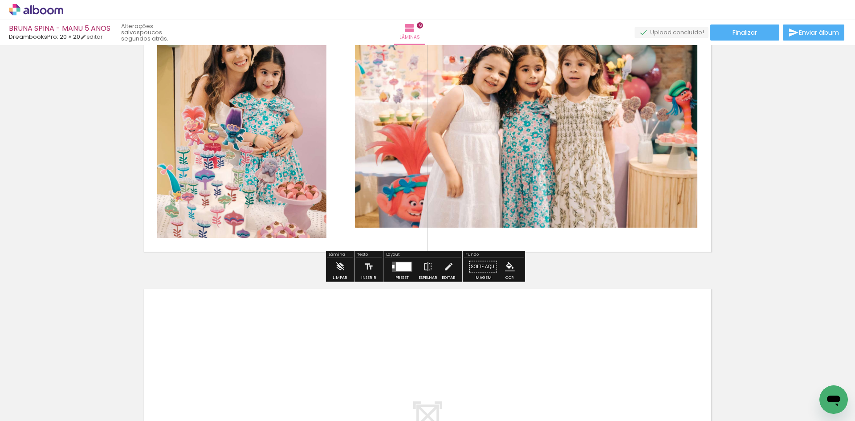
scroll to position [1623, 0]
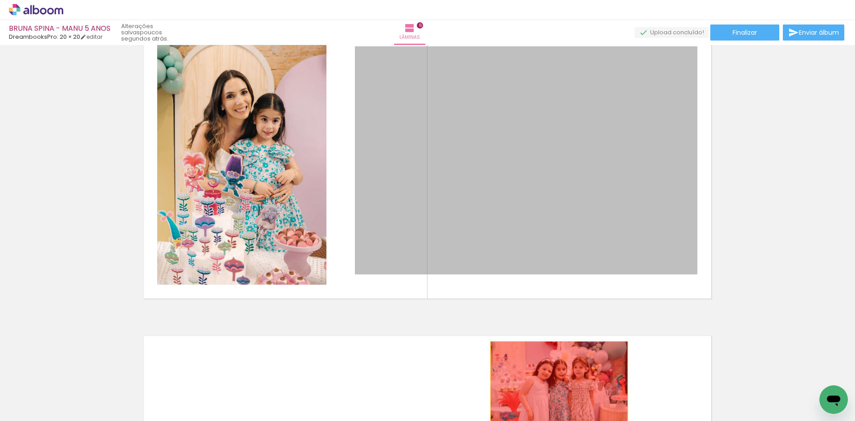
drag, startPoint x: 580, startPoint y: 212, endPoint x: 556, endPoint y: 406, distance: 195.5
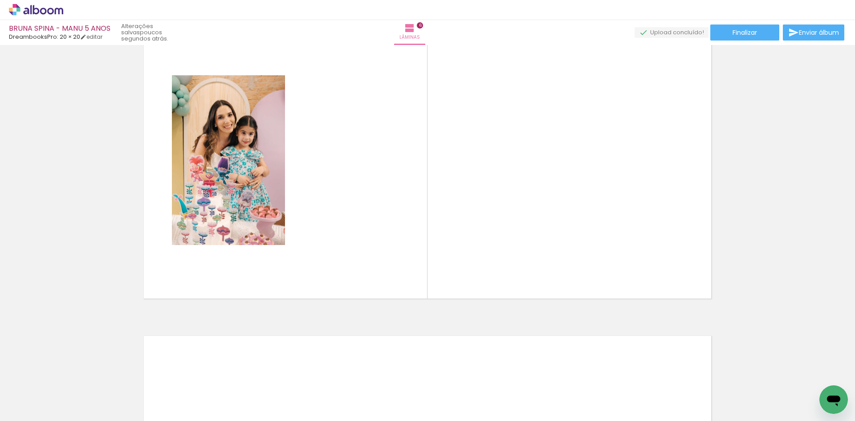
scroll to position [0, 0]
drag, startPoint x: 536, startPoint y: 397, endPoint x: 531, endPoint y: 223, distance: 173.7
click at [532, 229] on quentale-workspace at bounding box center [427, 210] width 855 height 421
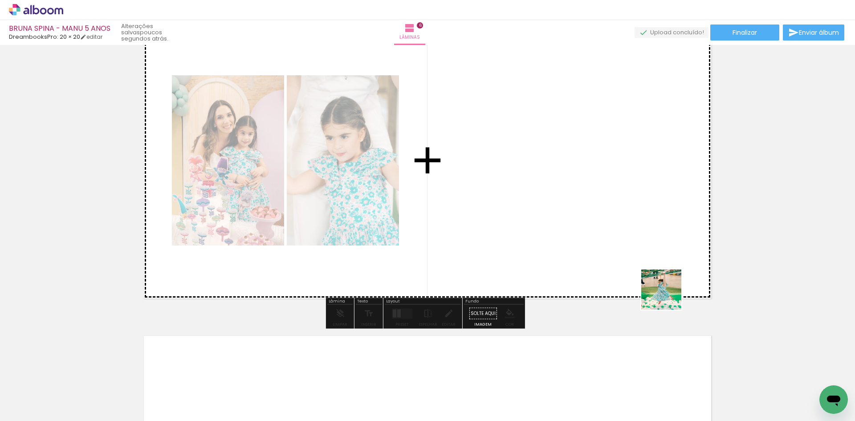
drag, startPoint x: 688, startPoint y: 398, endPoint x: 657, endPoint y: 260, distance: 141.3
click at [657, 260] on quentale-workspace at bounding box center [427, 210] width 855 height 421
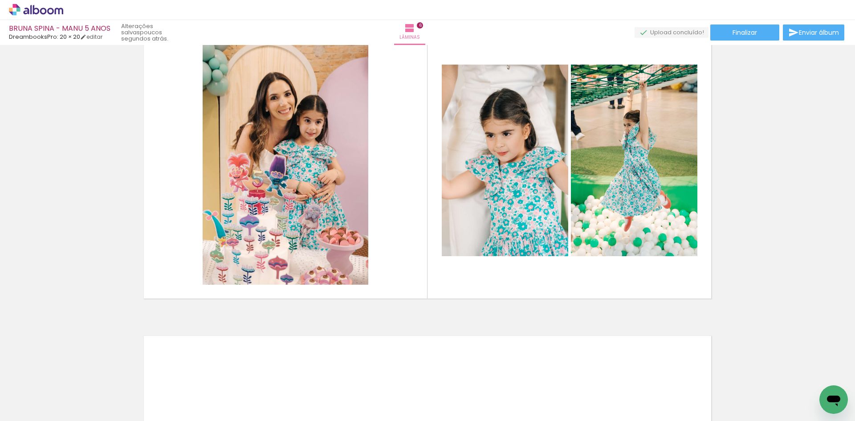
scroll to position [0, 433]
drag, startPoint x: 459, startPoint y: 395, endPoint x: 527, endPoint y: 235, distance: 173.4
click at [513, 280] on quentale-workspace at bounding box center [427, 210] width 855 height 421
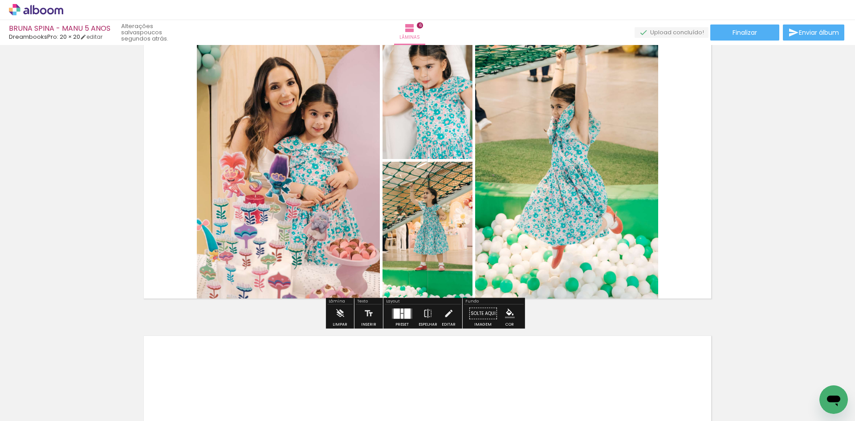
drag, startPoint x: 452, startPoint y: 396, endPoint x: 558, endPoint y: 264, distance: 169.4
click at [552, 282] on quentale-workspace at bounding box center [427, 210] width 855 height 421
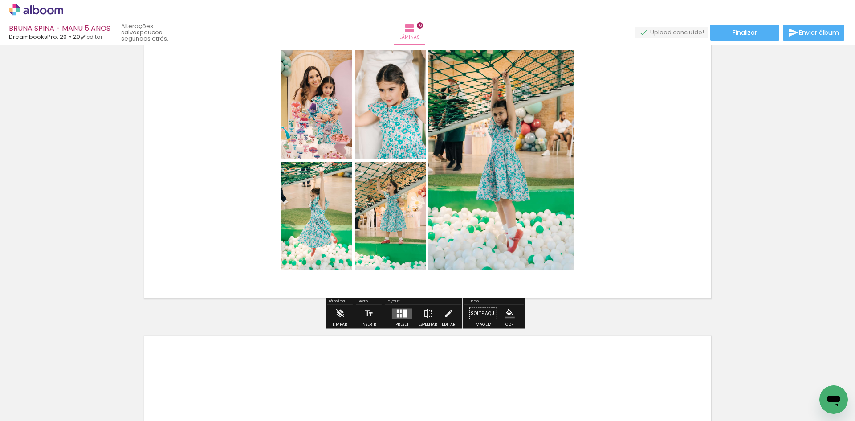
click at [402, 316] on div at bounding box center [404, 313] width 5 height 8
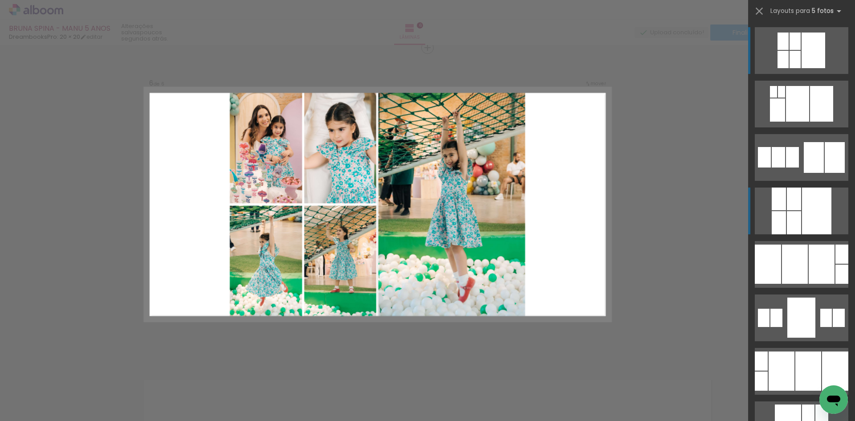
scroll to position [1579, 0]
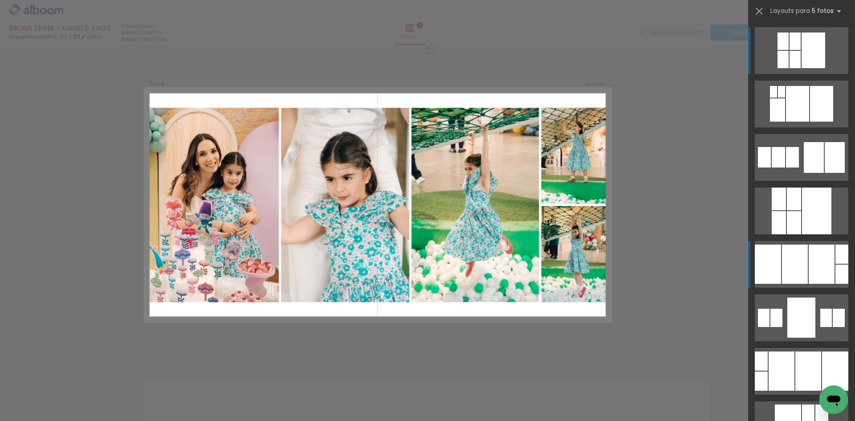
click at [814, 259] on div at bounding box center [821, 263] width 26 height 39
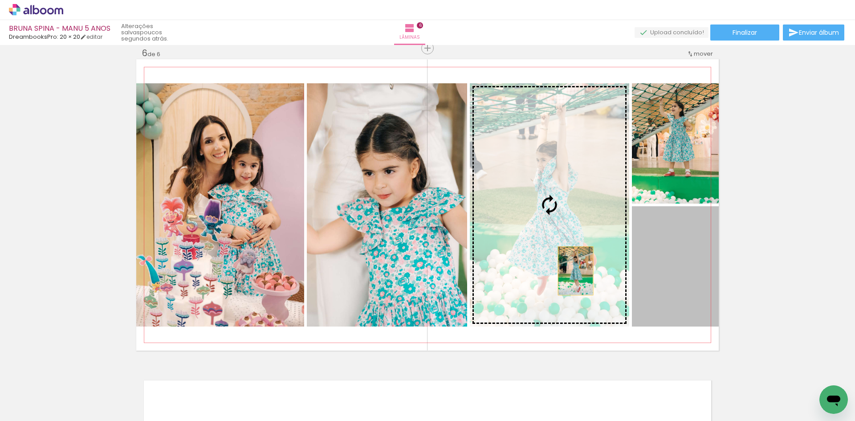
drag, startPoint x: 675, startPoint y: 270, endPoint x: 572, endPoint y: 271, distance: 102.8
click at [0, 0] on slot at bounding box center [0, 0] width 0 height 0
